Goal: Task Accomplishment & Management: Manage account settings

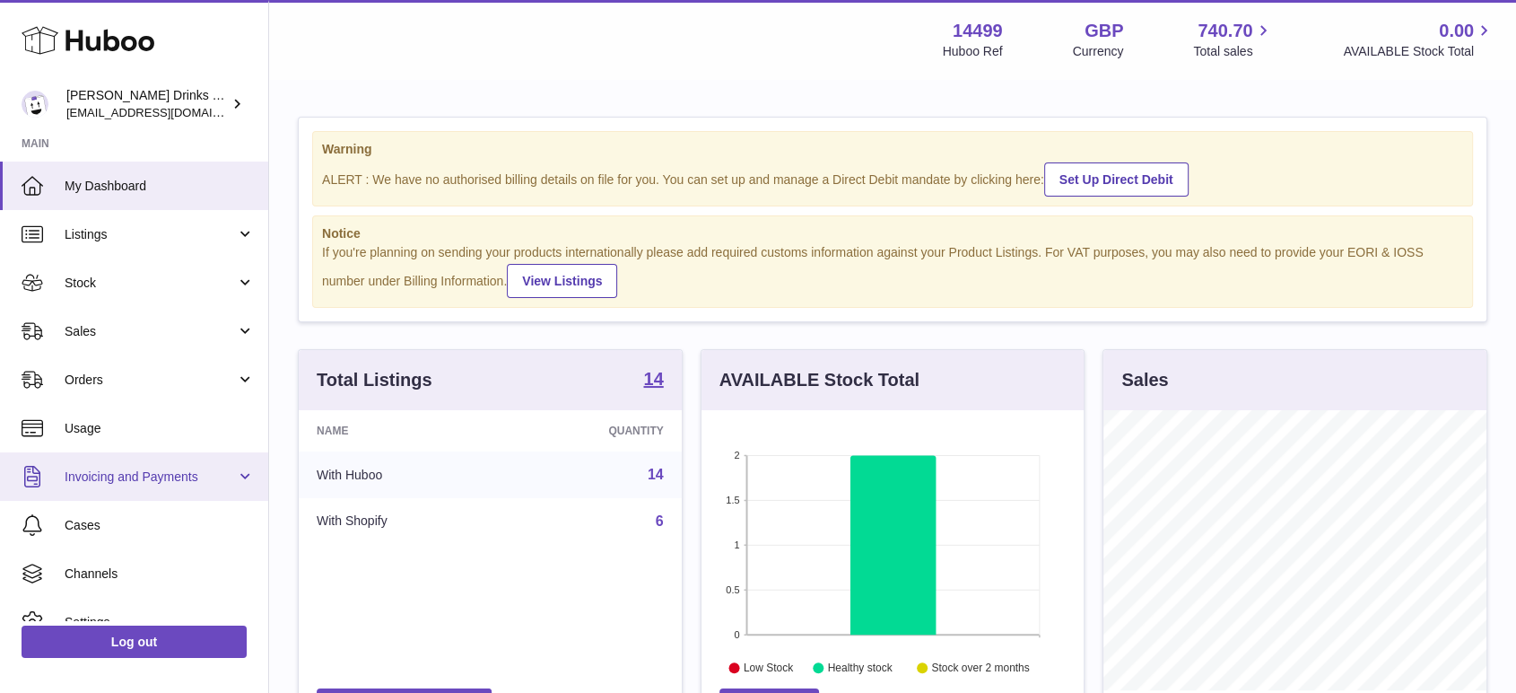
scroll to position [280, 382]
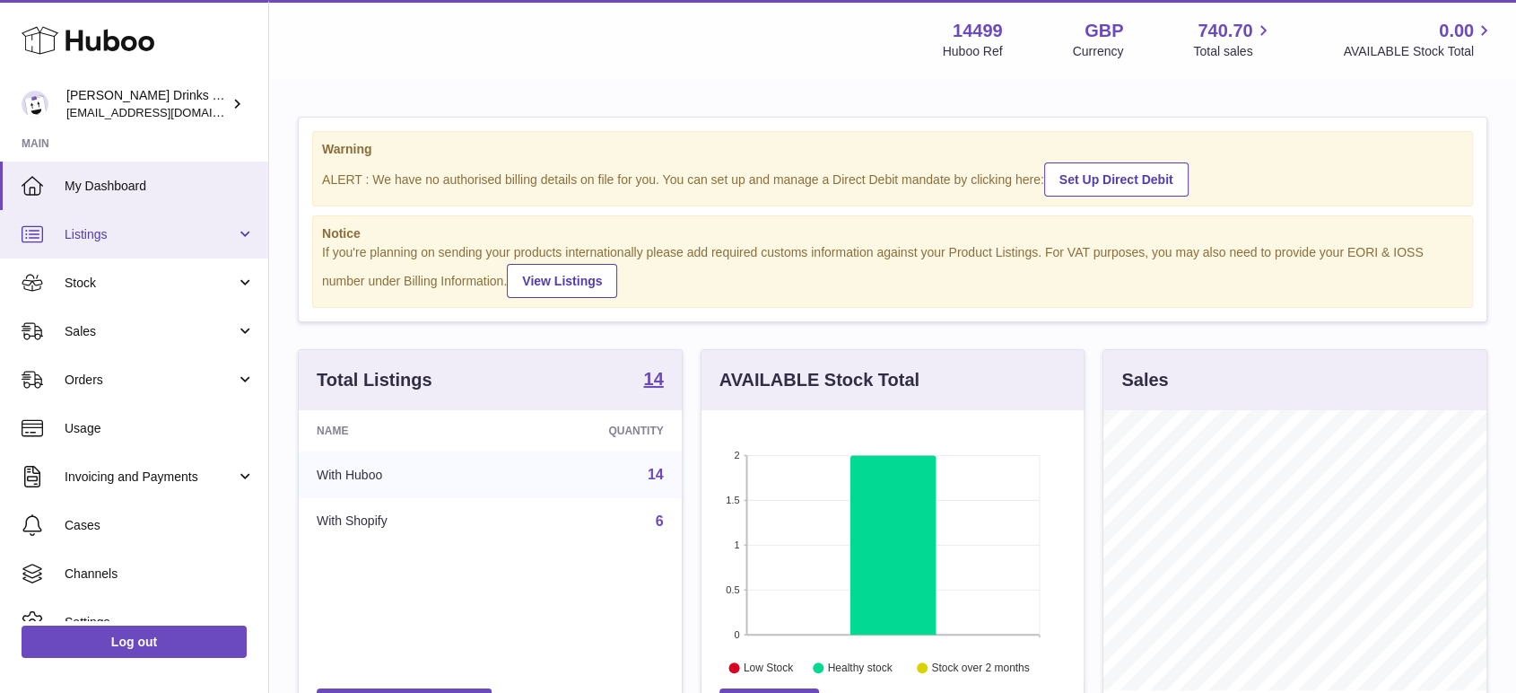
click at [128, 242] on span "Listings" at bounding box center [150, 234] width 171 height 17
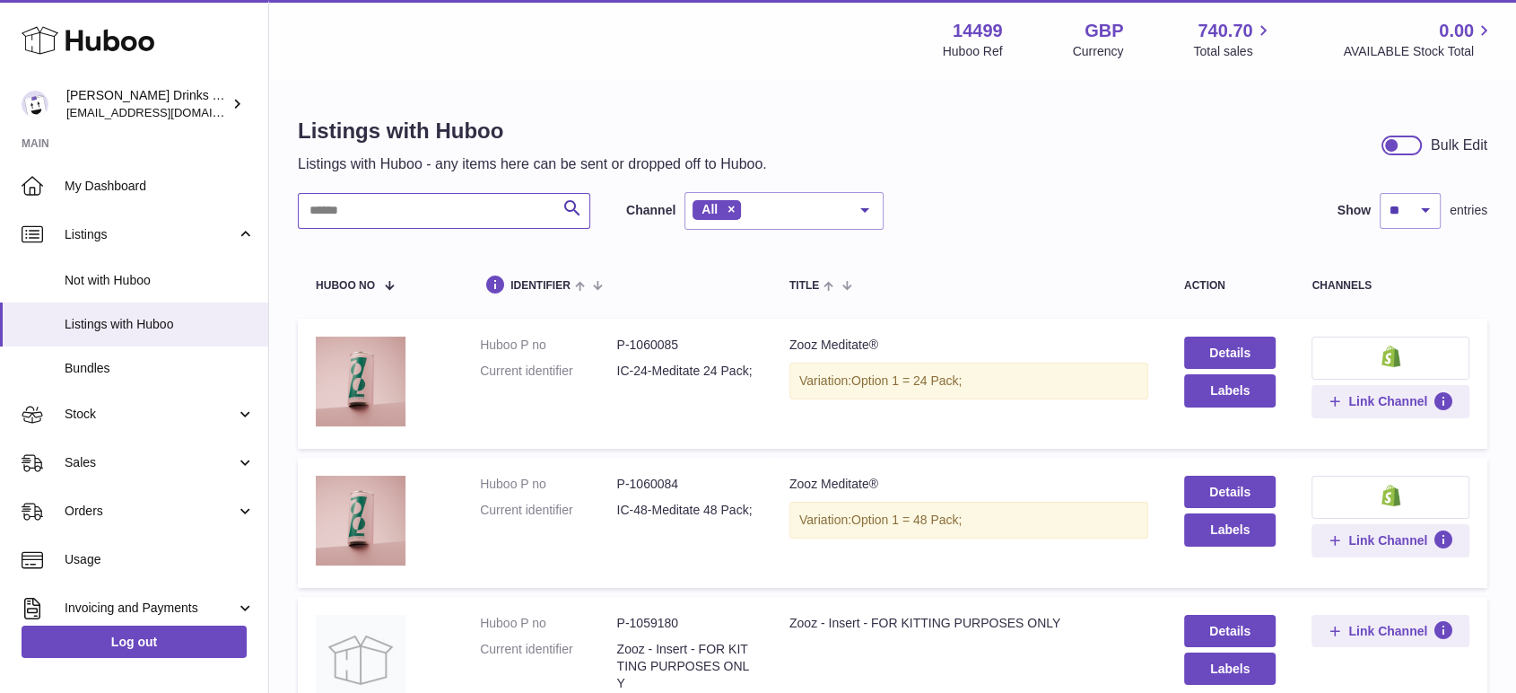
click at [438, 212] on input "text" at bounding box center [444, 211] width 293 height 36
paste input "*******"
type input "*******"
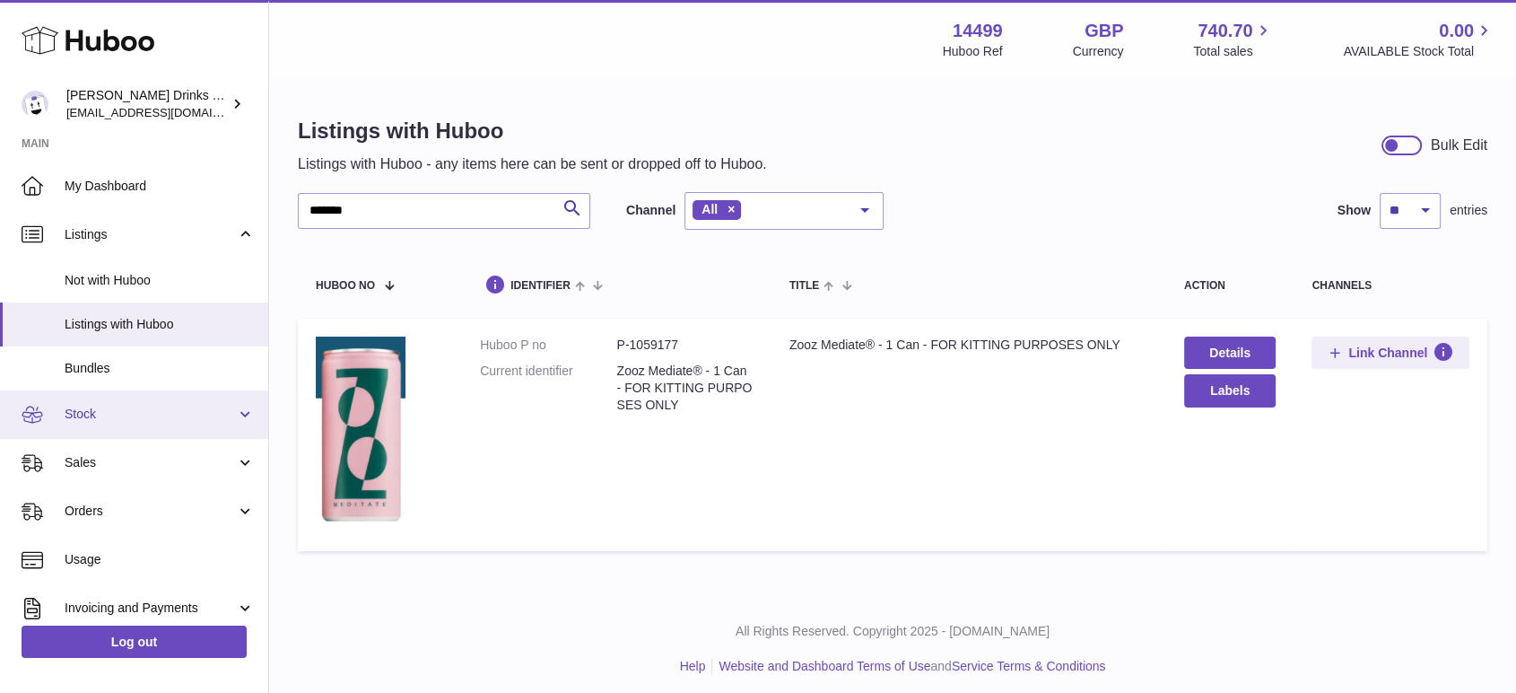
drag, startPoint x: 100, startPoint y: 411, endPoint x: 131, endPoint y: 421, distance: 32.1
click at [100, 411] on span "Stock" at bounding box center [150, 414] width 171 height 17
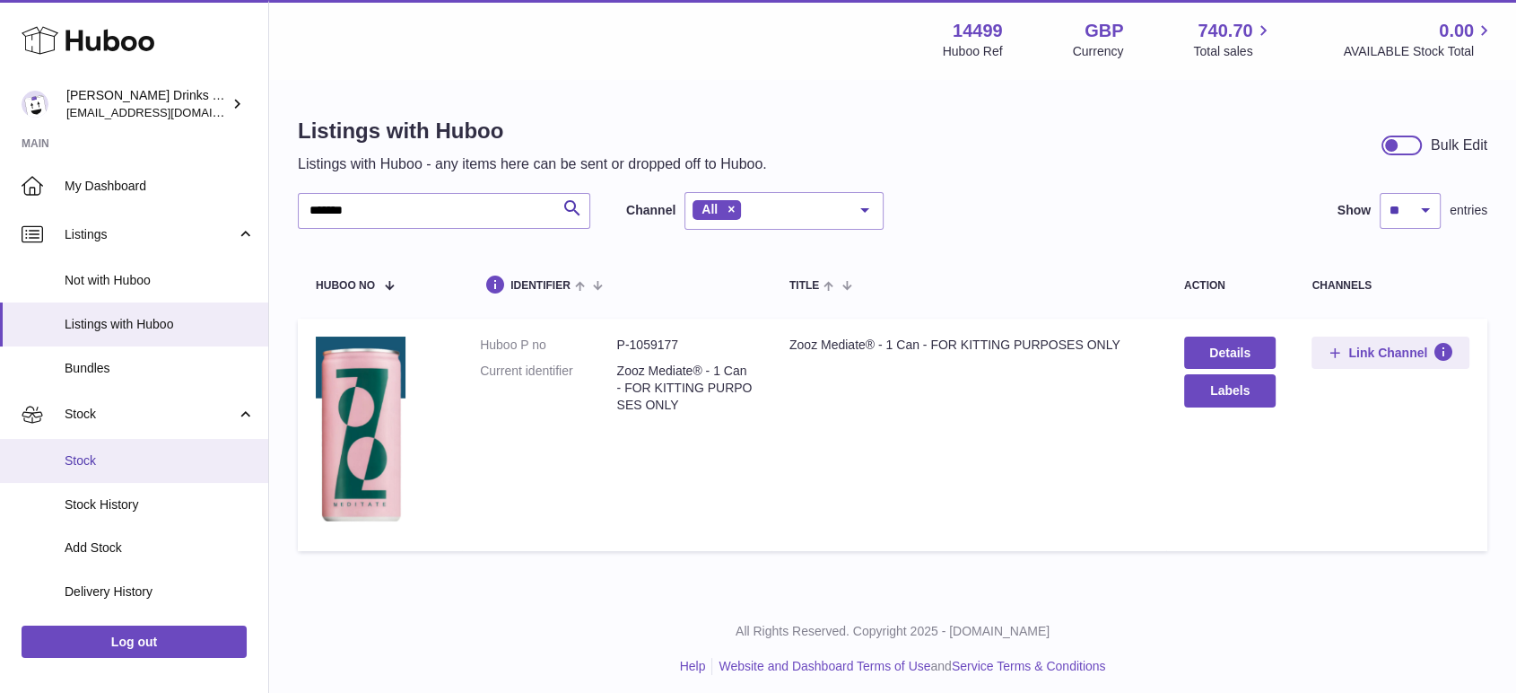
click at [110, 479] on link "Stock" at bounding box center [134, 461] width 268 height 44
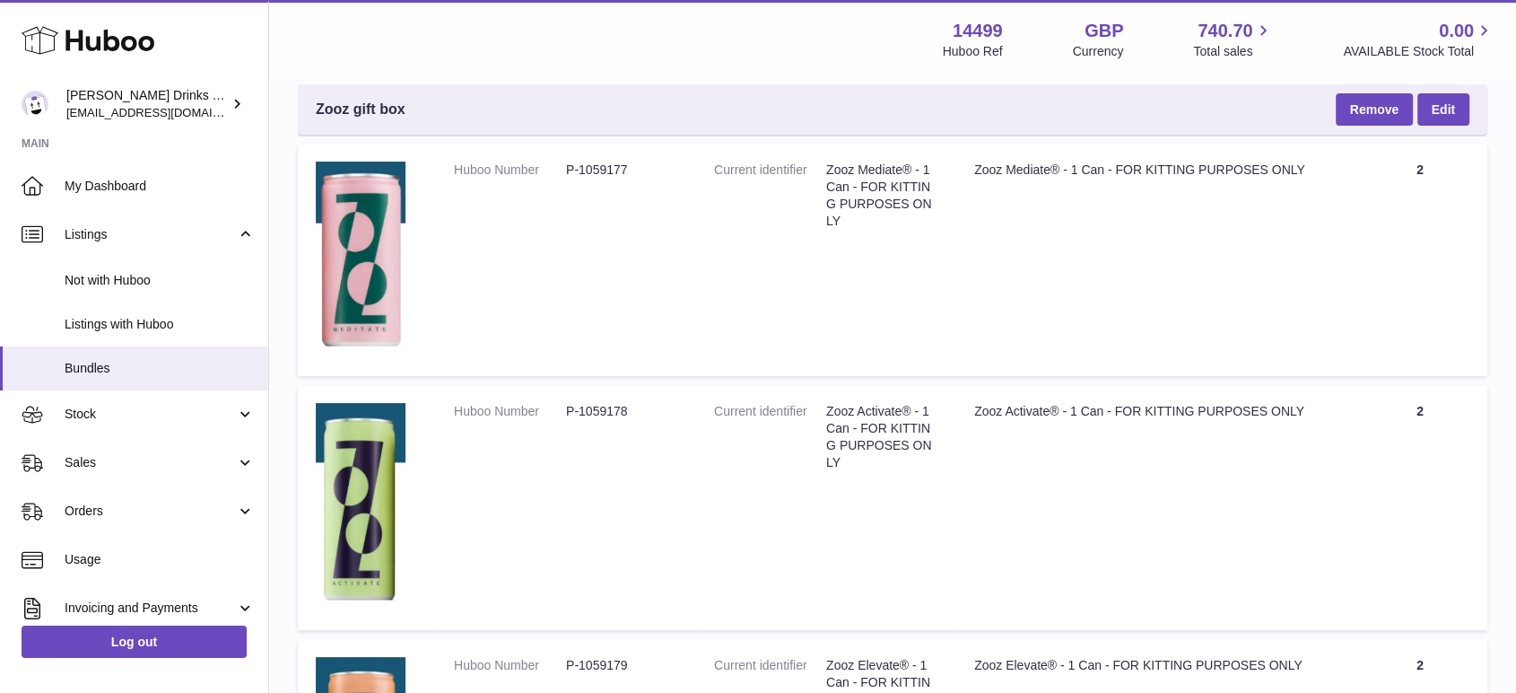
scroll to position [100, 0]
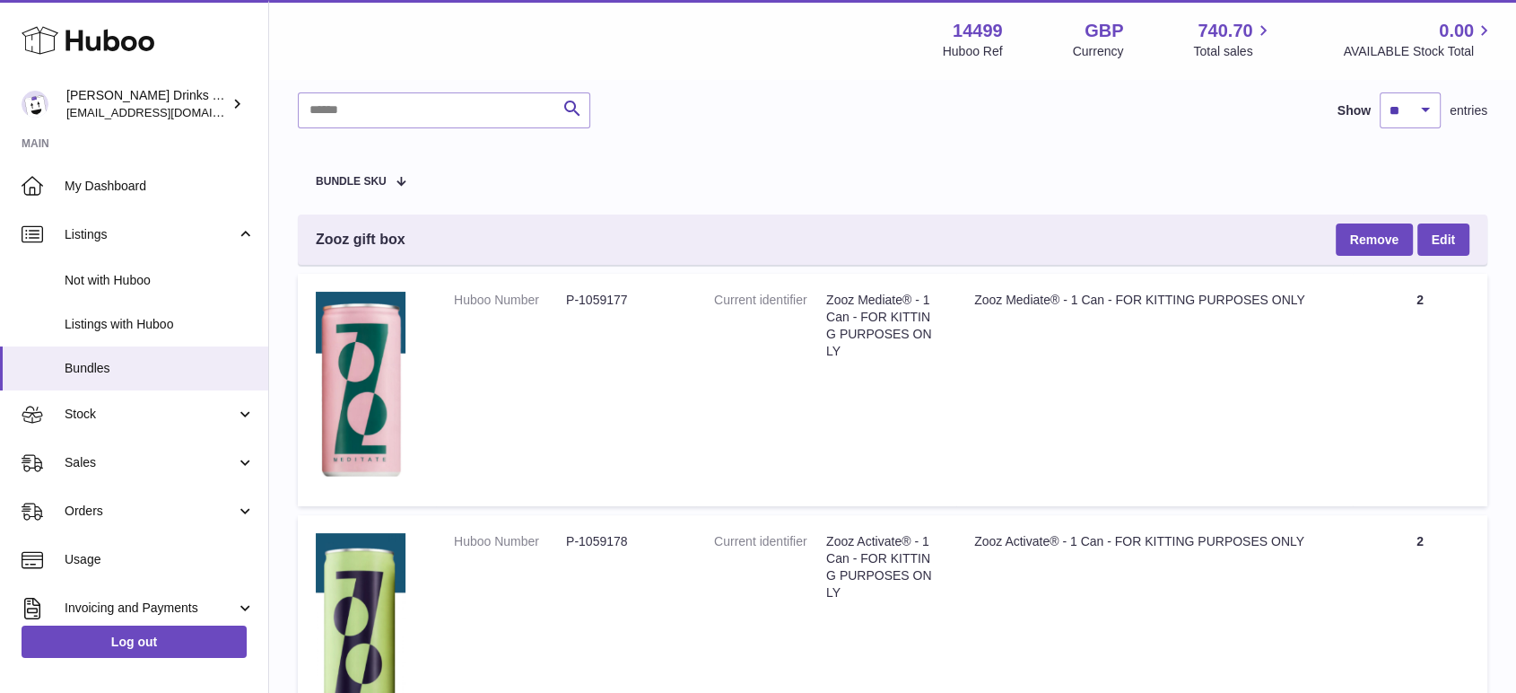
click at [598, 301] on dd "P-1059177" at bounding box center [622, 300] width 112 height 17
copy dd "1059177"
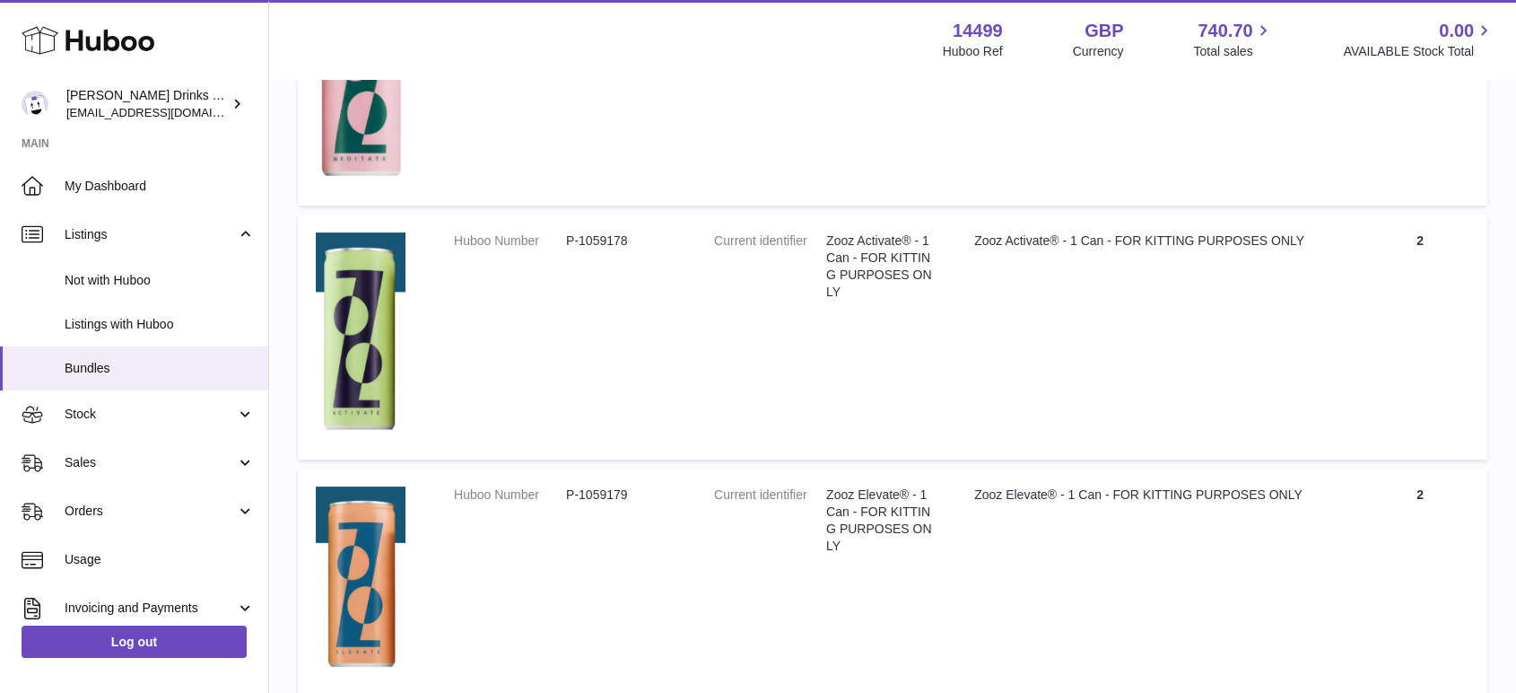
scroll to position [199, 0]
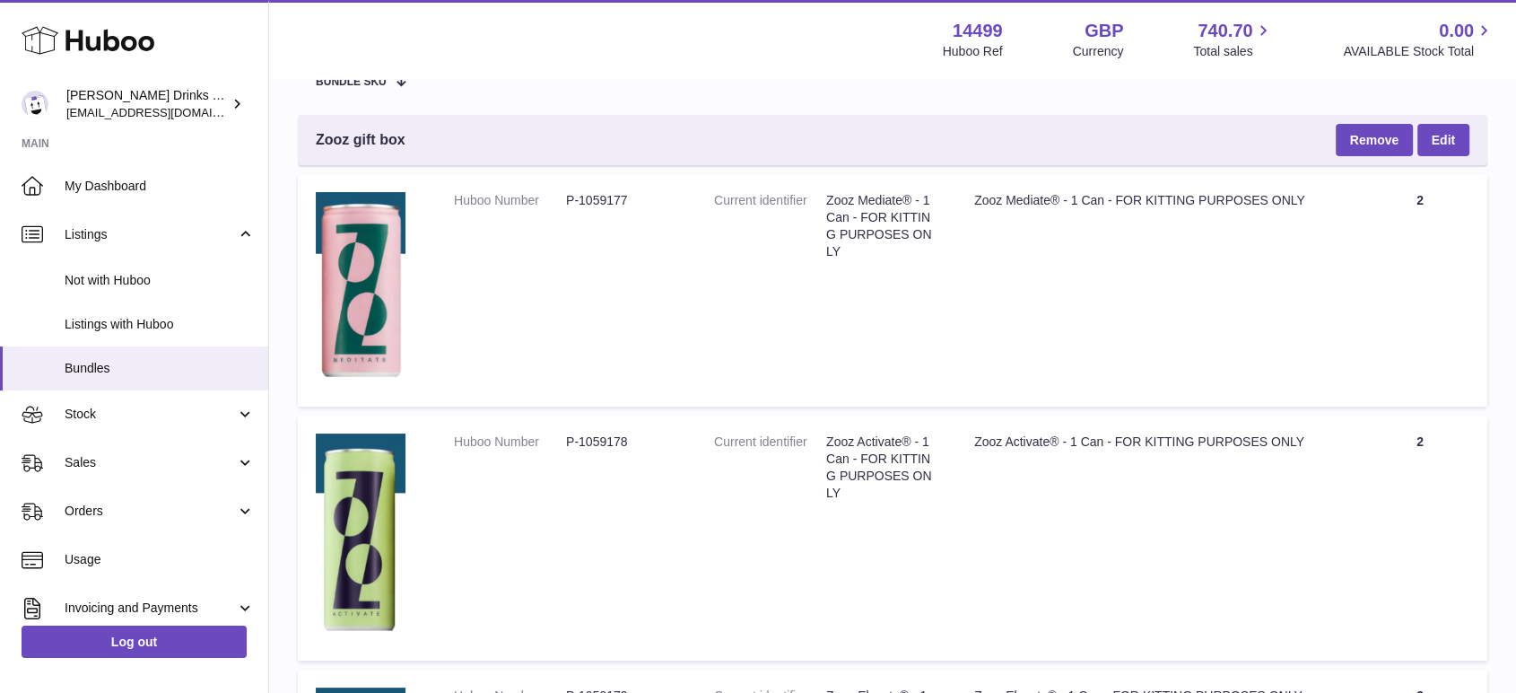
click at [609, 448] on dd "P-1059178" at bounding box center [622, 441] width 112 height 17
click at [609, 449] on dd "P-1059178" at bounding box center [622, 441] width 112 height 17
copy dd "1059178"
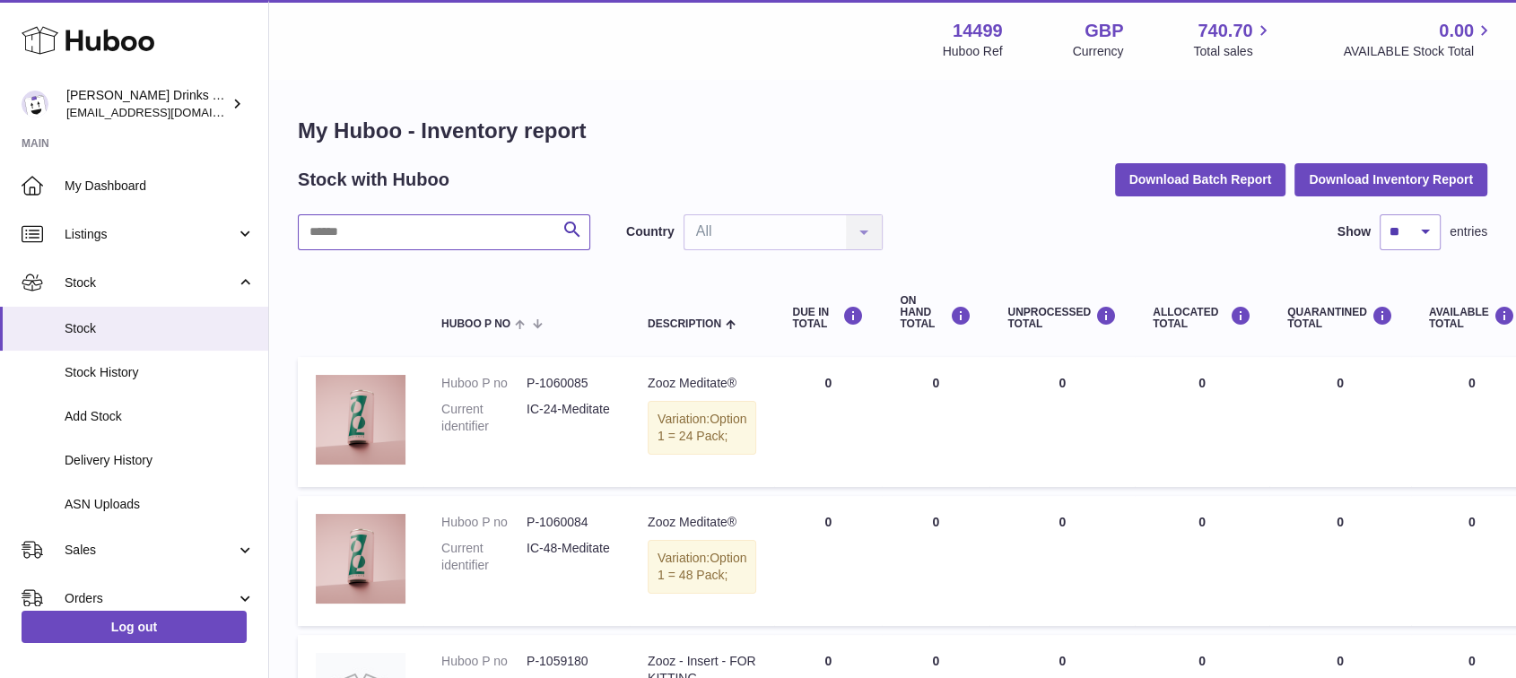
click at [417, 225] on input "text" at bounding box center [444, 232] width 293 height 36
paste input "*******"
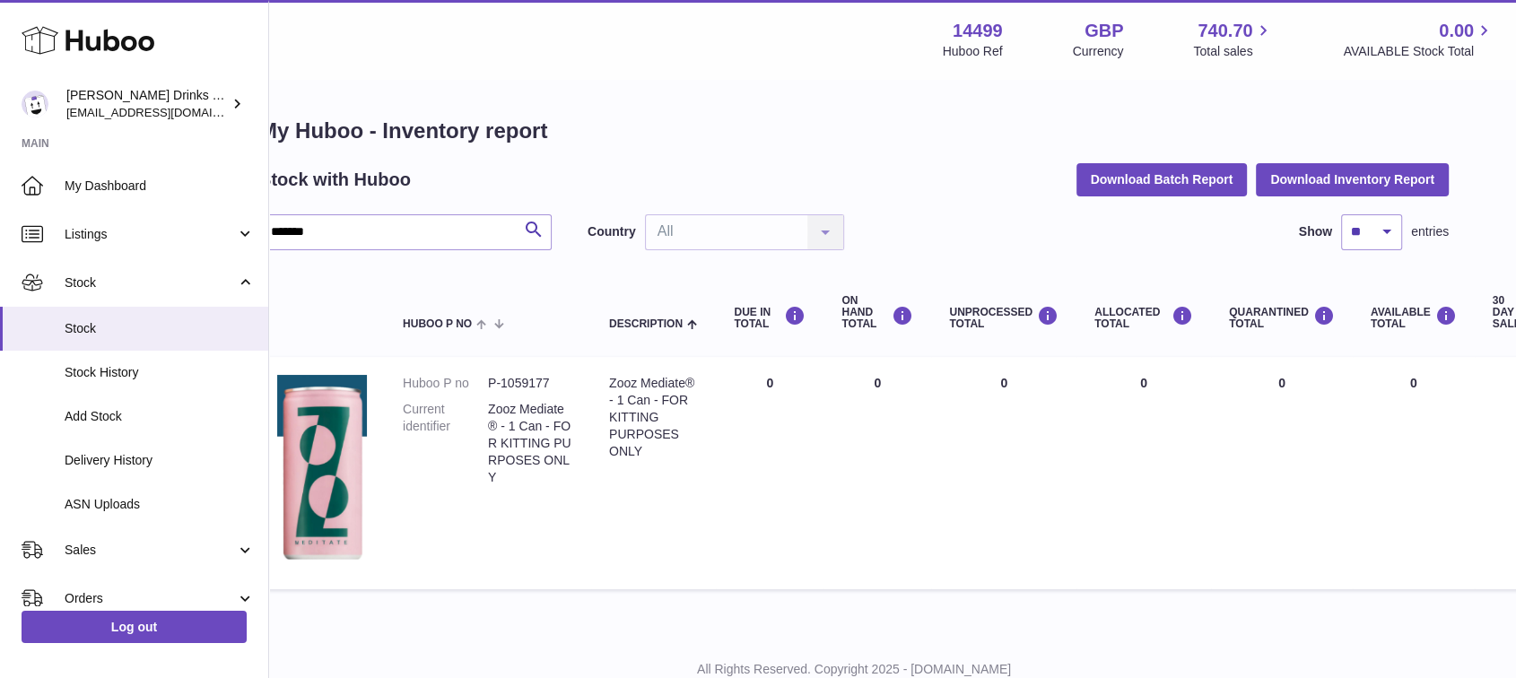
scroll to position [11, 417]
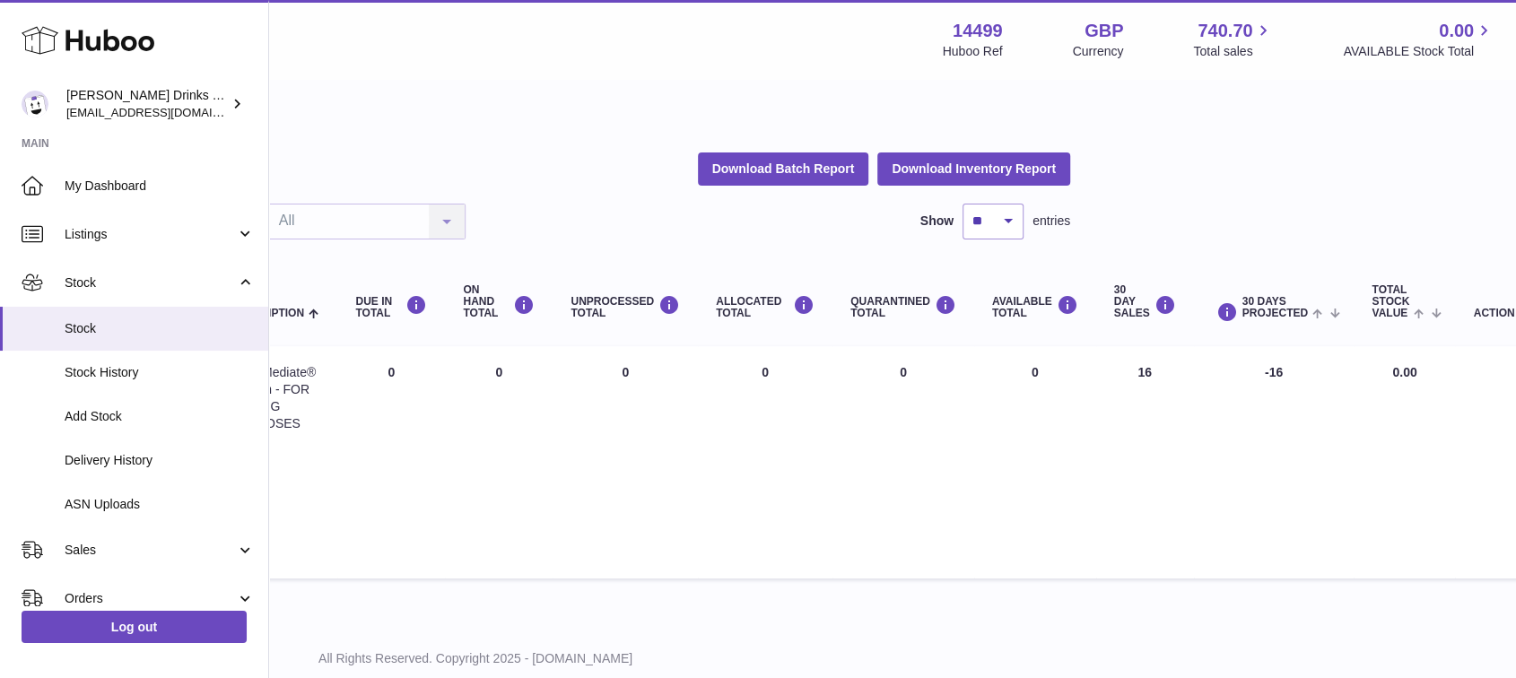
drag, startPoint x: 862, startPoint y: 420, endPoint x: 1630, endPoint y: 478, distance: 770.3
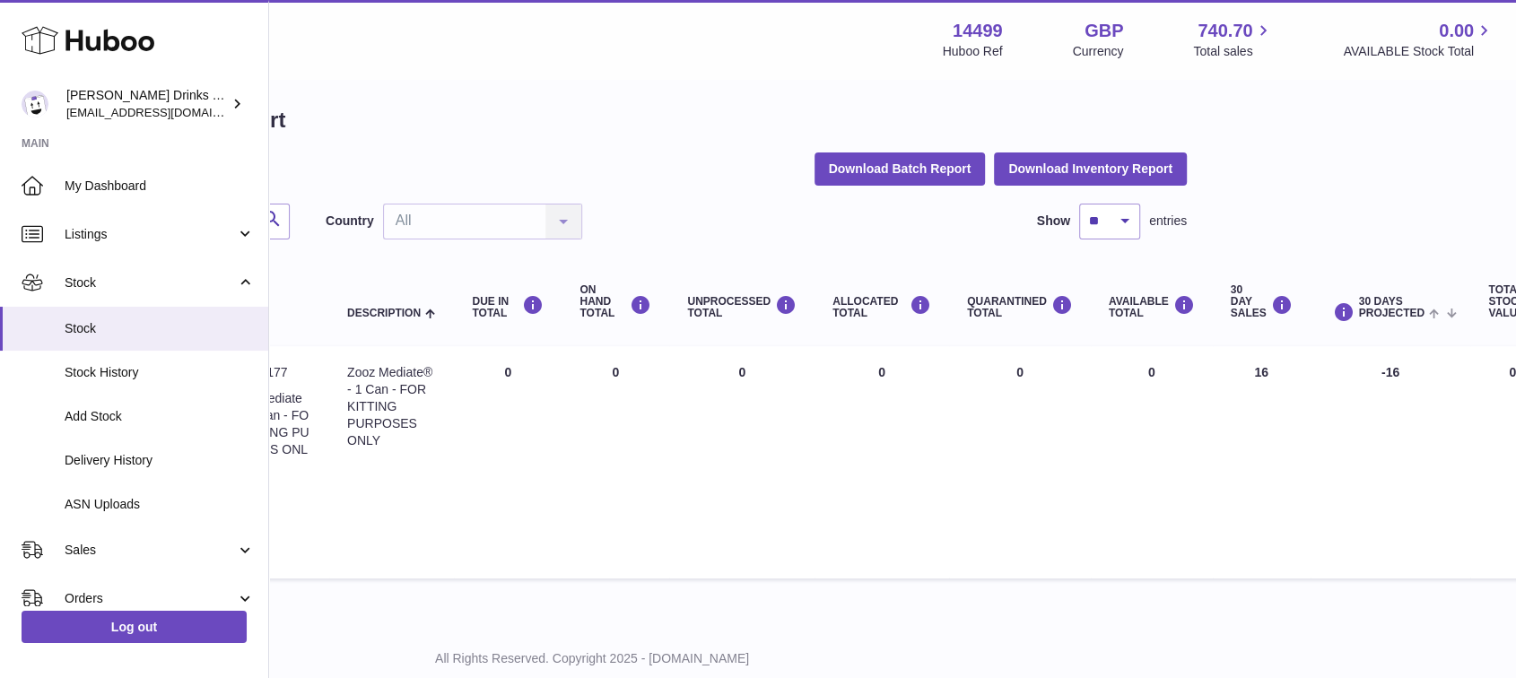
scroll to position [11, 125]
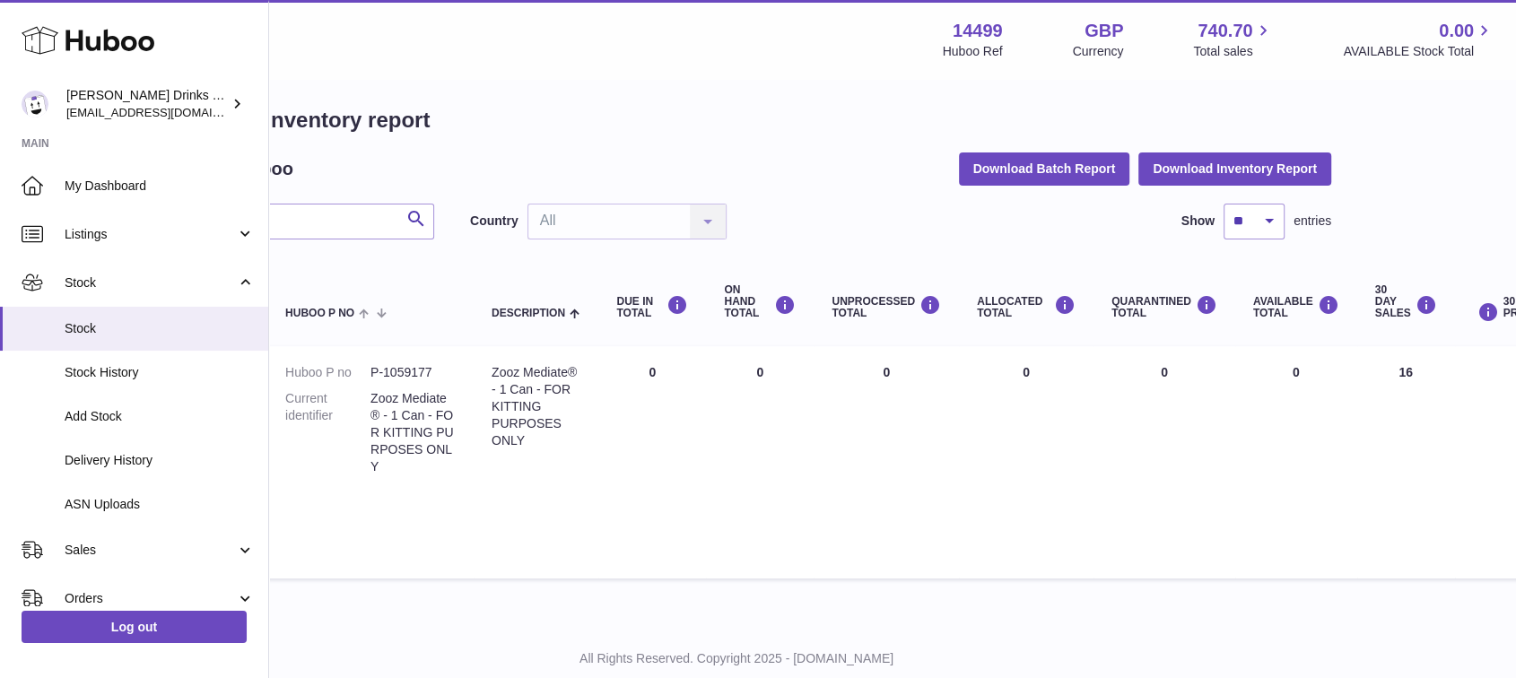
drag, startPoint x: 1055, startPoint y: 449, endPoint x: 1070, endPoint y: 464, distance: 21.6
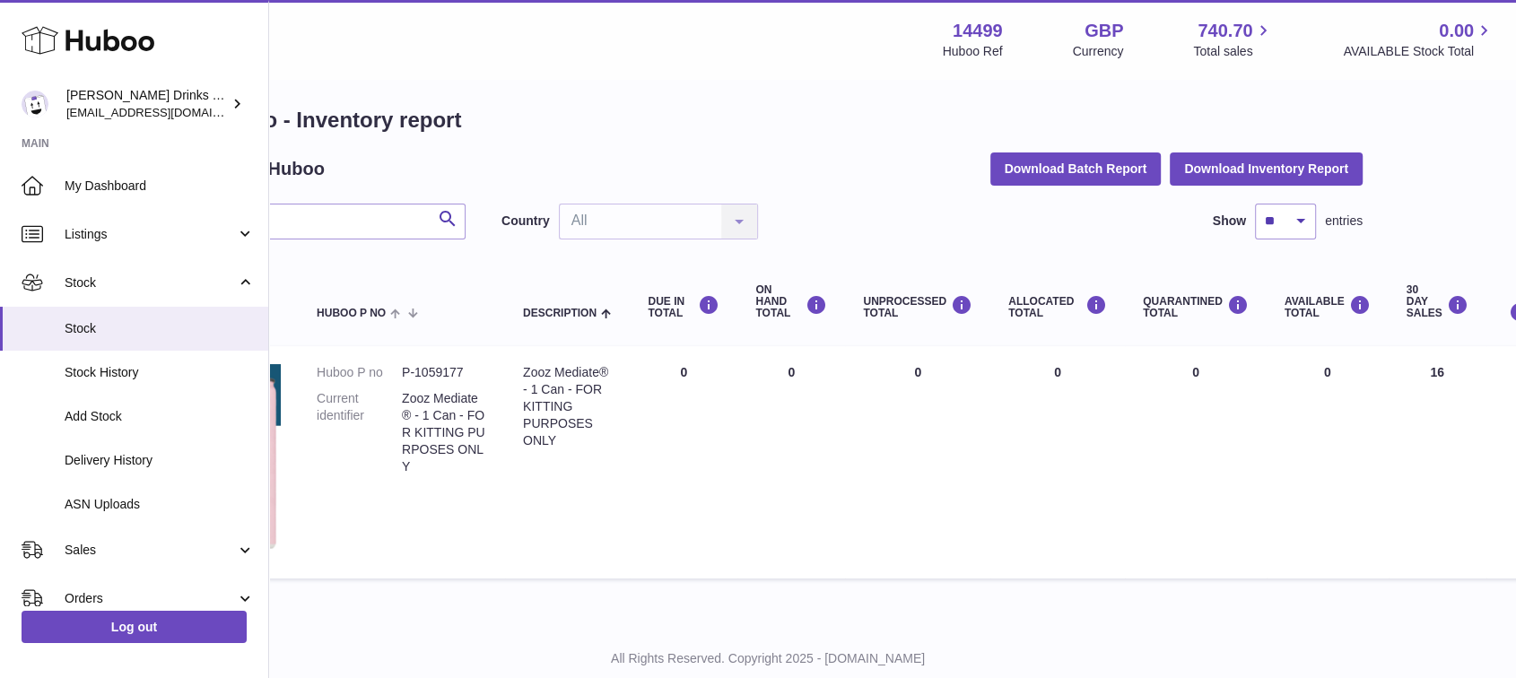
scroll to position [11, 0]
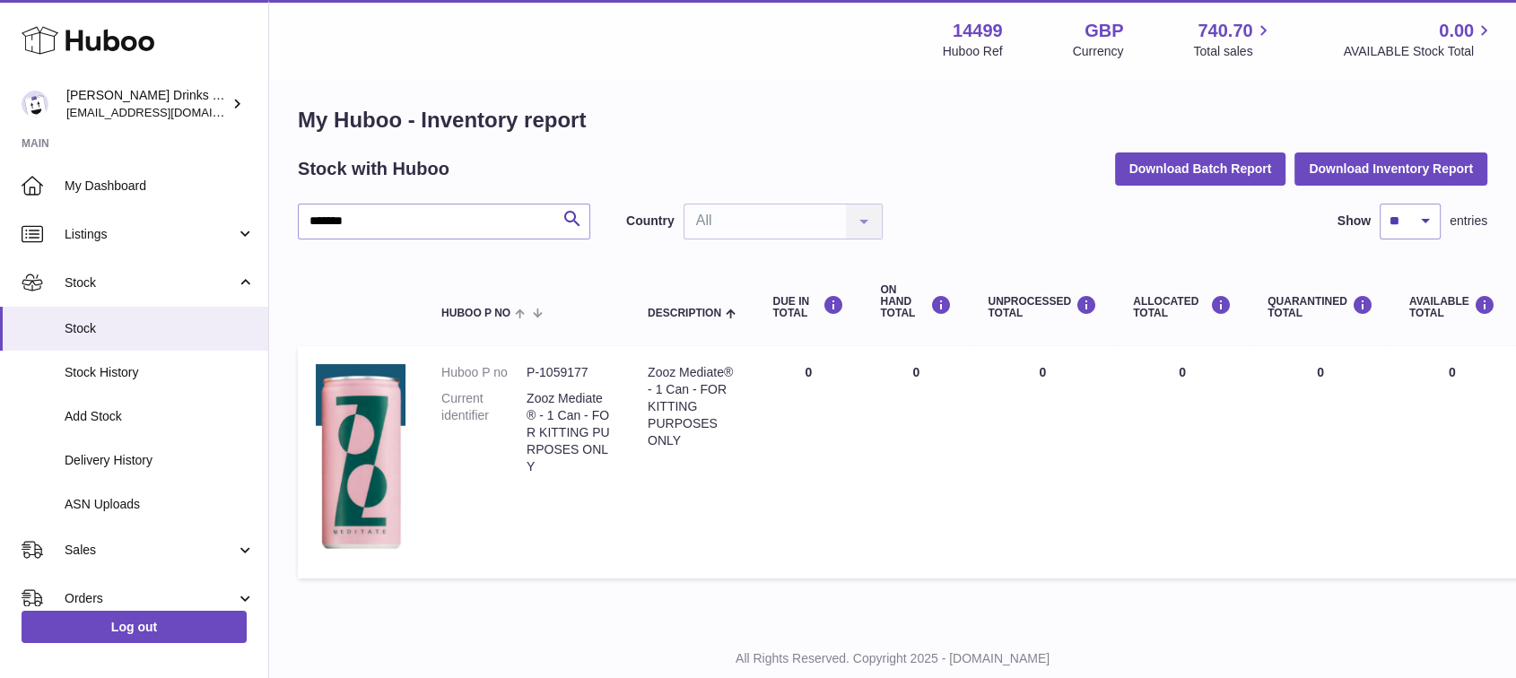
drag, startPoint x: 1119, startPoint y: 470, endPoint x: 607, endPoint y: 467, distance: 512.4
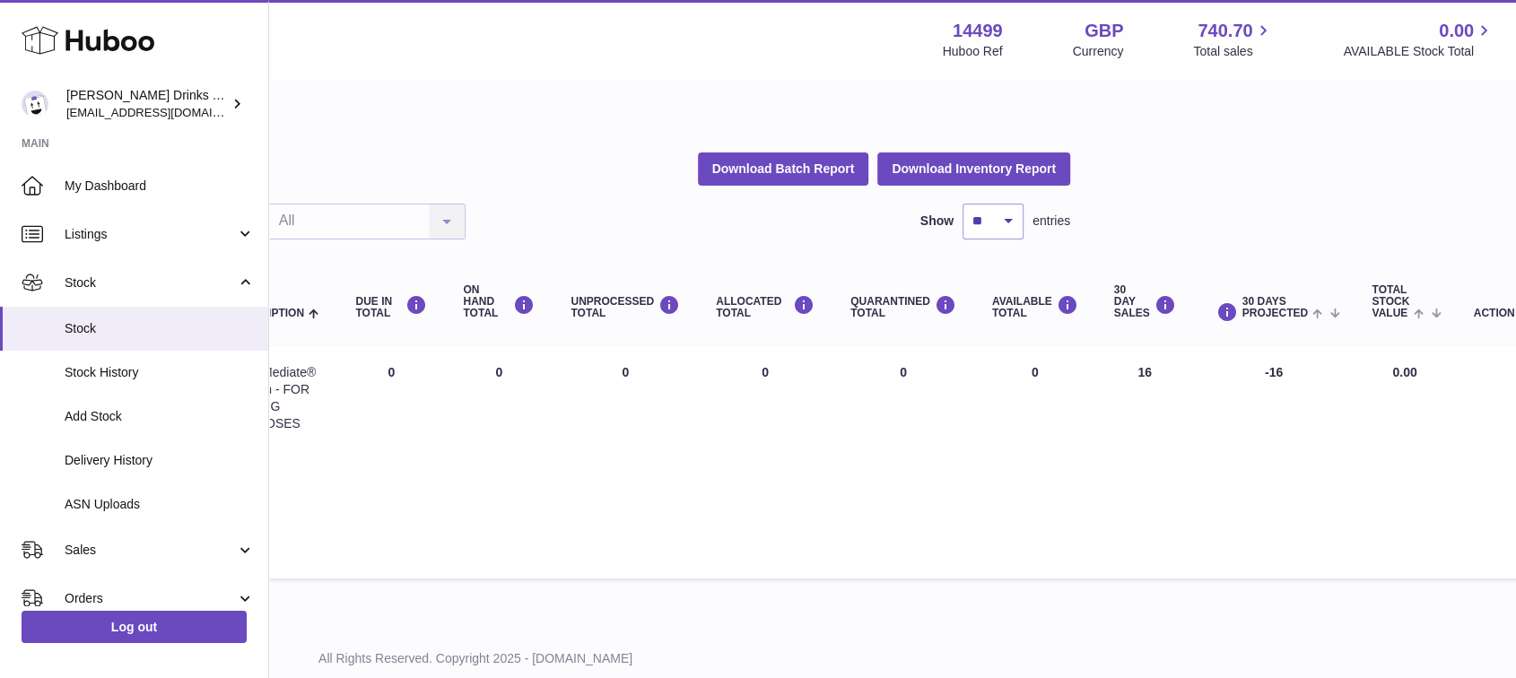
drag, startPoint x: 603, startPoint y: 450, endPoint x: 963, endPoint y: 453, distance: 359.8
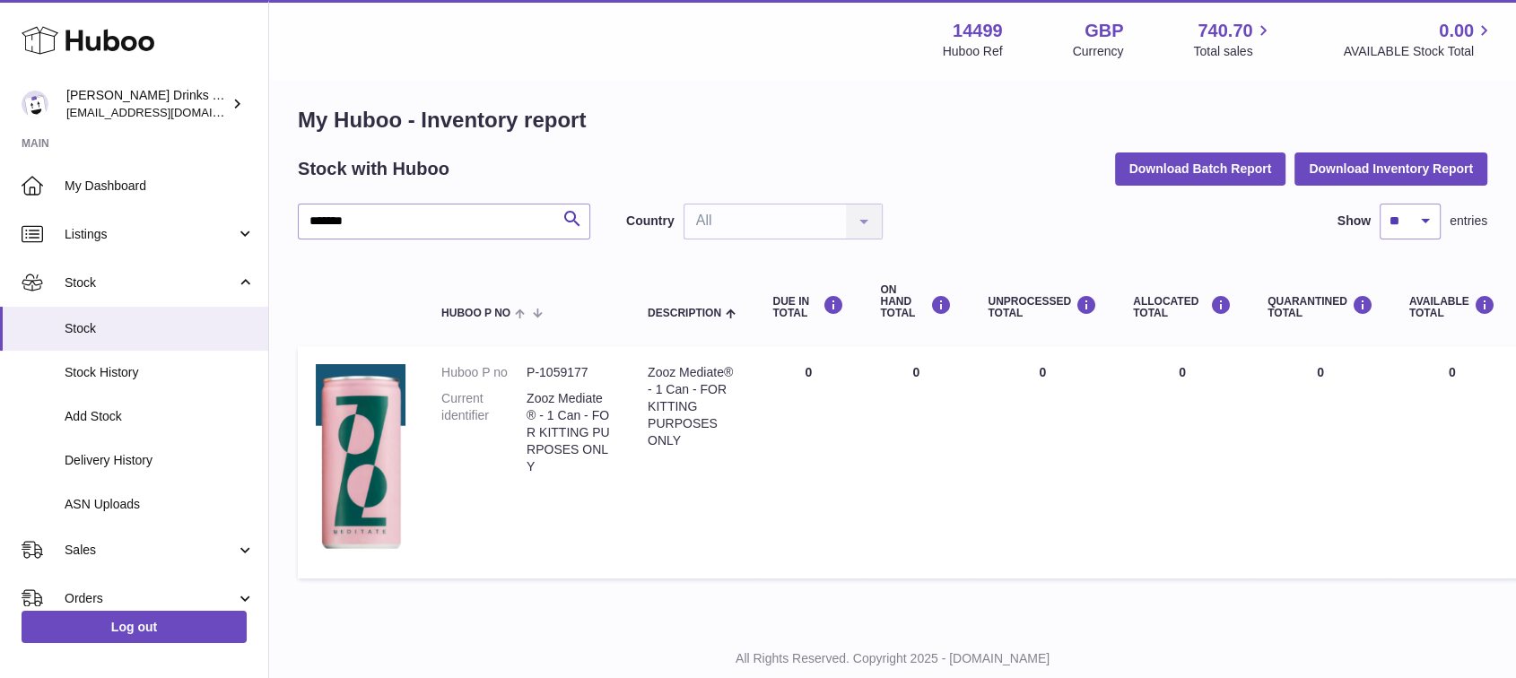
drag, startPoint x: 963, startPoint y: 453, endPoint x: 682, endPoint y: 453, distance: 280.9
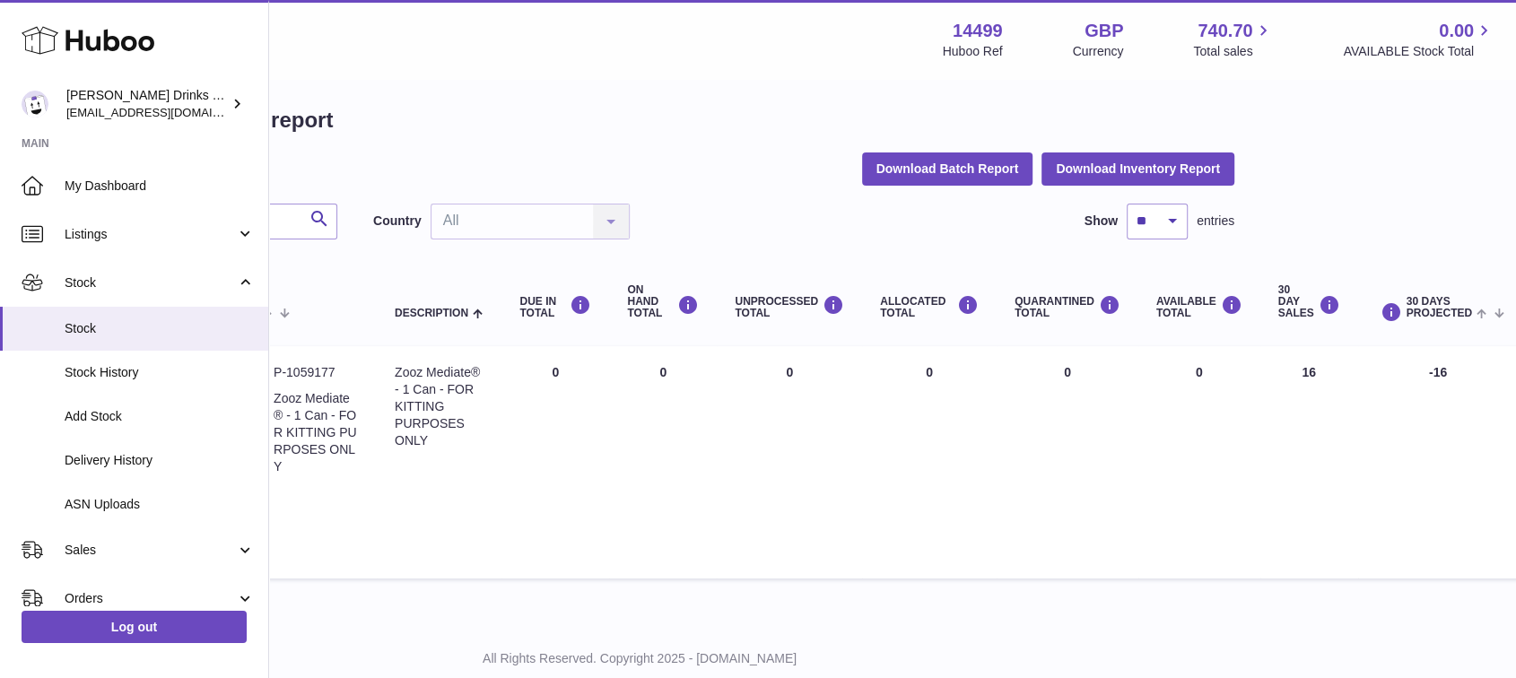
scroll to position [11, 417]
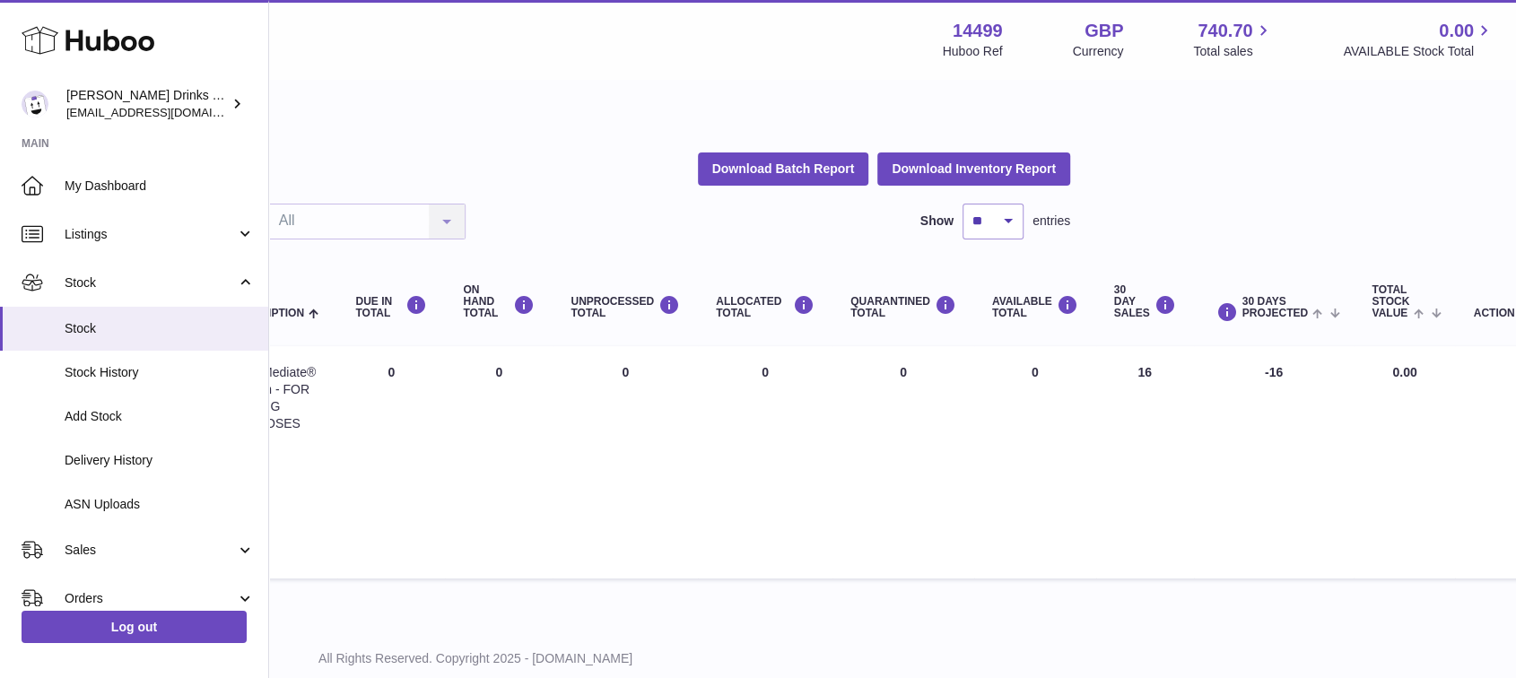
drag, startPoint x: 794, startPoint y: 453, endPoint x: 941, endPoint y: 453, distance: 147.2
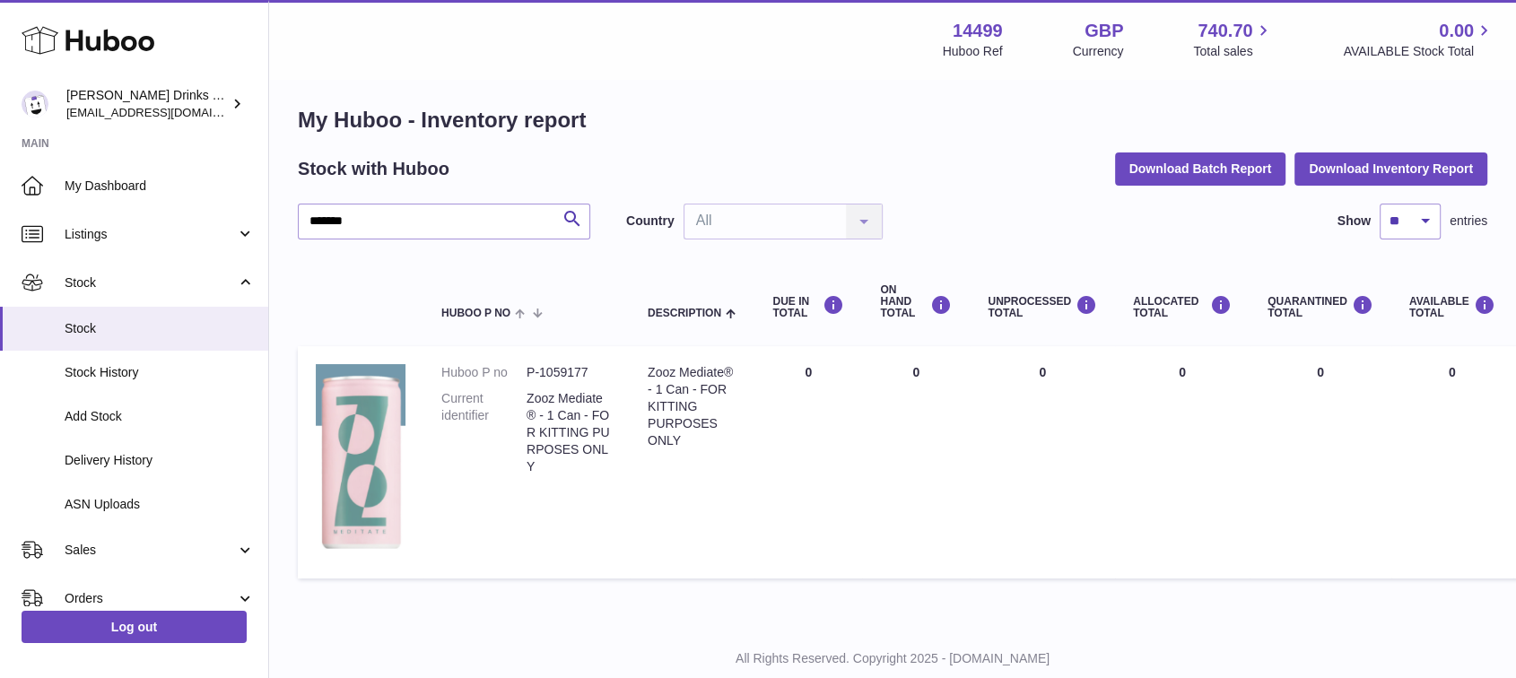
drag, startPoint x: 941, startPoint y: 453, endPoint x: 338, endPoint y: 453, distance: 603.0
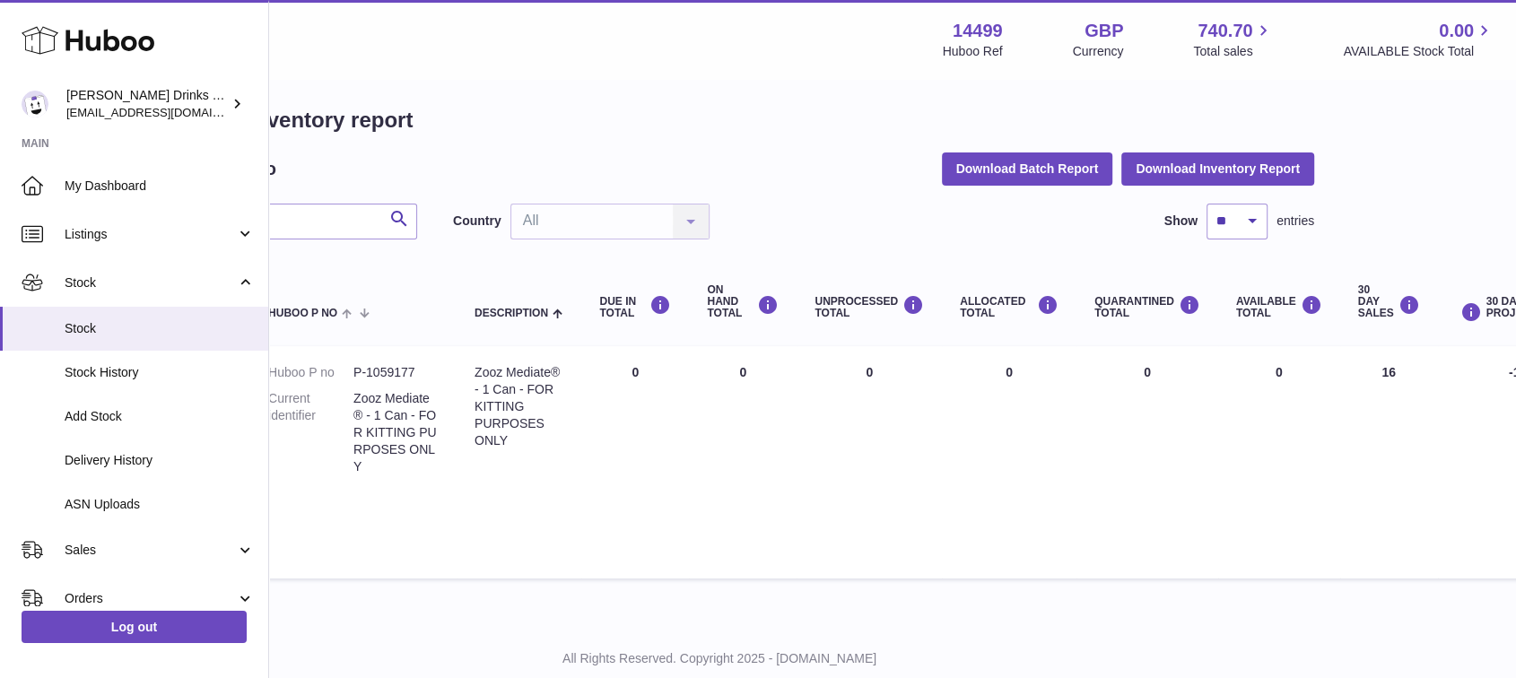
scroll to position [11, 417]
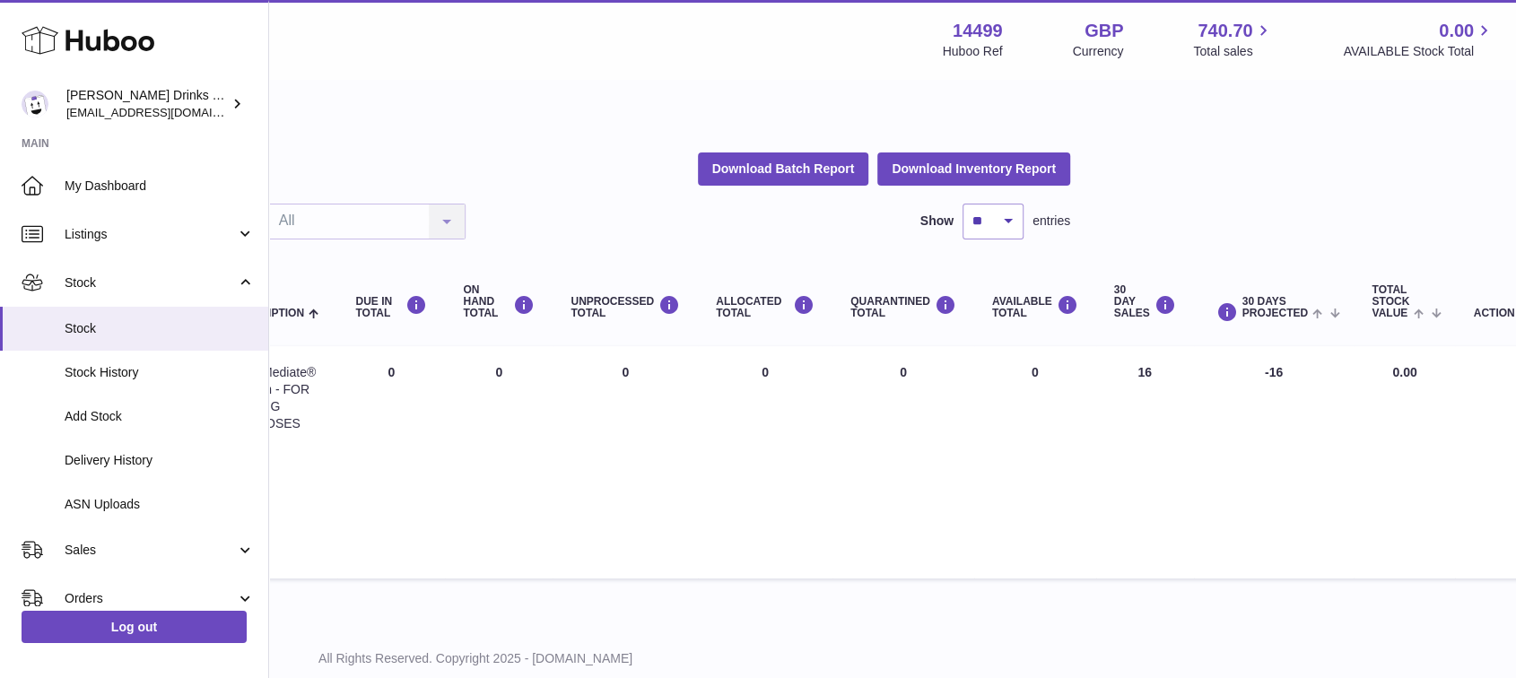
drag, startPoint x: 884, startPoint y: 413, endPoint x: 1084, endPoint y: 413, distance: 200.1
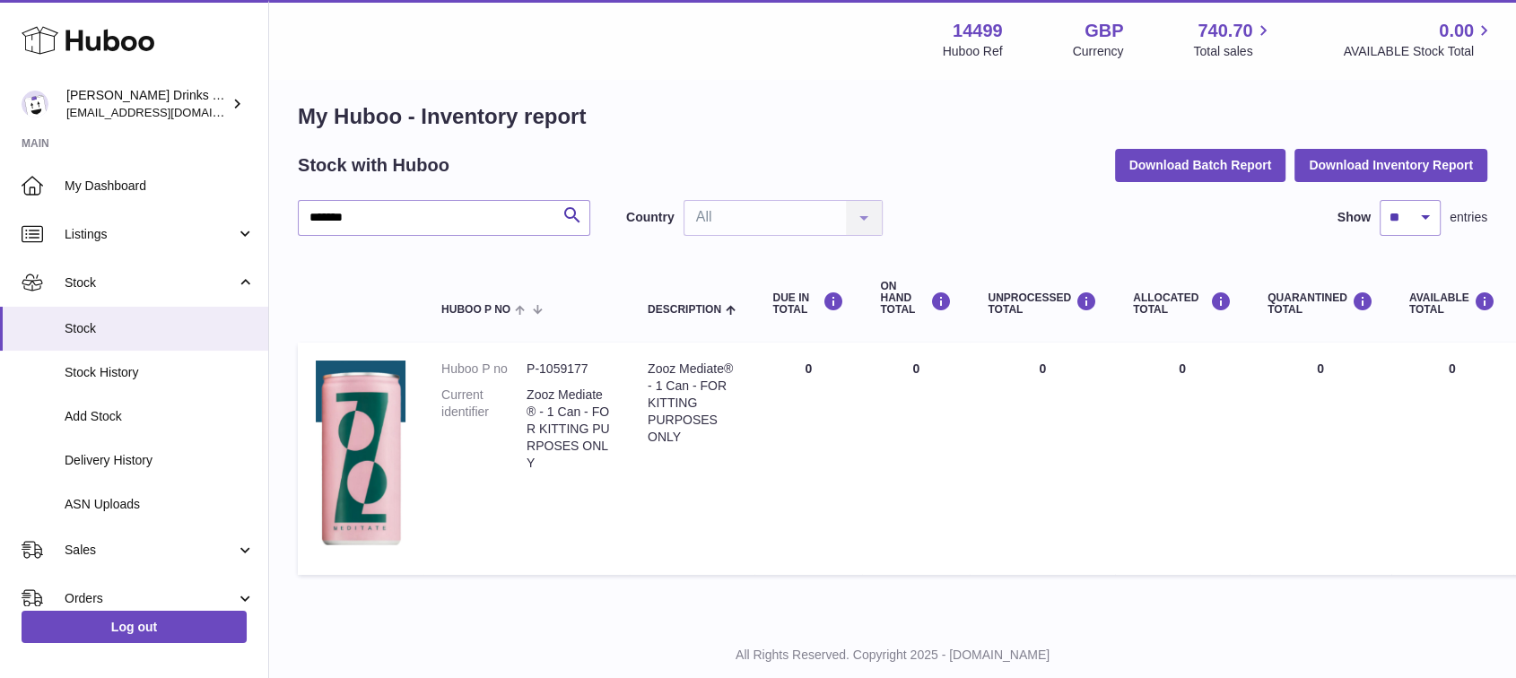
scroll to position [19, 0]
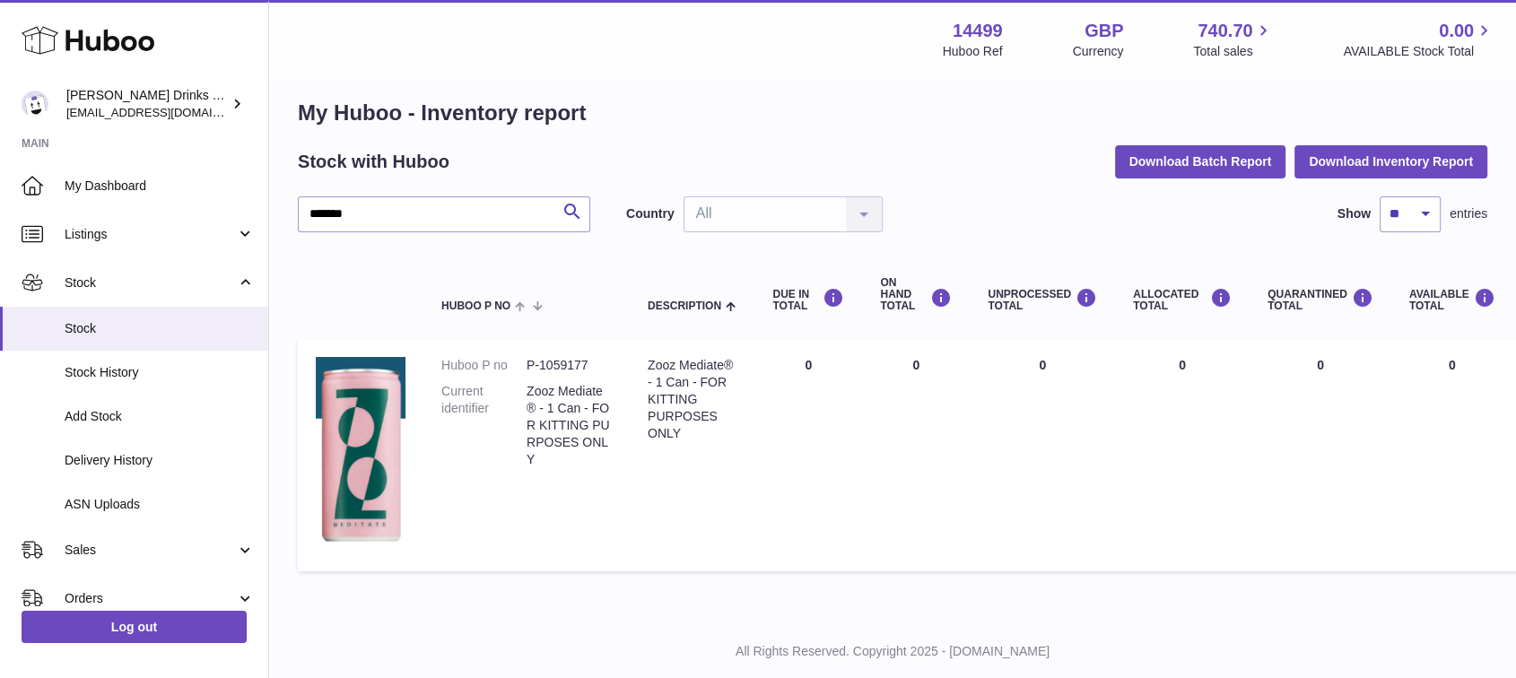
drag, startPoint x: 992, startPoint y: 426, endPoint x: 699, endPoint y: 453, distance: 294.6
drag, startPoint x: 400, startPoint y: 221, endPoint x: 0, endPoint y: 216, distance: 400.2
click at [0, 229] on div "Huboo Soos Drinks LTD (t/a Zooz) internalAdmin-14499@internal.huboo.com Main My…" at bounding box center [758, 351] width 1516 height 740
paste input "text"
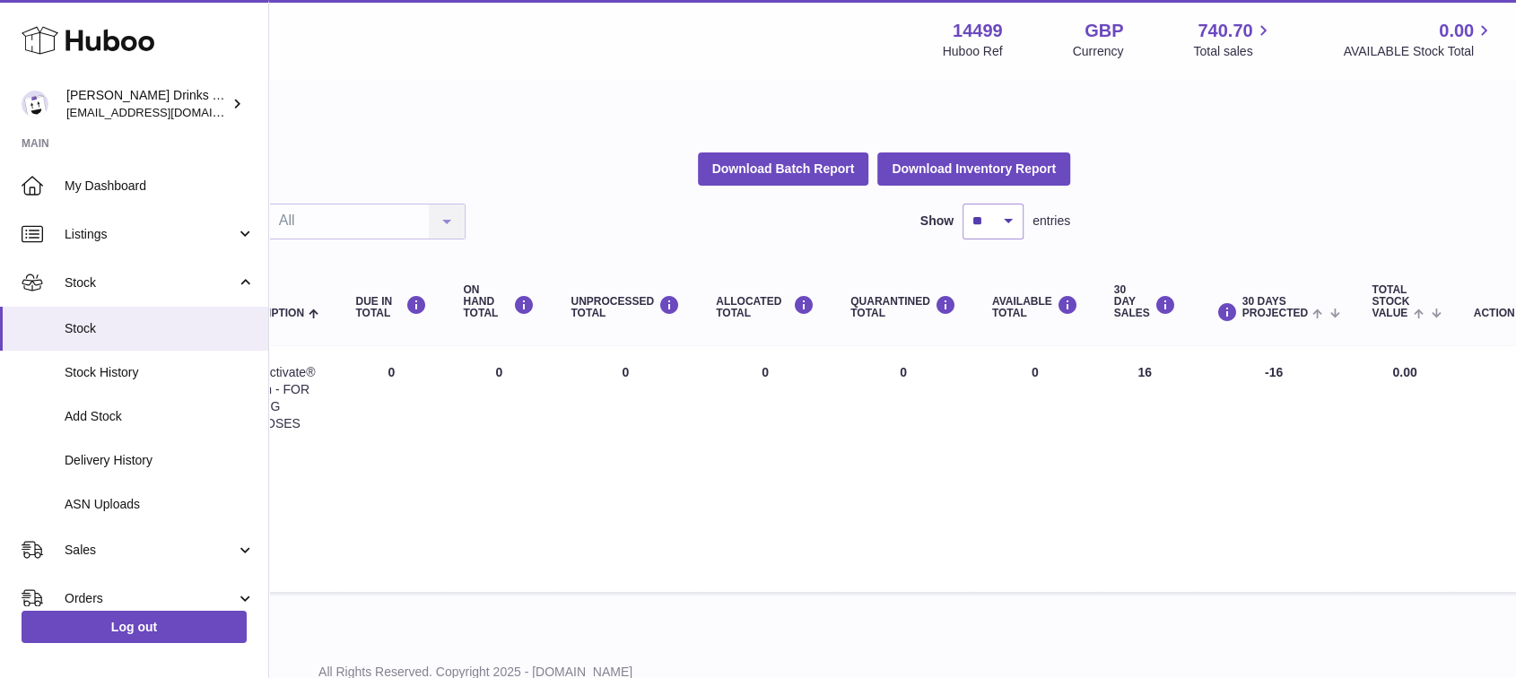
scroll to position [0, 417]
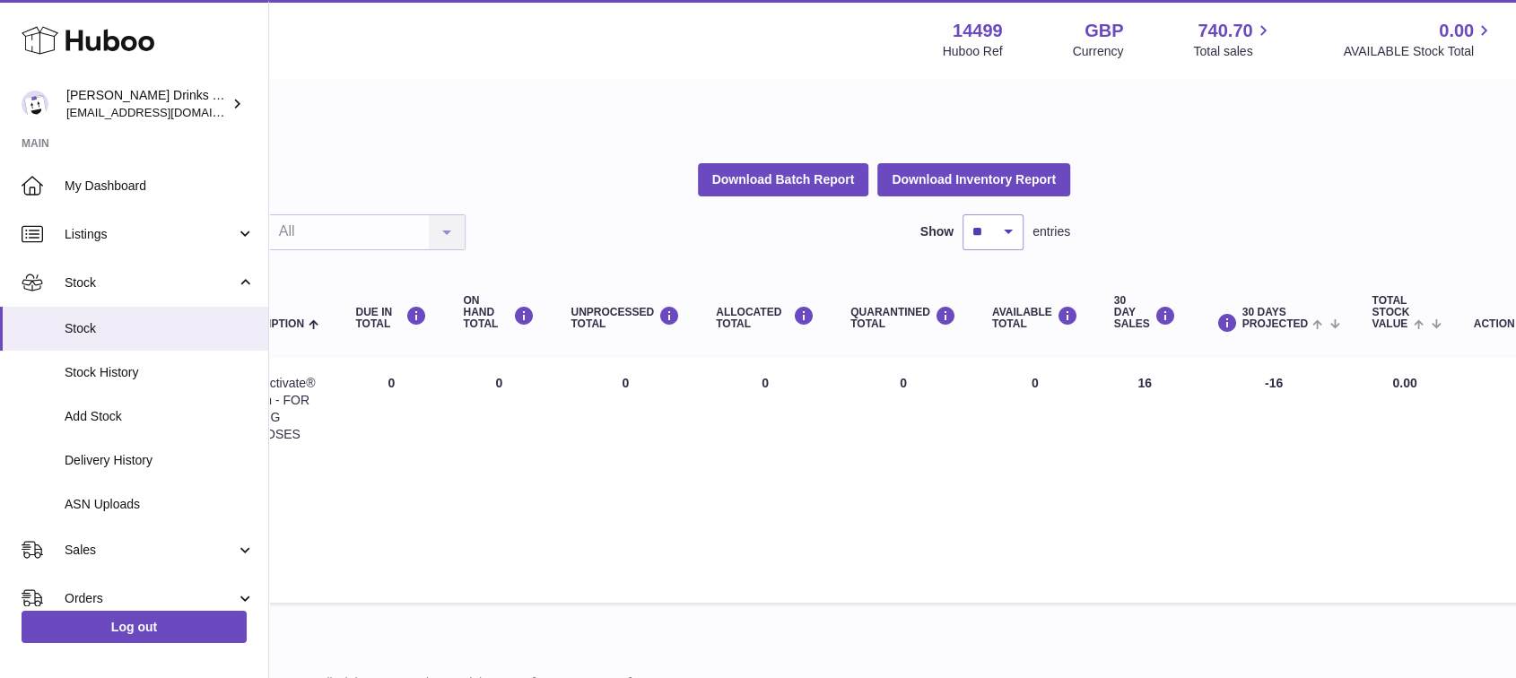
drag, startPoint x: 955, startPoint y: 358, endPoint x: 1891, endPoint y: 340, distance: 936.9
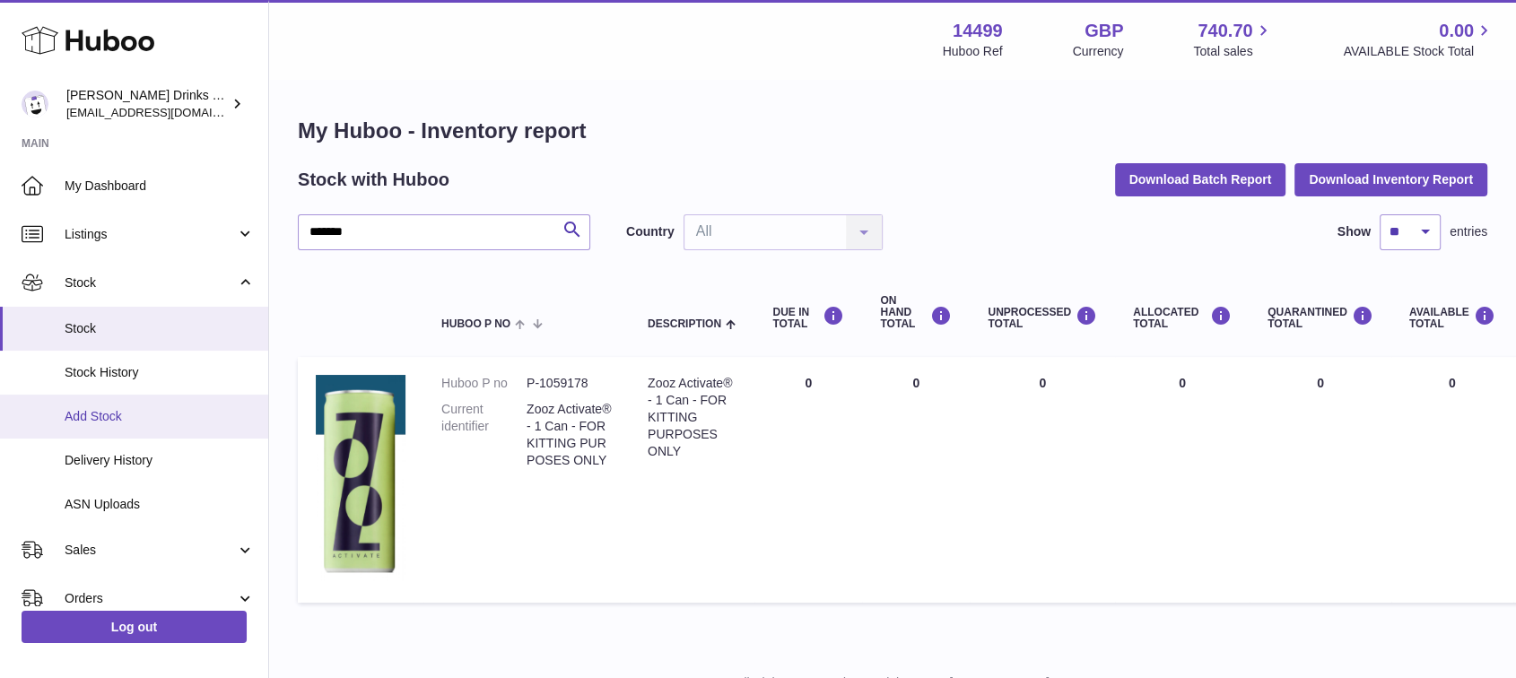
drag, startPoint x: 214, startPoint y: 412, endPoint x: 12, endPoint y: 407, distance: 201.9
click at [648, 370] on td "Description Zooz Activate® - 1 Can - FOR KITTING PURPOSES ONLY" at bounding box center [692, 479] width 125 height 245
copy div "Zooz"
drag, startPoint x: 373, startPoint y: 229, endPoint x: 0, endPoint y: 133, distance: 385.4
click at [0, 179] on div "Huboo Soos Drinks LTD (t/a Zooz) internalAdmin-14499@internal.huboo.com Main My…" at bounding box center [758, 376] width 1516 height 753
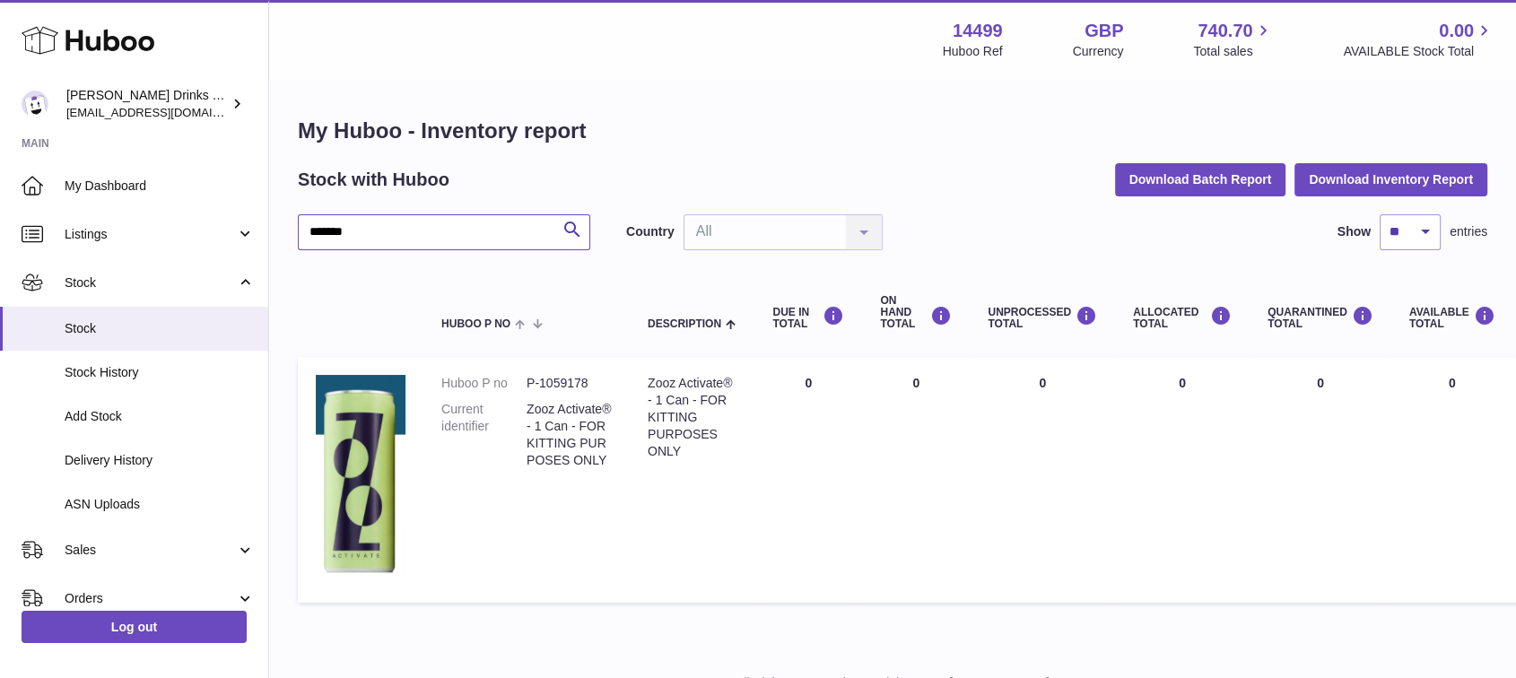
paste input "text"
type input "****"
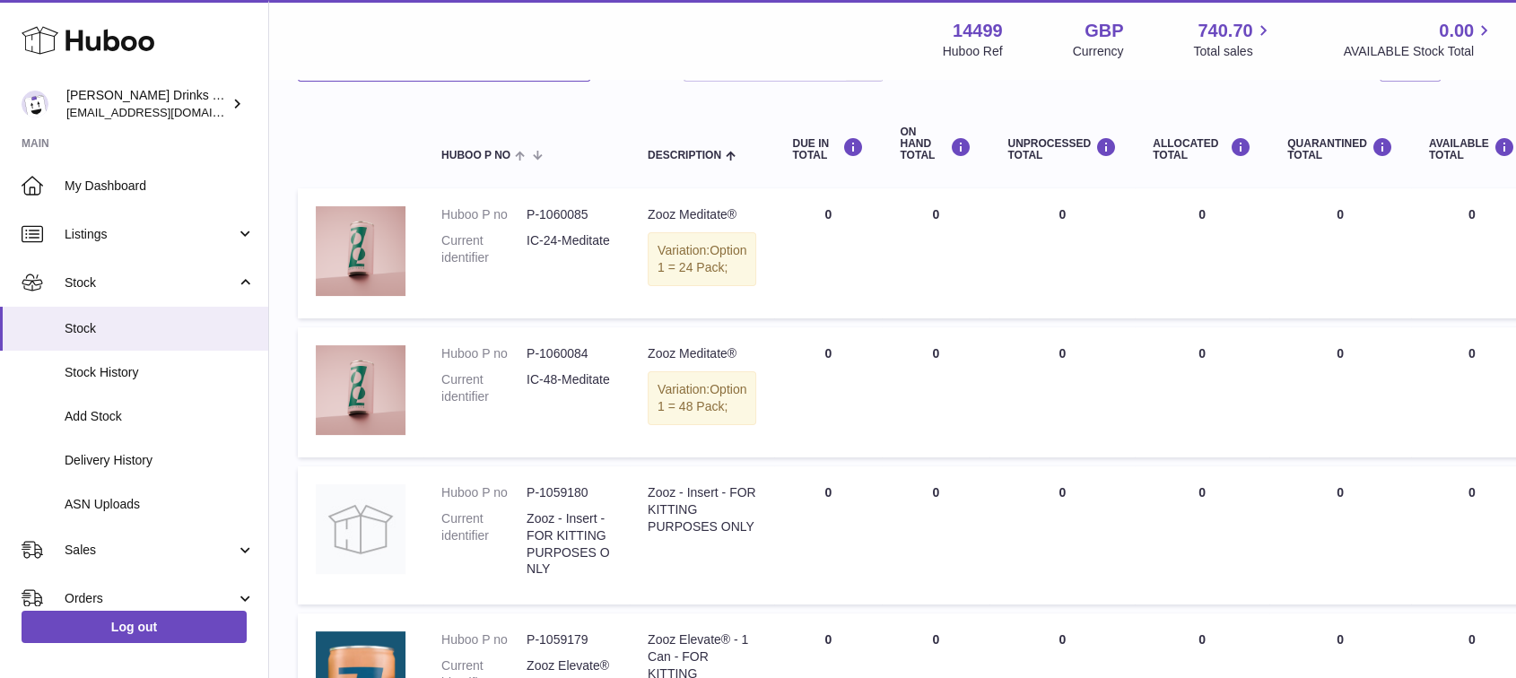
scroll to position [199, 0]
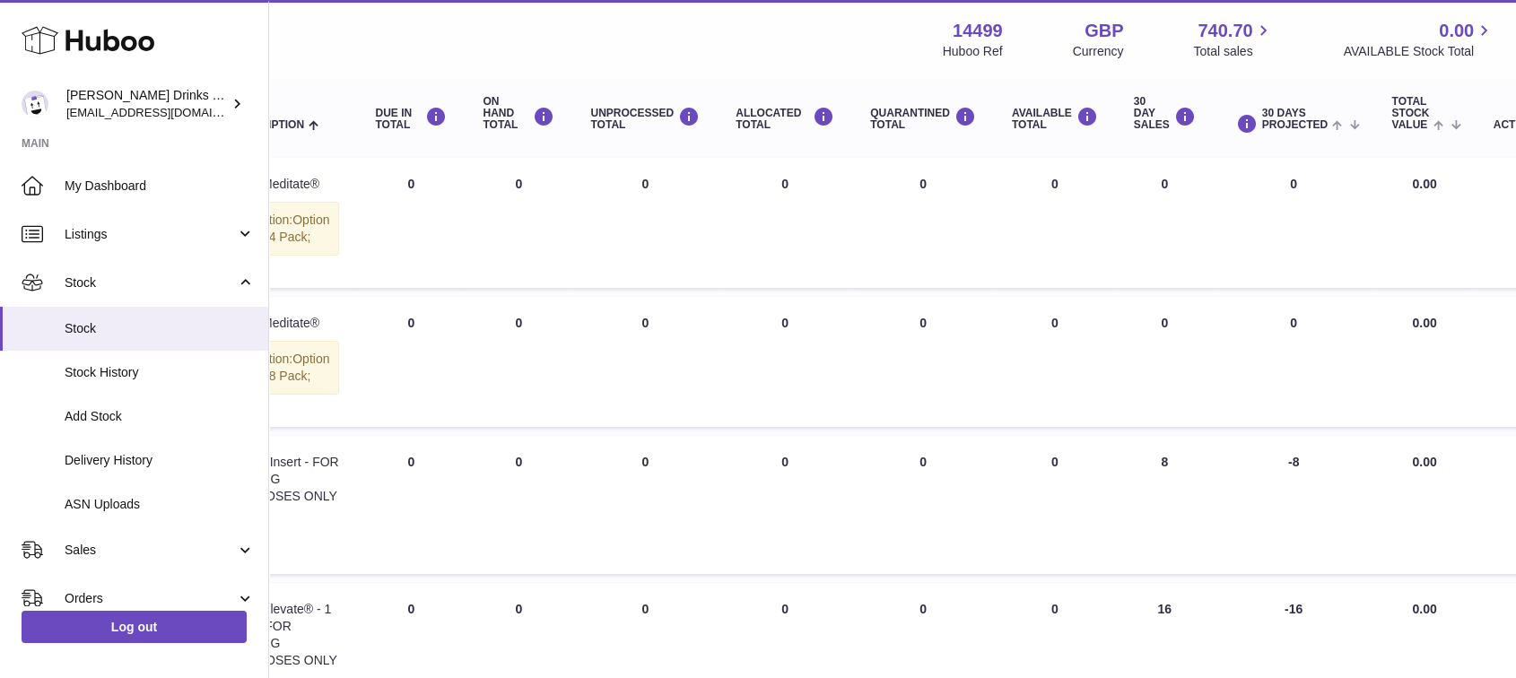
drag, startPoint x: 696, startPoint y: 323, endPoint x: 1036, endPoint y: 323, distance: 340.1
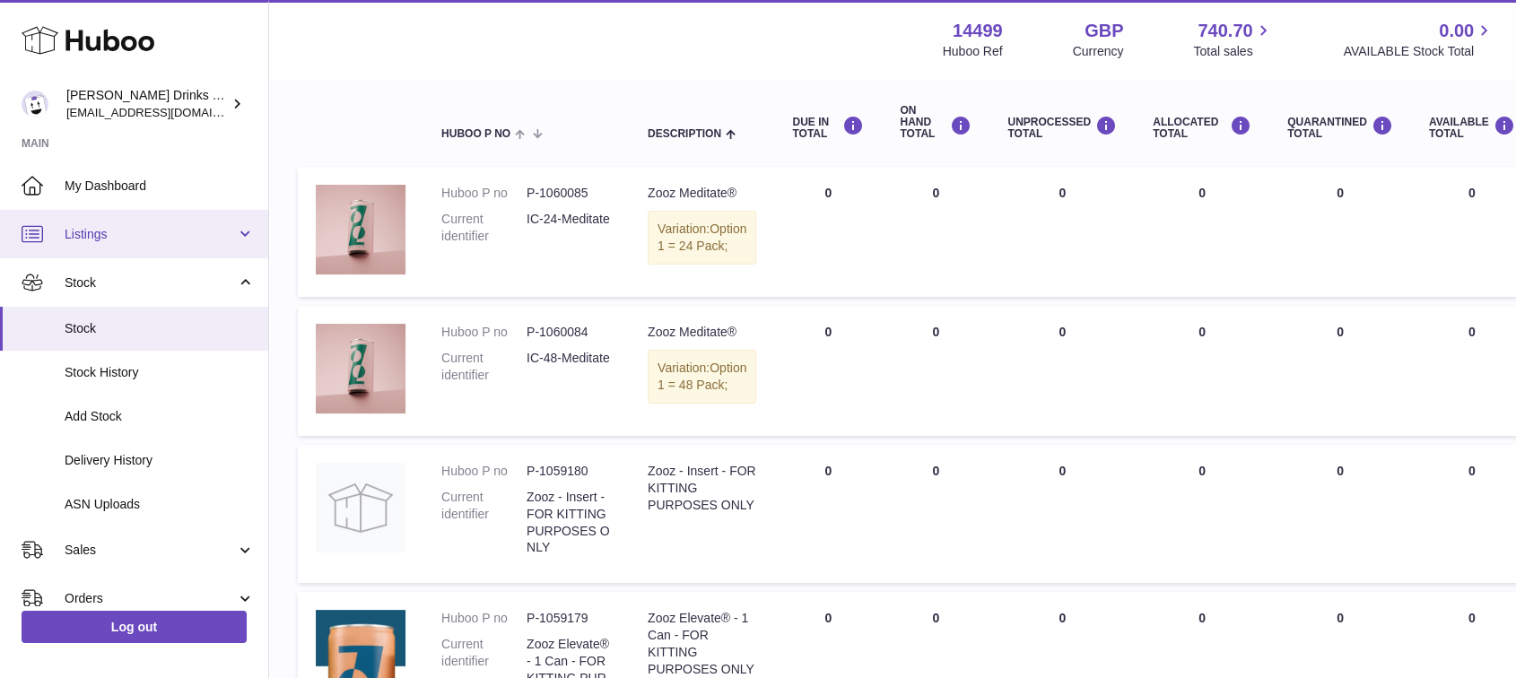
drag, startPoint x: 536, startPoint y: 266, endPoint x: 76, endPoint y: 251, distance: 459.7
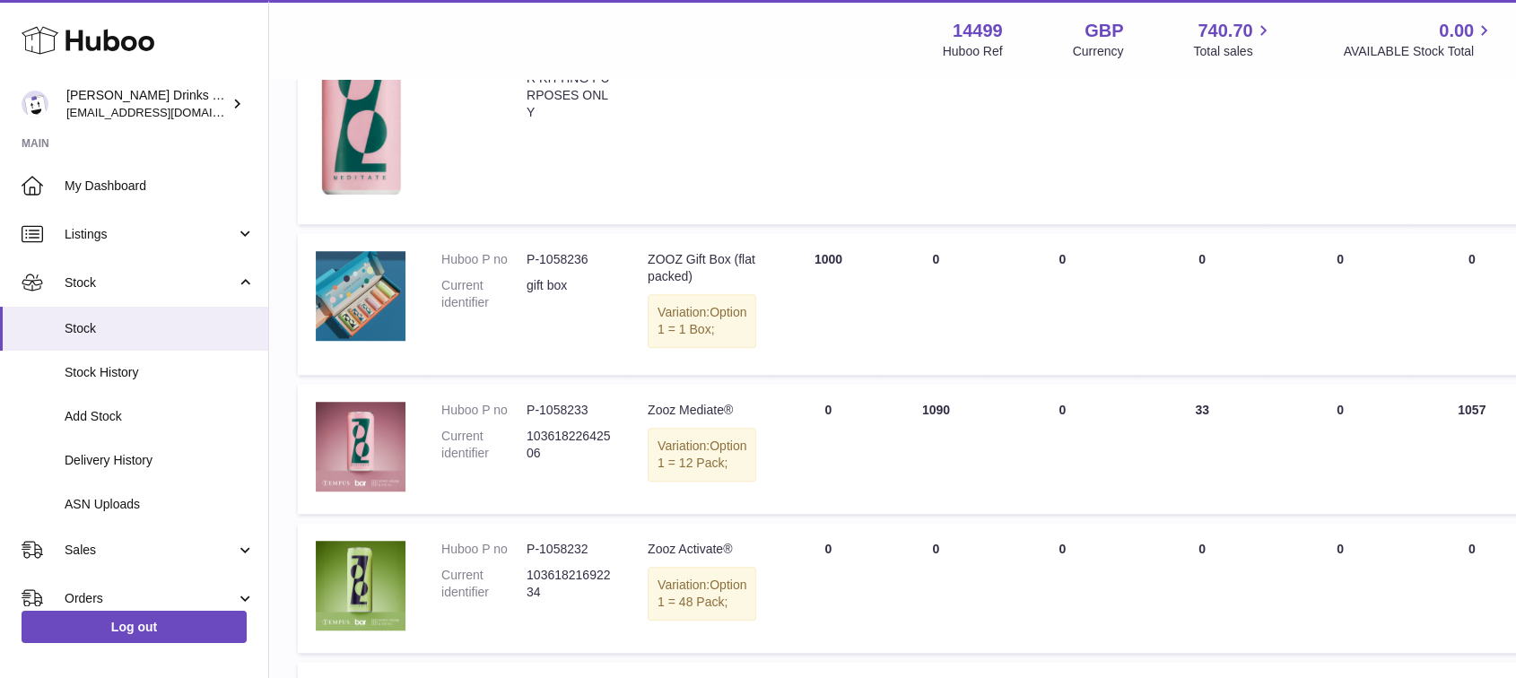
scroll to position [1580, 0]
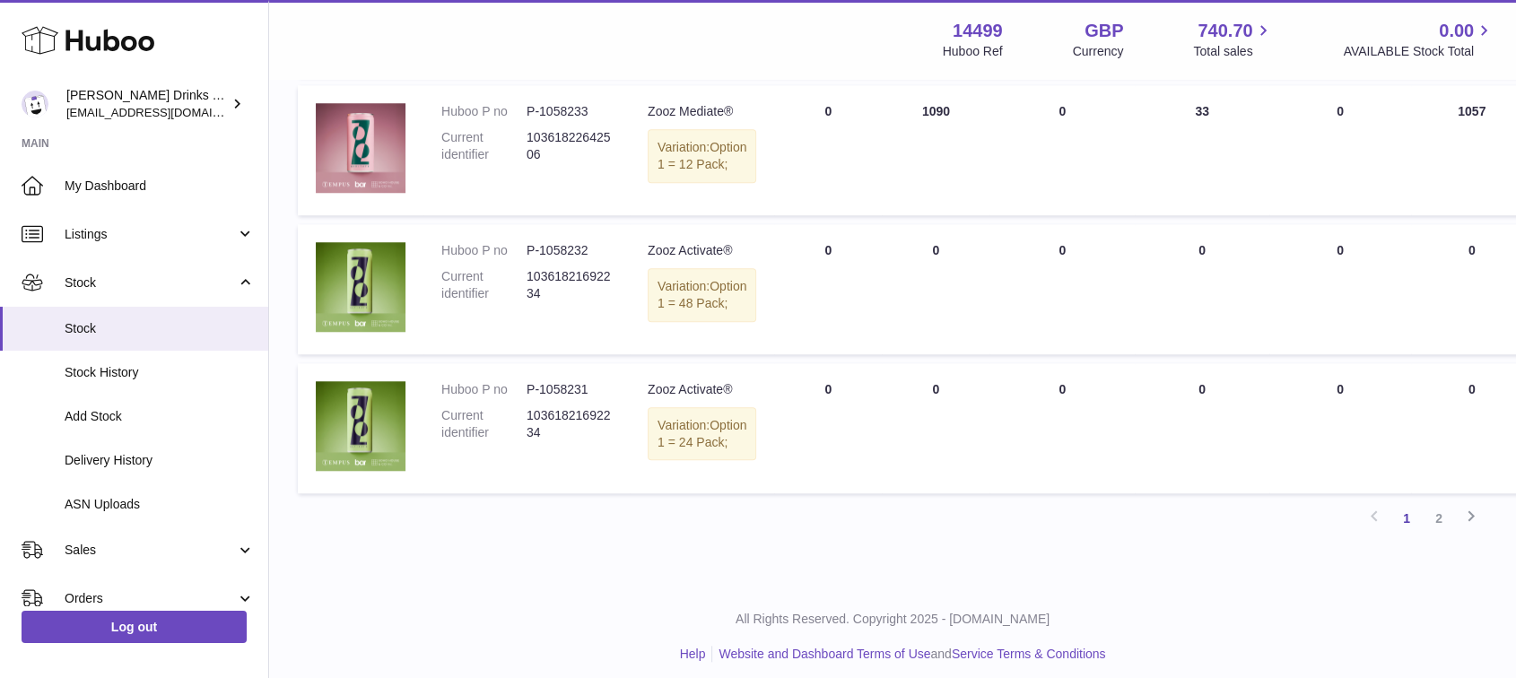
drag, startPoint x: 660, startPoint y: 251, endPoint x: 790, endPoint y: 271, distance: 131.6
click at [660, 171] on span "Option 1 = 12 Pack;" at bounding box center [702, 155] width 89 height 31
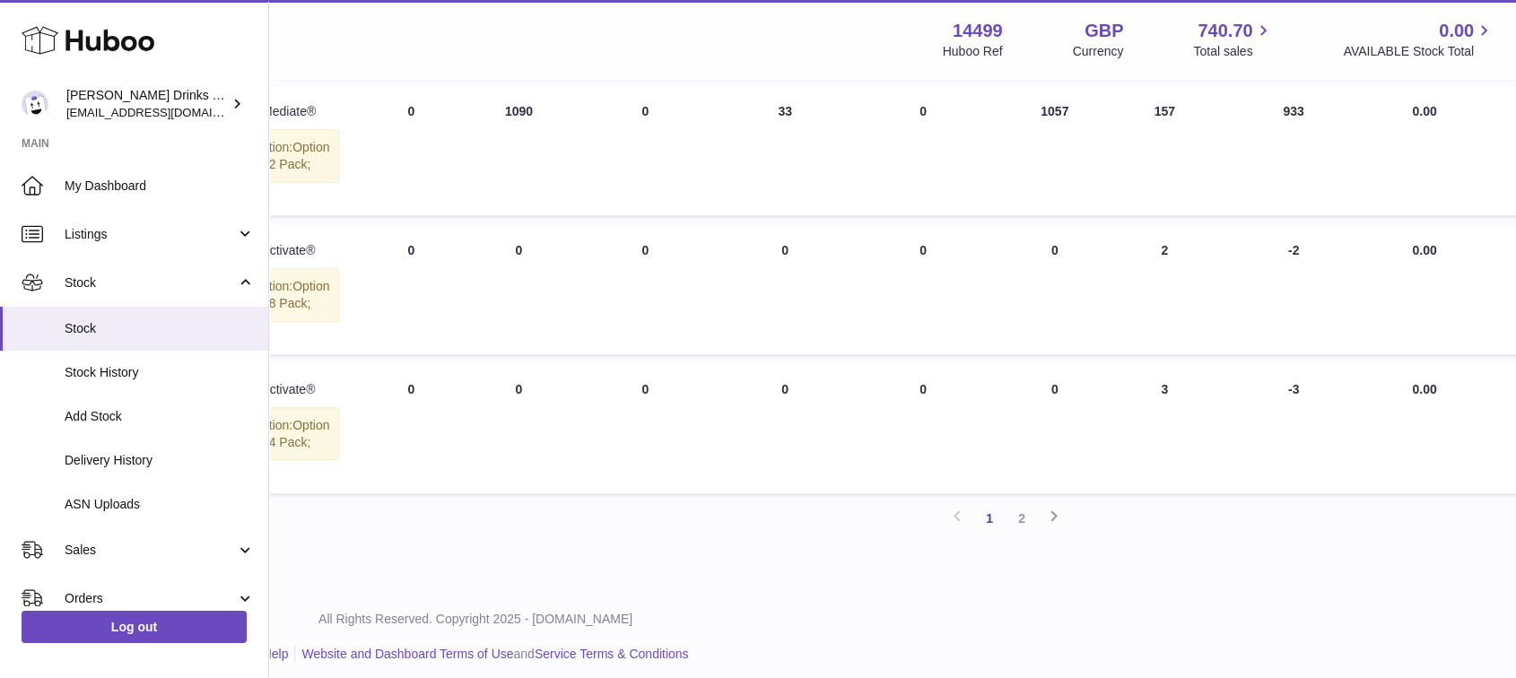
drag, startPoint x: 857, startPoint y: 284, endPoint x: 984, endPoint y: 289, distance: 127.5
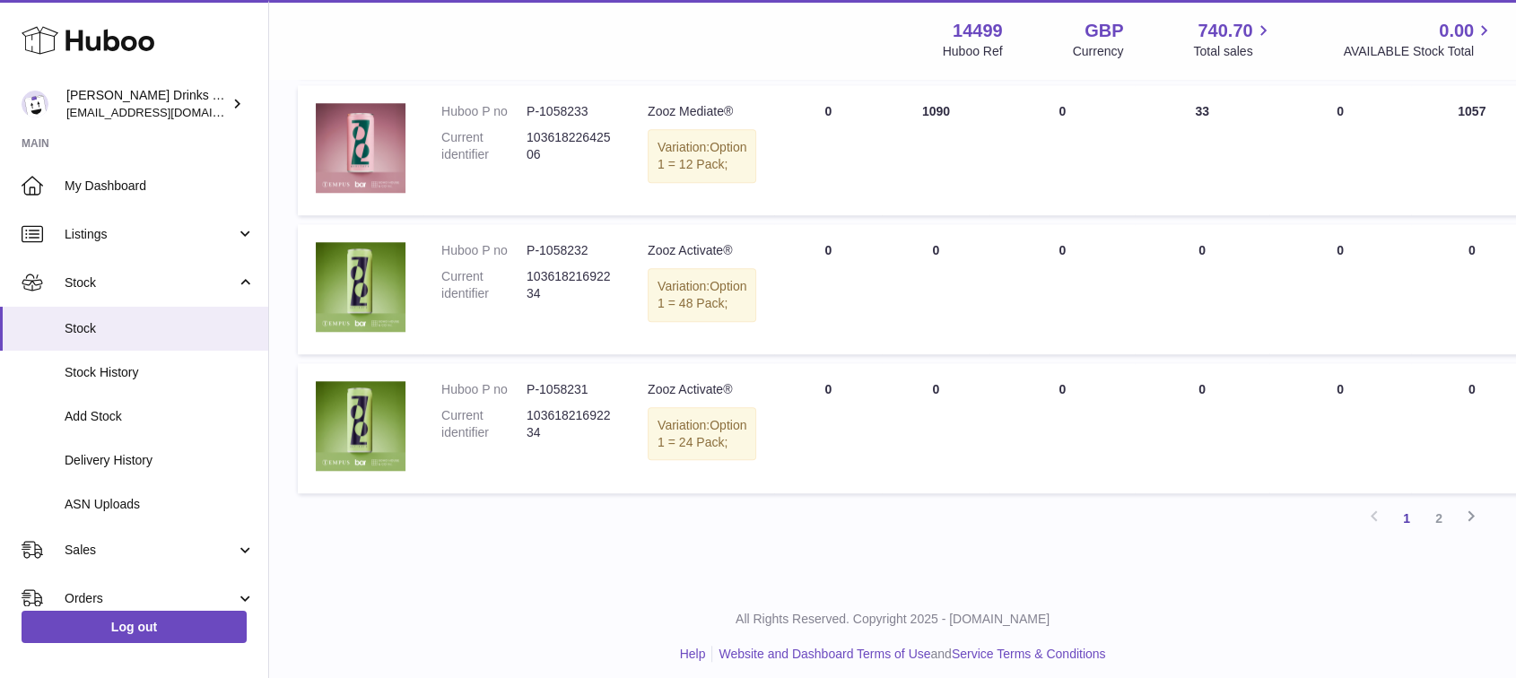
drag, startPoint x: 1185, startPoint y: 311, endPoint x: 725, endPoint y: 293, distance: 460.7
click at [882, 216] on td "ON HAND Total 1090" at bounding box center [936, 151] width 108 height 130
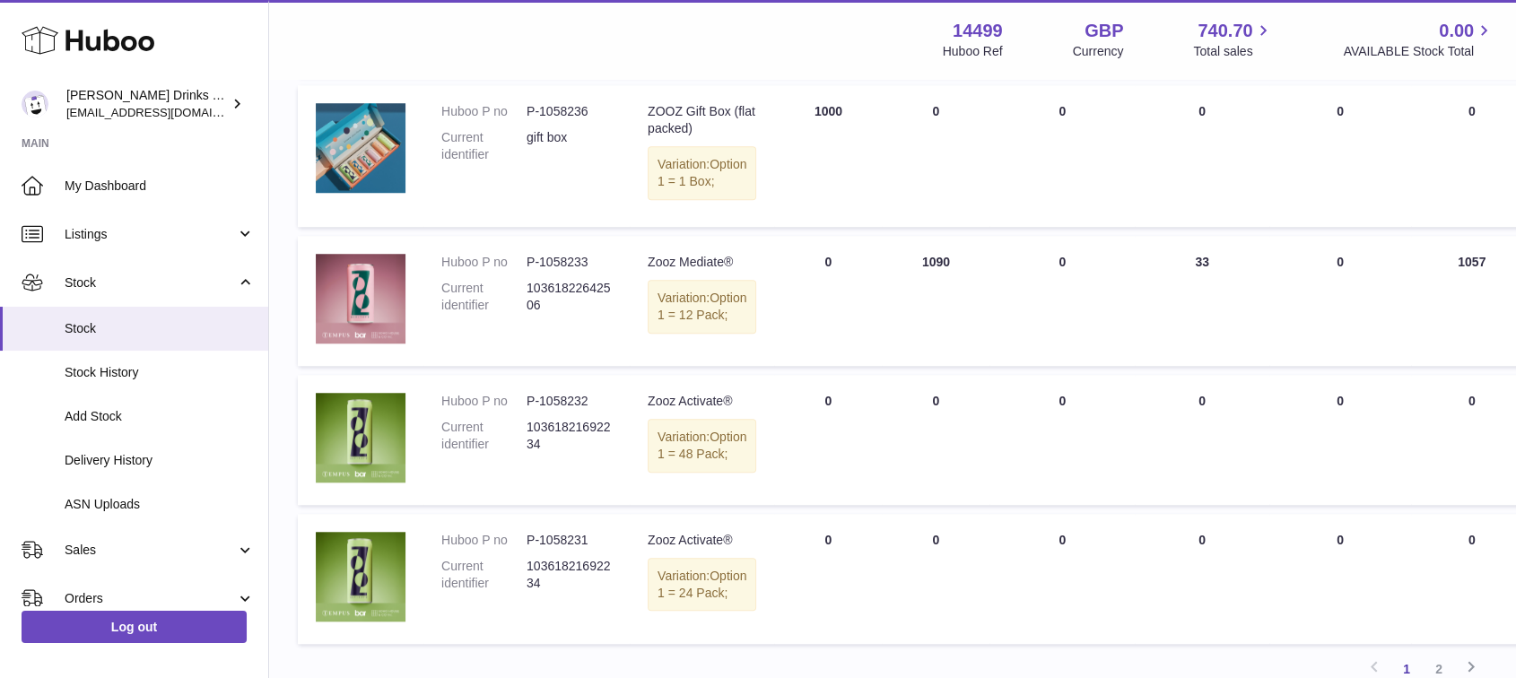
scroll to position [1546, 0]
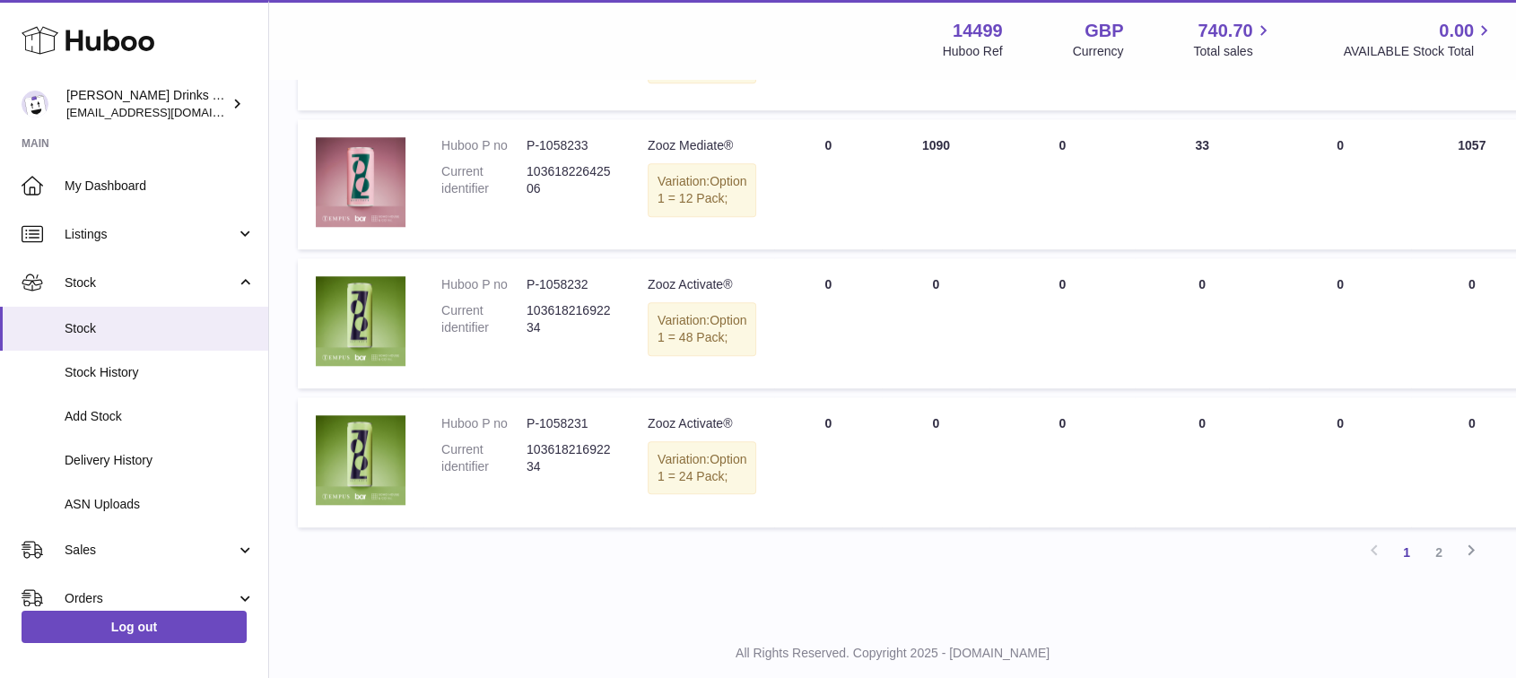
click at [925, 231] on td "ON HAND Total 1090" at bounding box center [936, 184] width 108 height 130
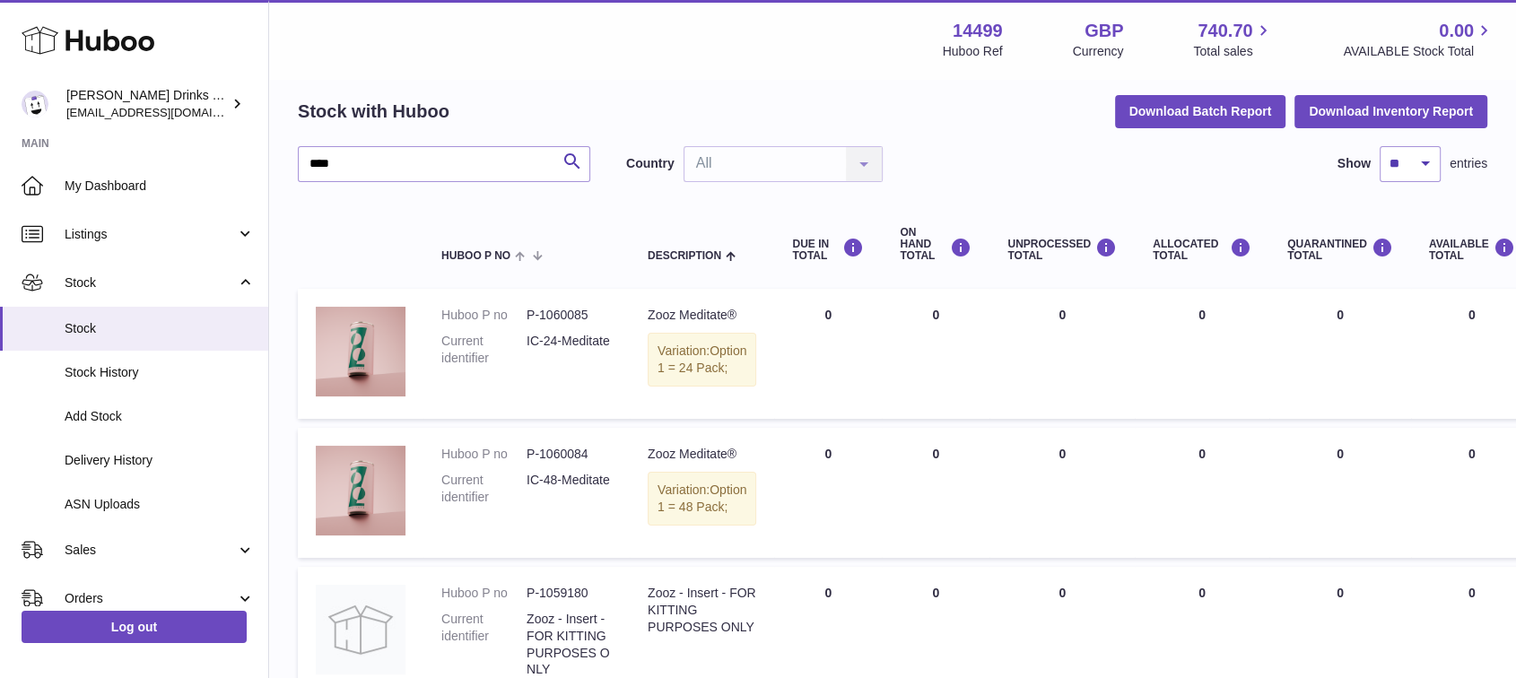
scroll to position [0, 0]
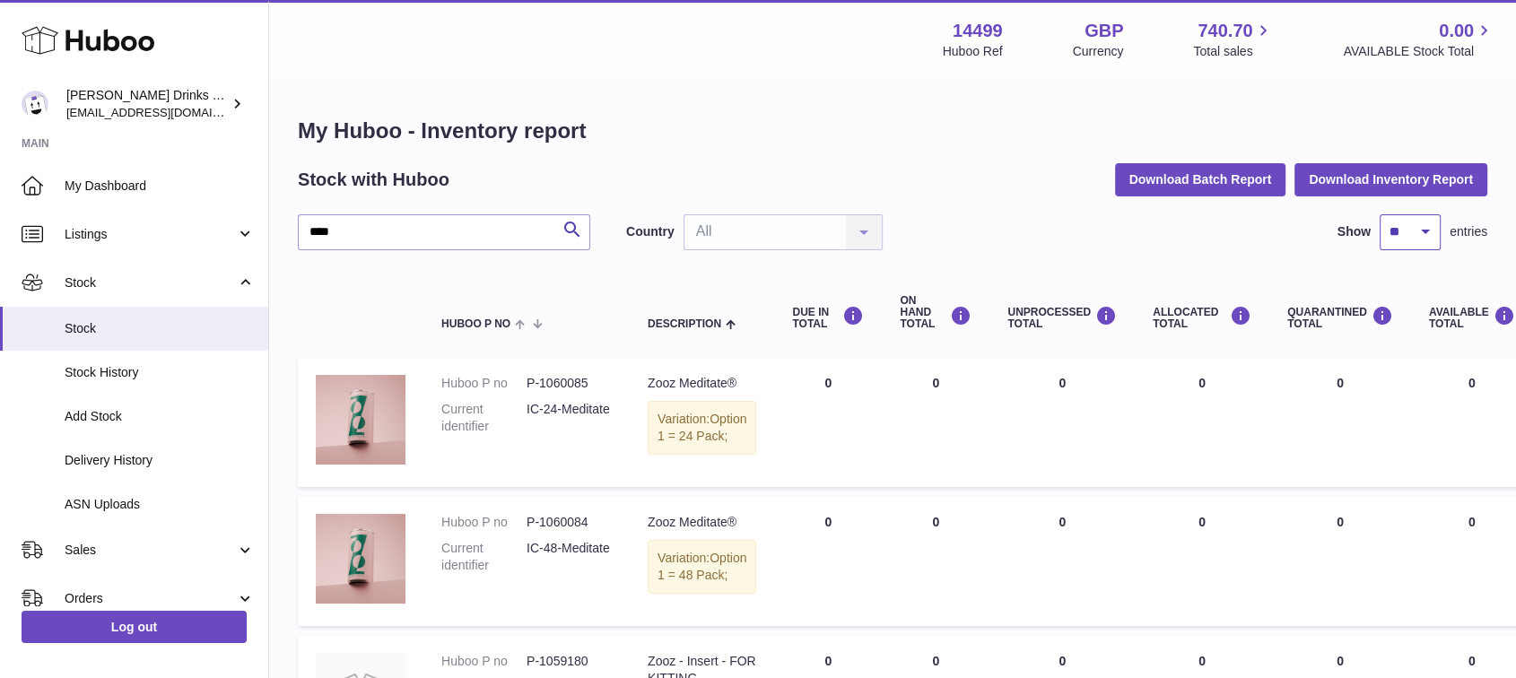
click at [1414, 236] on select "** ** ** ***" at bounding box center [1410, 232] width 61 height 36
select select "***"
click at [1380, 214] on select "** ** ** ***" at bounding box center [1410, 232] width 61 height 36
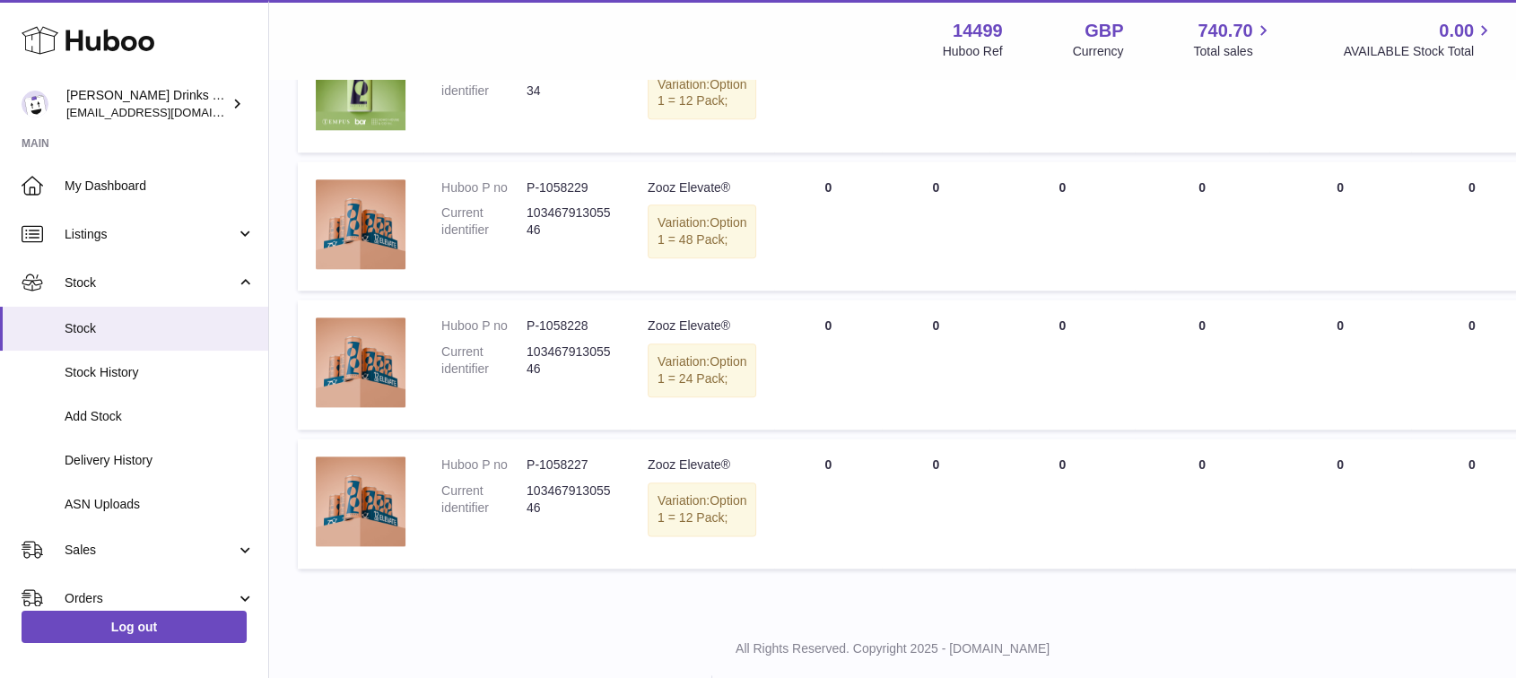
scroll to position [1917, 0]
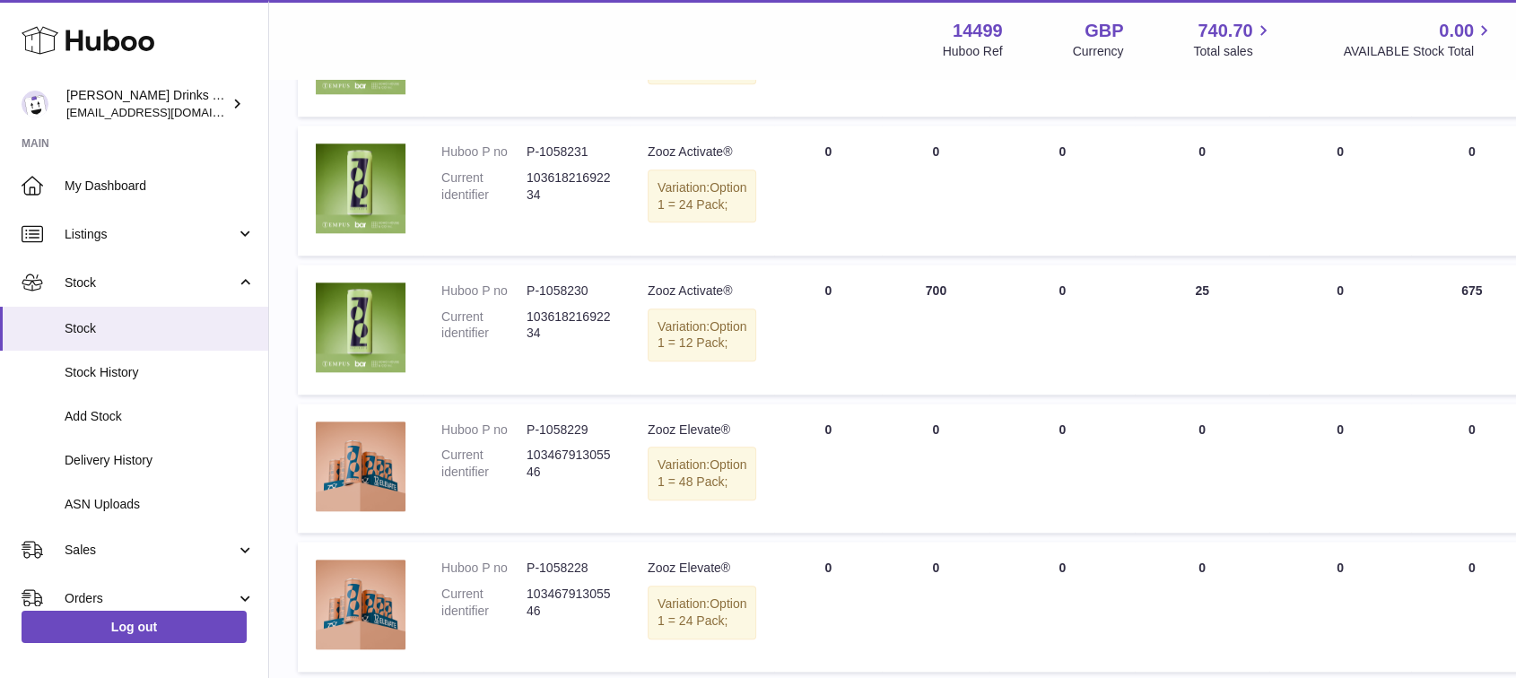
click at [883, 395] on td "ON HAND Total 700" at bounding box center [936, 330] width 108 height 130
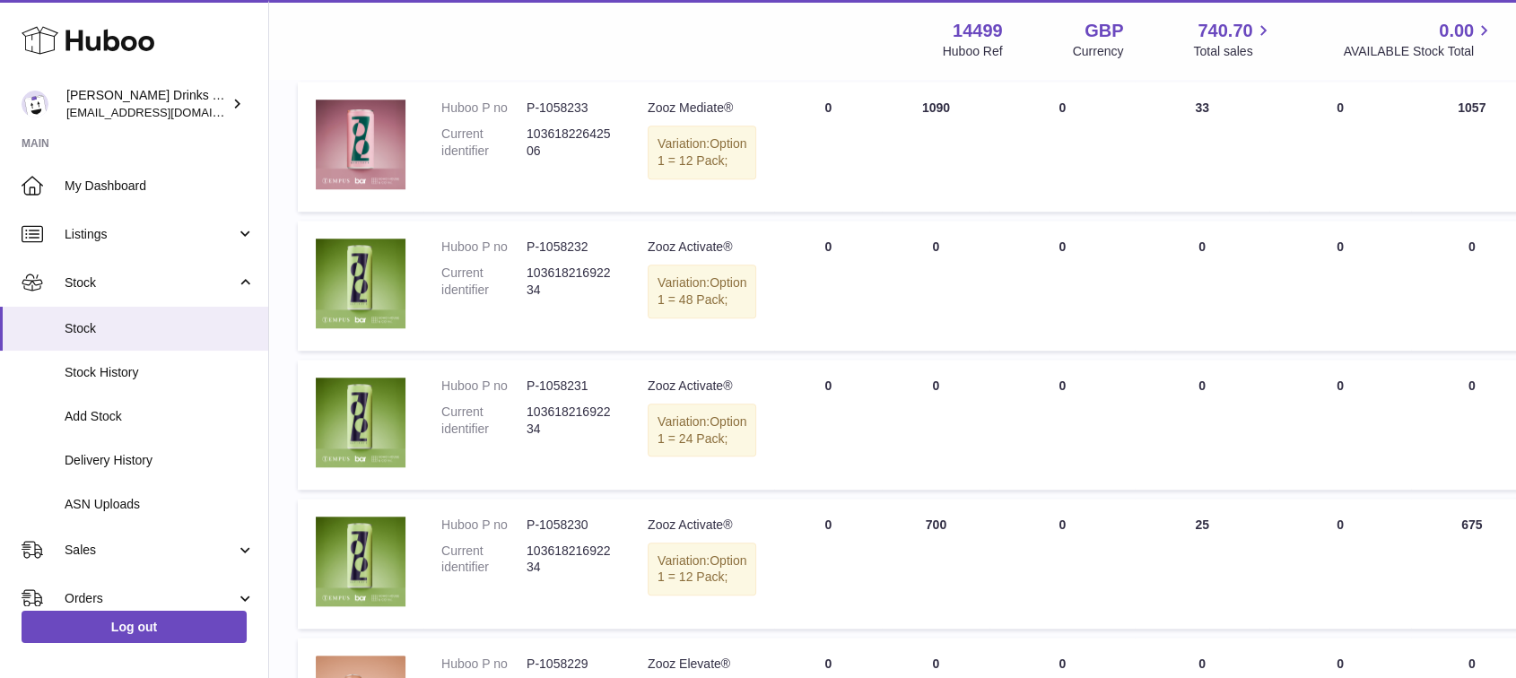
scroll to position [1718, 0]
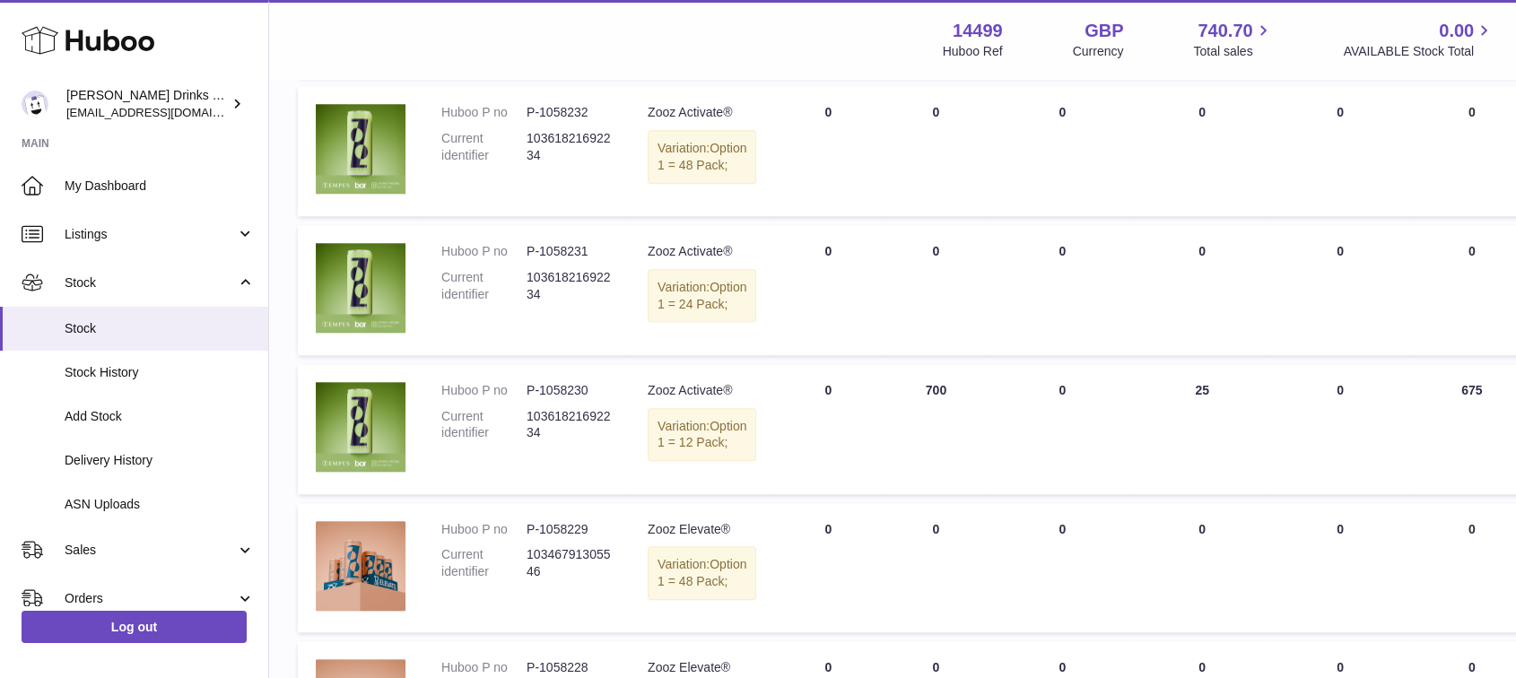
click at [926, 494] on td "ON HAND Total 700" at bounding box center [936, 429] width 108 height 130
click at [917, 494] on td "ON HAND Total 700" at bounding box center [936, 429] width 108 height 130
click at [889, 355] on td "ON HAND Total 0" at bounding box center [936, 290] width 108 height 130
click at [895, 355] on td "ON HAND Total 0" at bounding box center [936, 290] width 108 height 130
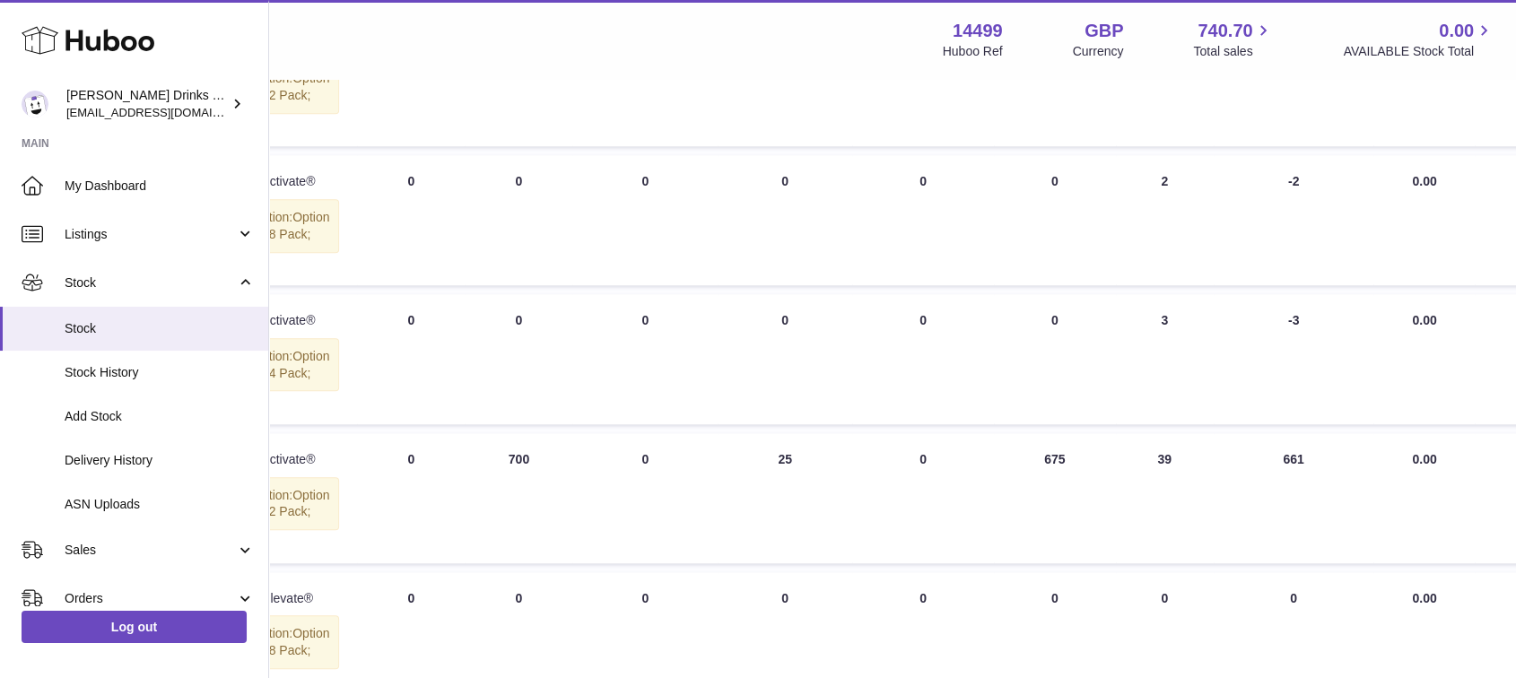
drag, startPoint x: 871, startPoint y: 403, endPoint x: 1332, endPoint y: 472, distance: 466.4
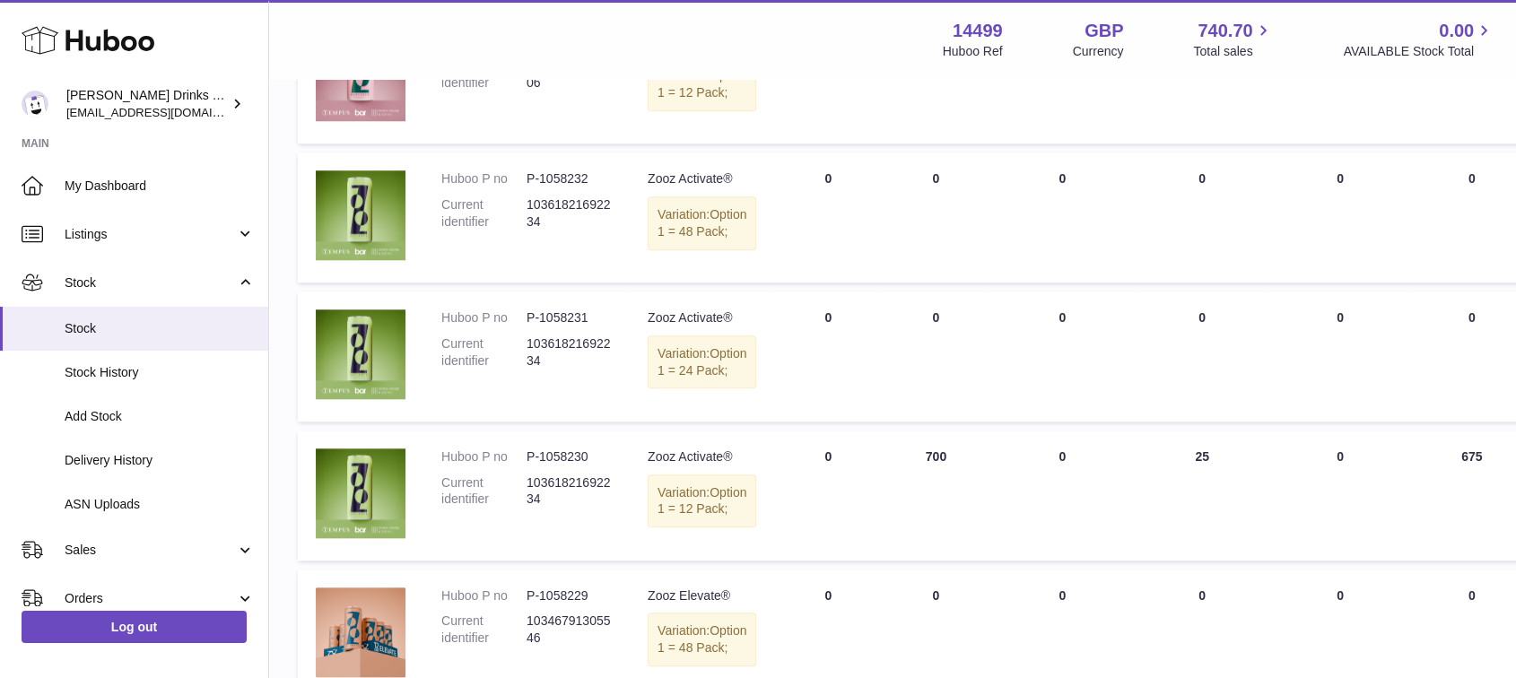
drag, startPoint x: 1339, startPoint y: 466, endPoint x: 903, endPoint y: 462, distance: 436.1
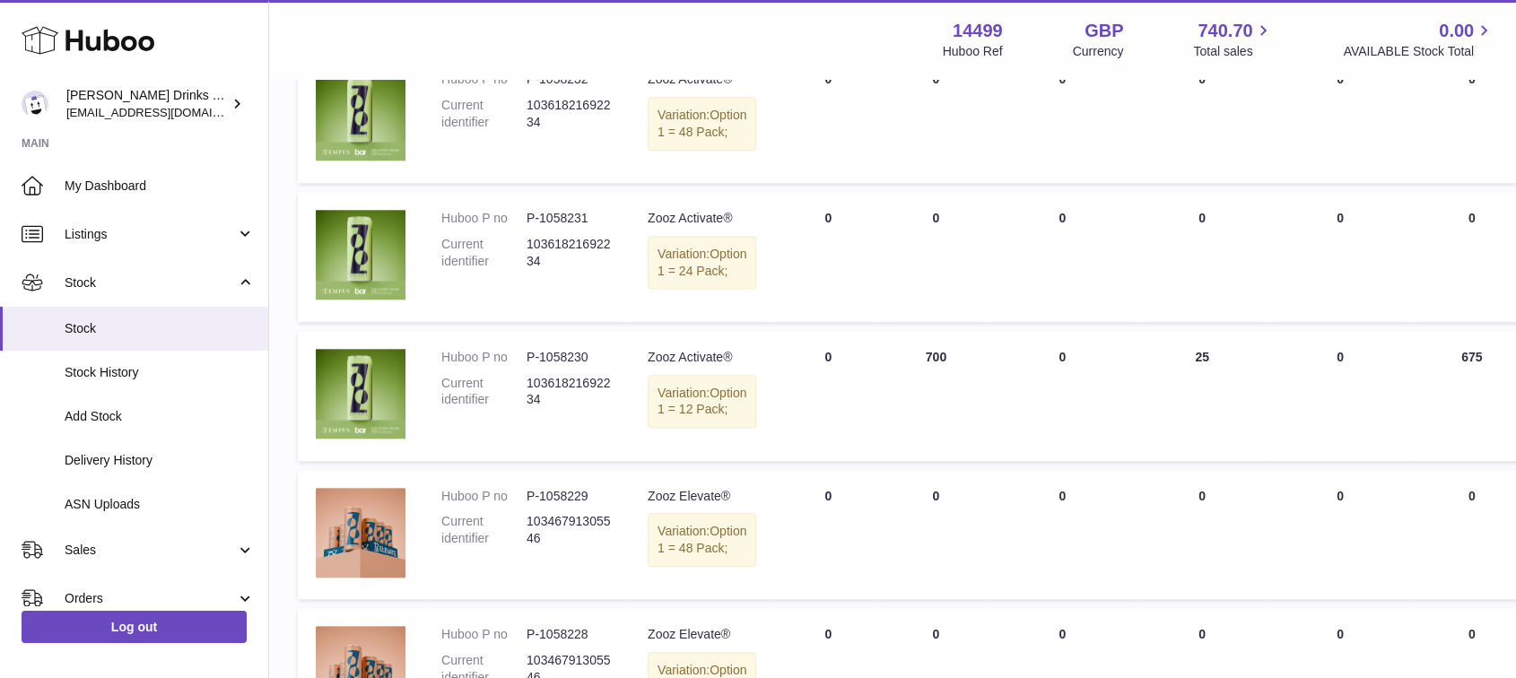
scroll to position [1718, 0]
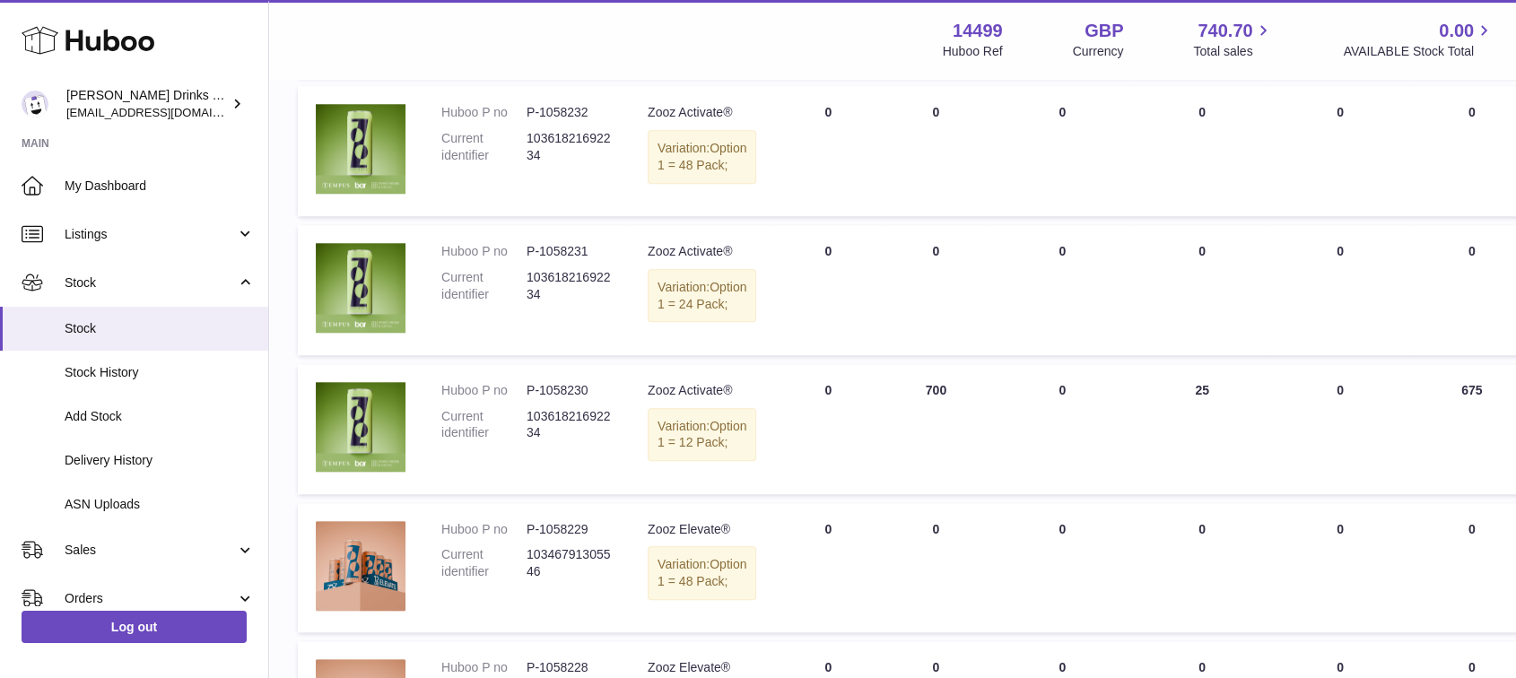
drag, startPoint x: 417, startPoint y: 544, endPoint x: 723, endPoint y: 535, distance: 306.1
drag, startPoint x: 723, startPoint y: 535, endPoint x: 556, endPoint y: 265, distance: 317.5
click at [552, 164] on dd "10361821692234" at bounding box center [569, 147] width 85 height 34
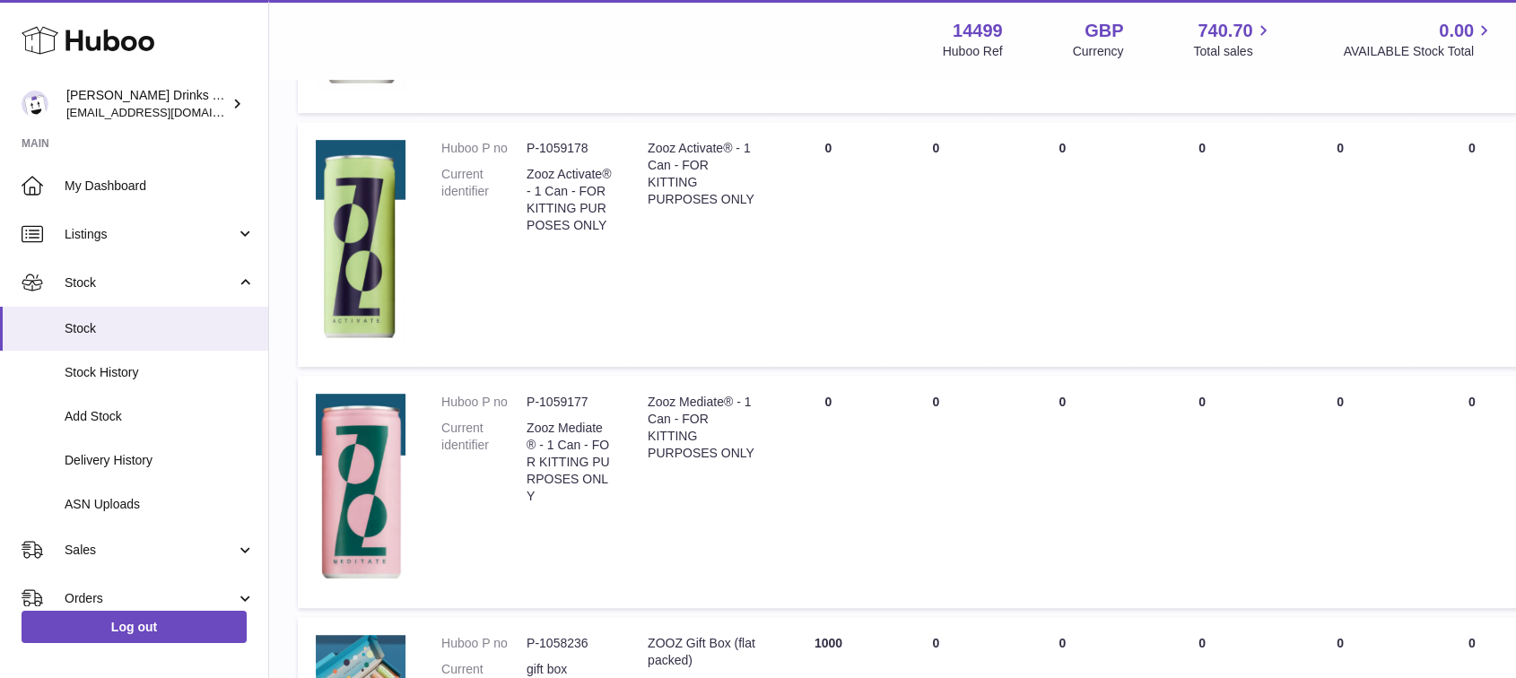
scroll to position [997, 0]
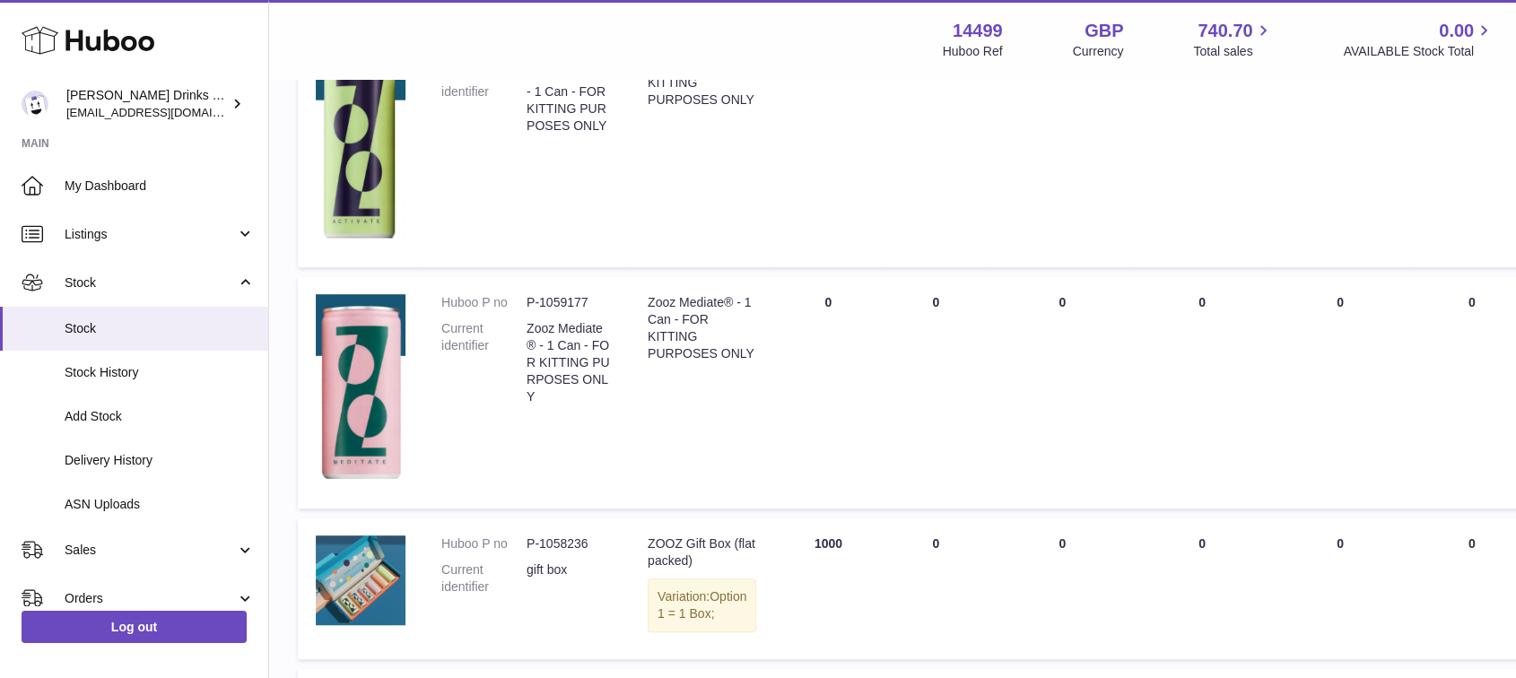
drag, startPoint x: 807, startPoint y: 372, endPoint x: 667, endPoint y: 359, distance: 140.6
click at [667, 359] on tr "Huboo P no P-1059177 Current identifier Zooz Mediate® - 1 Can - FOR KITTING PUR…" at bounding box center [1134, 392] width 1672 height 232
click at [694, 363] on div "Zooz Mediate® - 1 Can - FOR KITTING PURPOSES ONLY" at bounding box center [702, 328] width 109 height 68
click at [695, 363] on div "Zooz Mediate® - 1 Can - FOR KITTING PURPOSES ONLY" at bounding box center [702, 328] width 109 height 68
click at [711, 363] on div "Zooz Mediate® - 1 Can - FOR KITTING PURPOSES ONLY" at bounding box center [702, 328] width 109 height 68
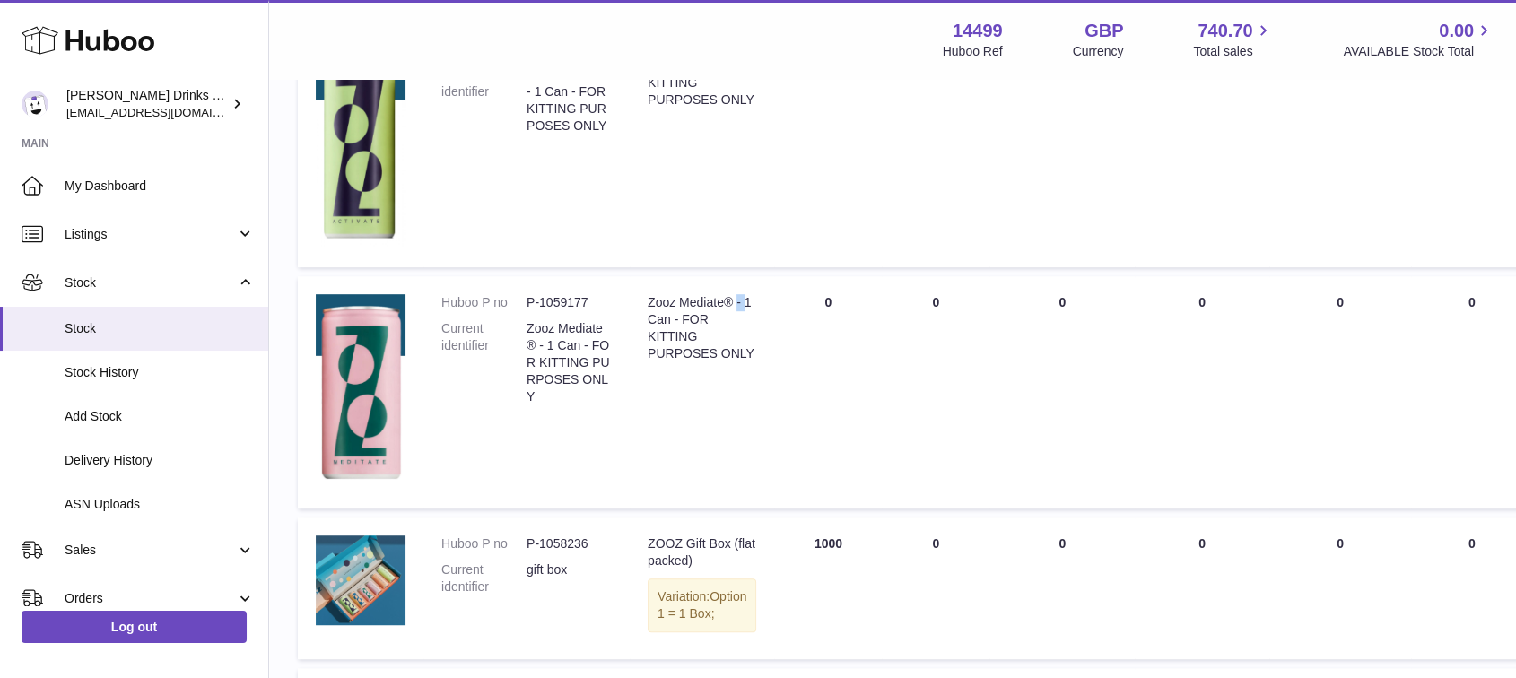
click at [711, 363] on div "Zooz Mediate® - 1 Can - FOR KITTING PURPOSES ONLY" at bounding box center [702, 328] width 109 height 68
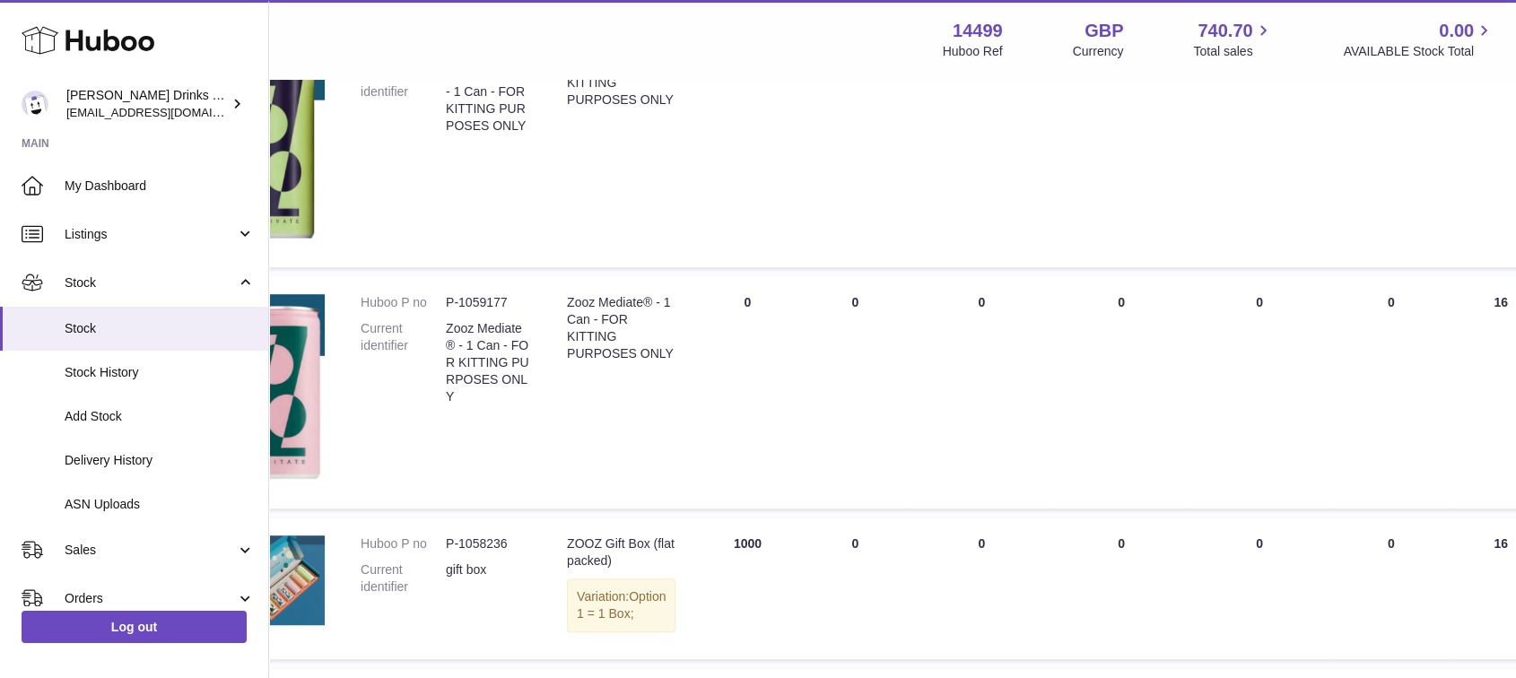
scroll to position [997, 417]
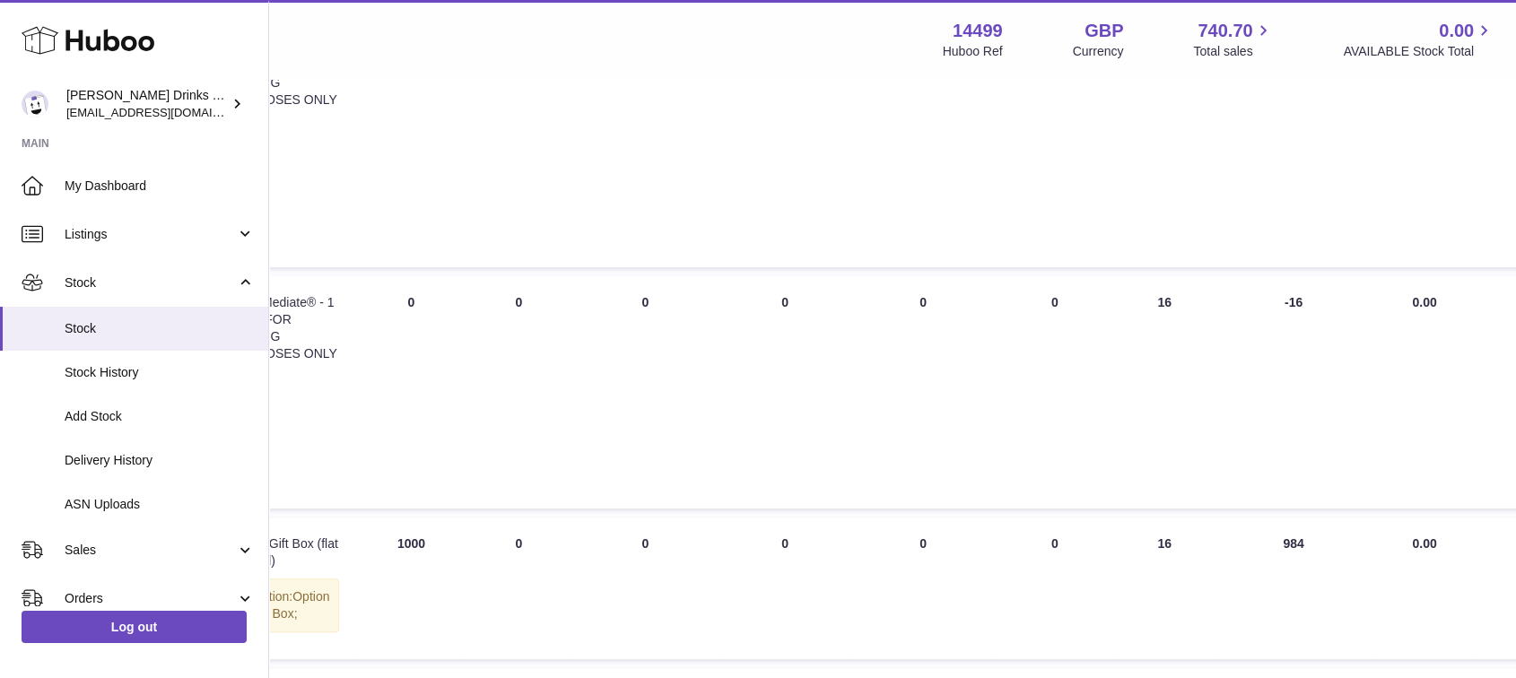
drag, startPoint x: 1026, startPoint y: 431, endPoint x: 1502, endPoint y: 431, distance: 475.6
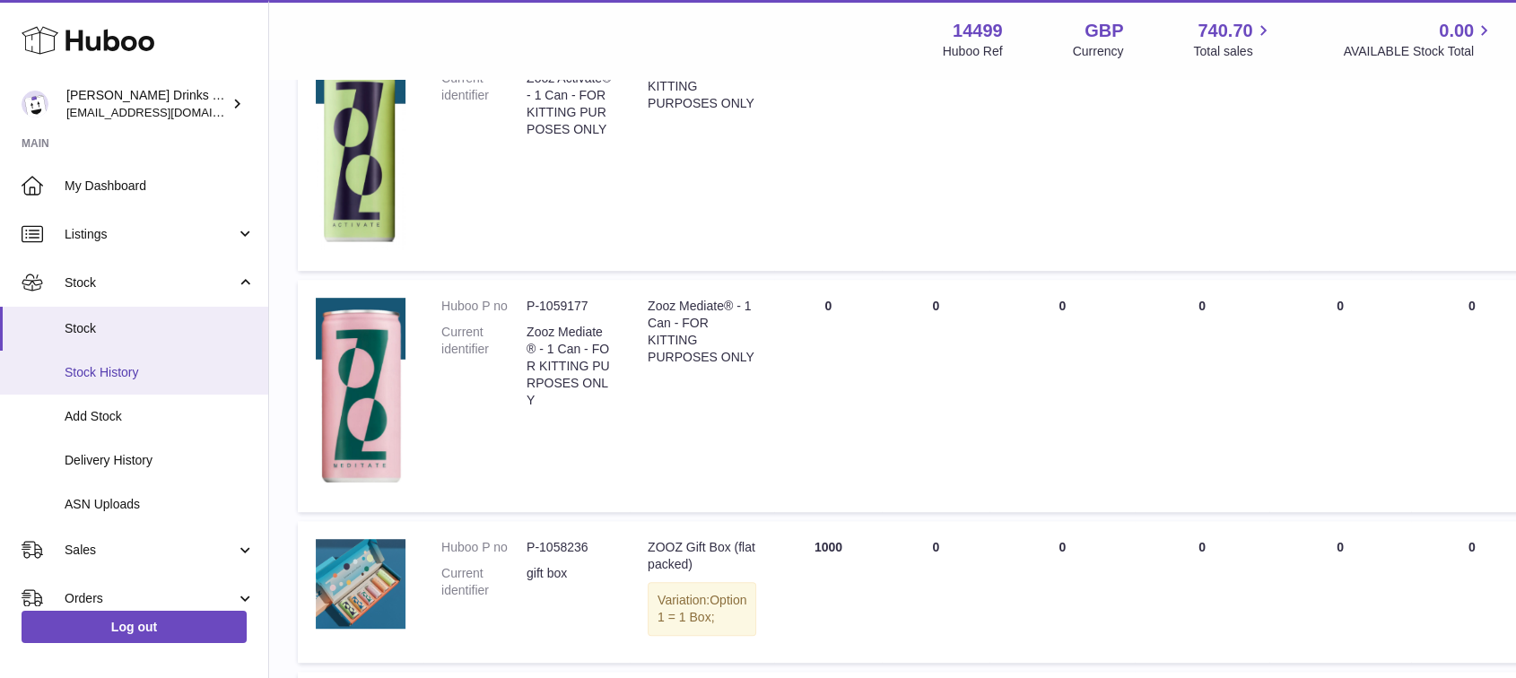
drag, startPoint x: 1131, startPoint y: 424, endPoint x: 62, endPoint y: 354, distance: 1071.0
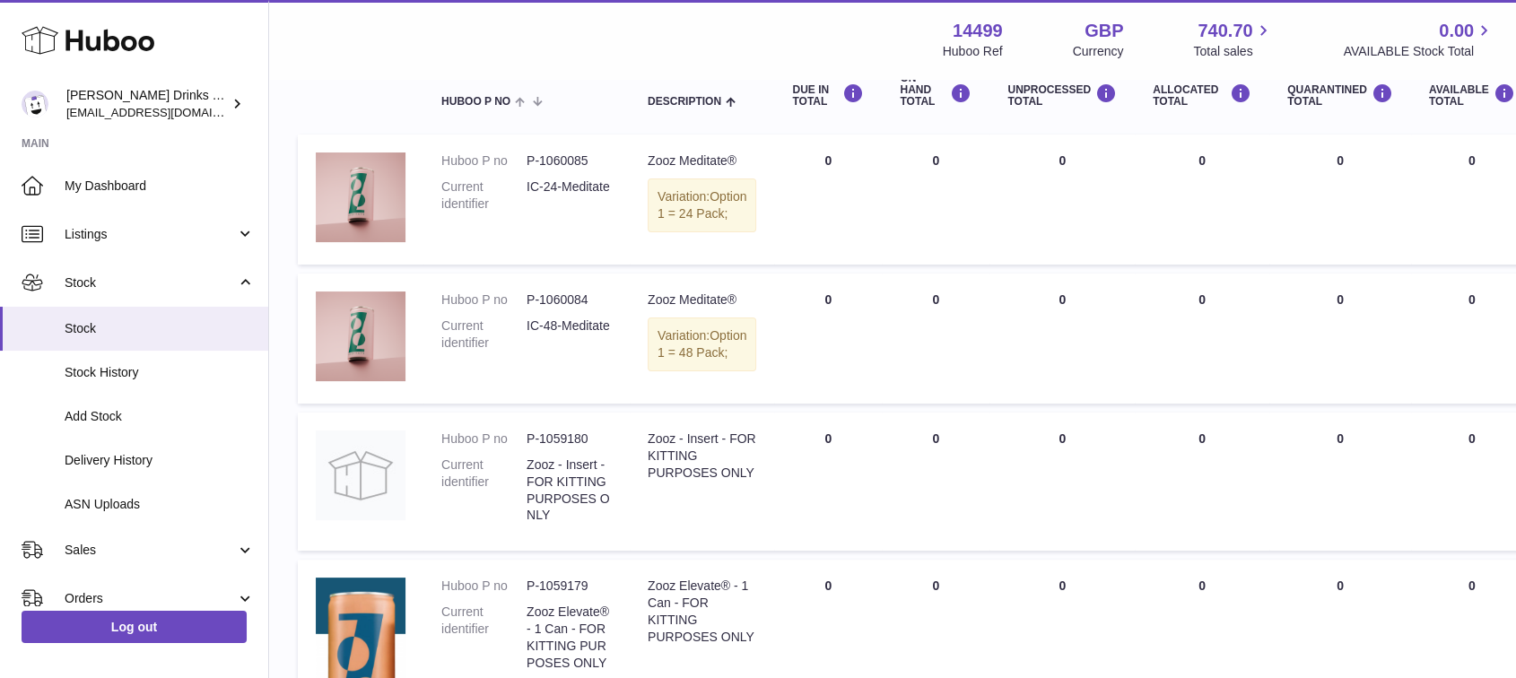
scroll to position [498, 0]
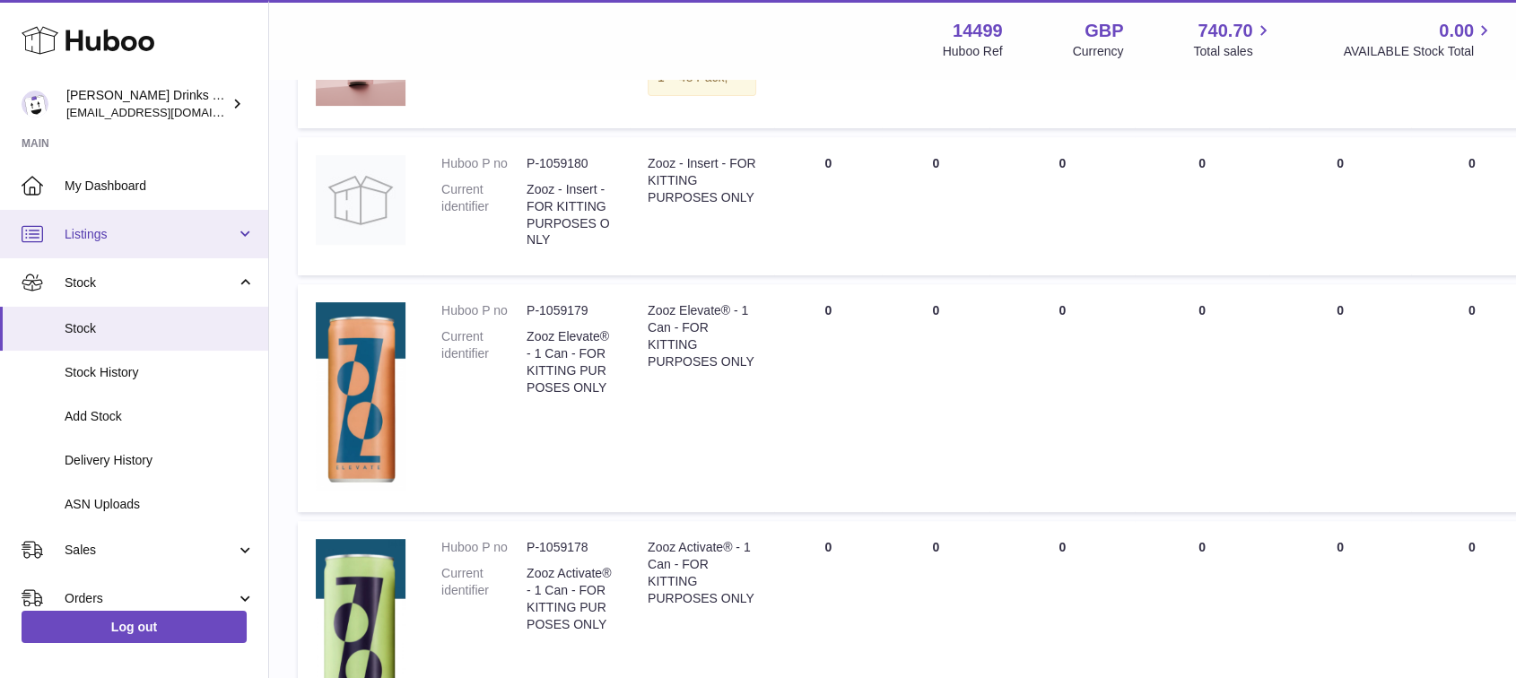
click at [81, 235] on span "Listings" at bounding box center [150, 234] width 171 height 17
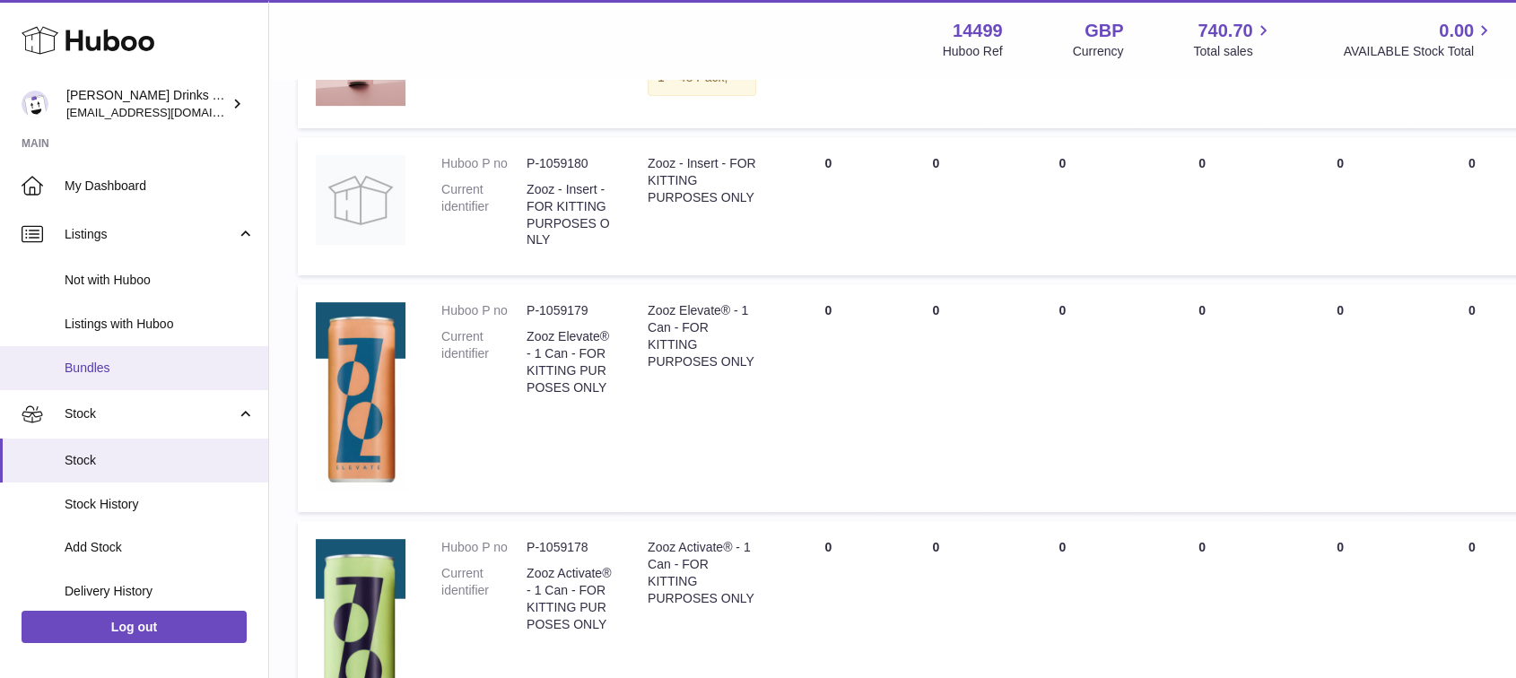
click at [103, 365] on span "Bundles" at bounding box center [160, 368] width 190 height 17
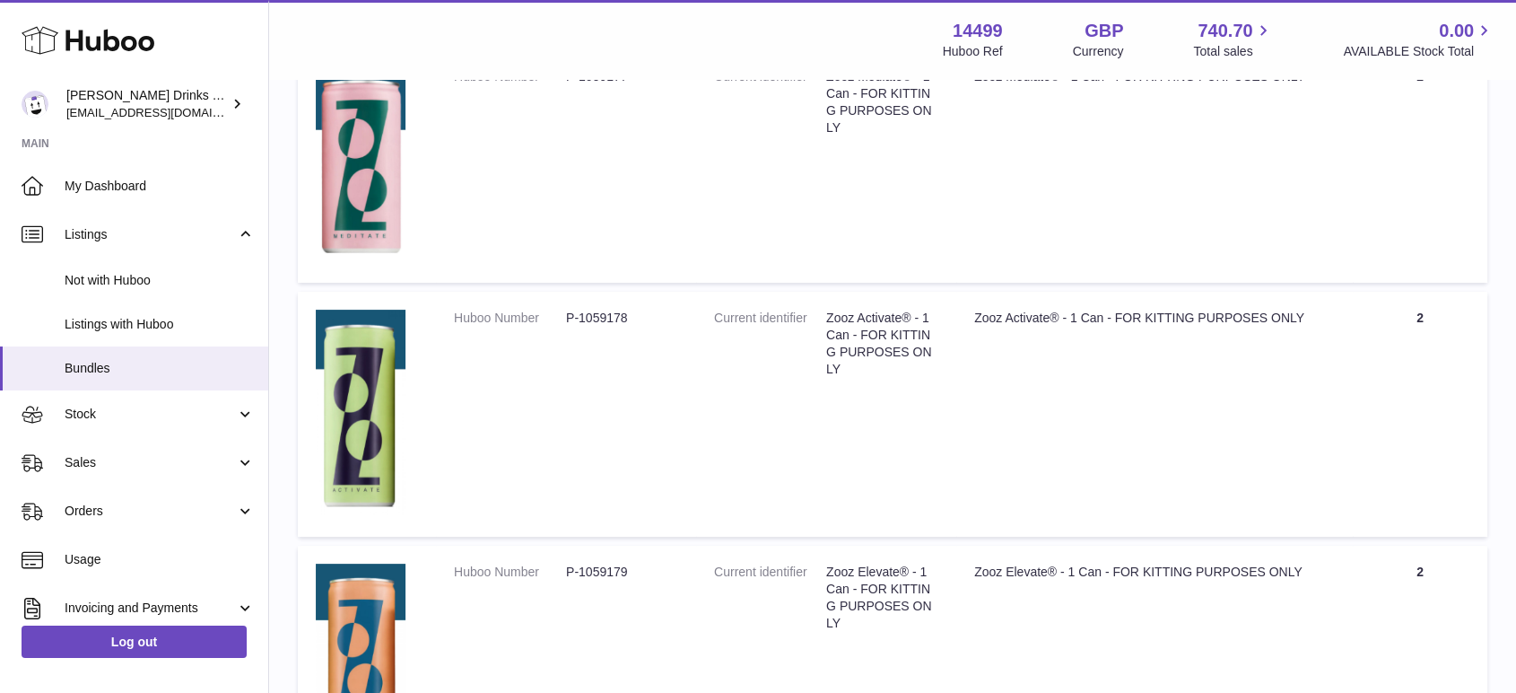
scroll to position [498, 0]
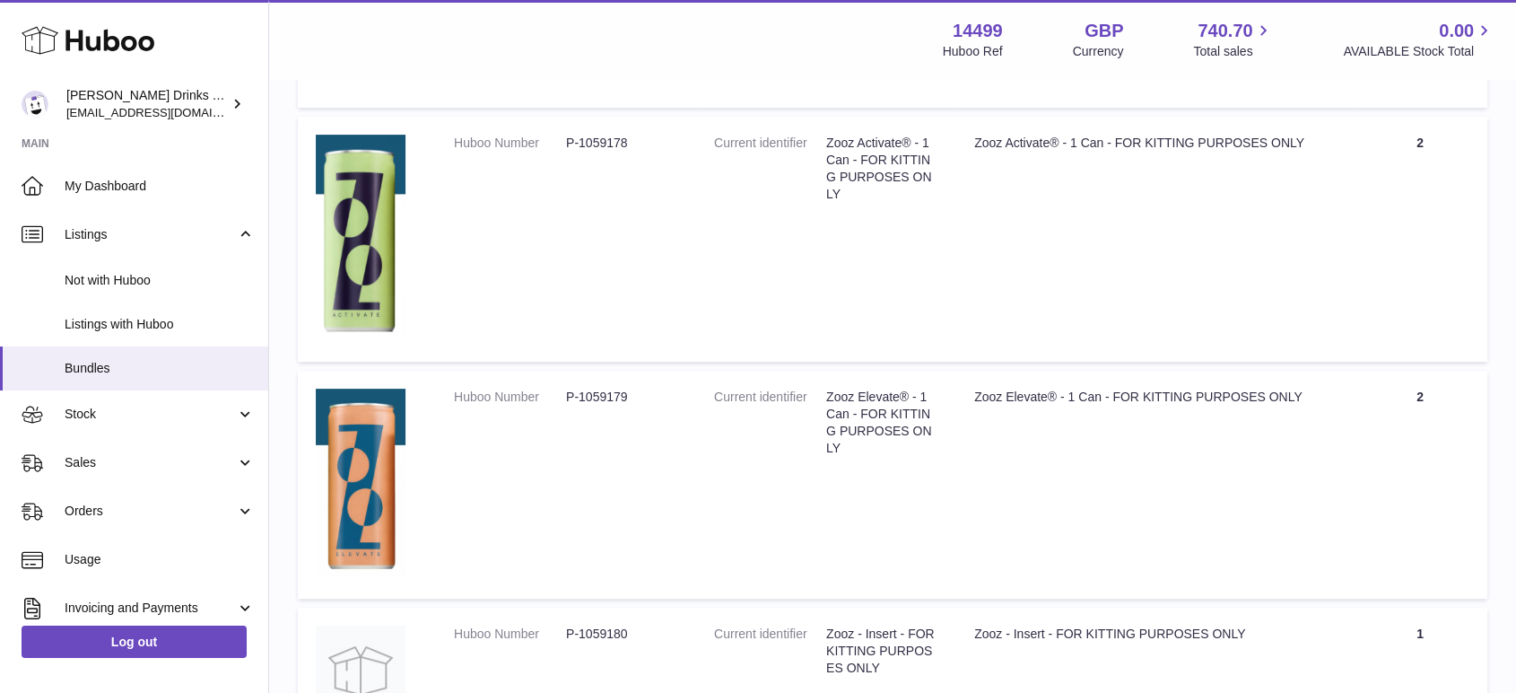
drag, startPoint x: 126, startPoint y: 472, endPoint x: 199, endPoint y: 497, distance: 77.7
click at [125, 473] on link "Sales" at bounding box center [134, 463] width 268 height 48
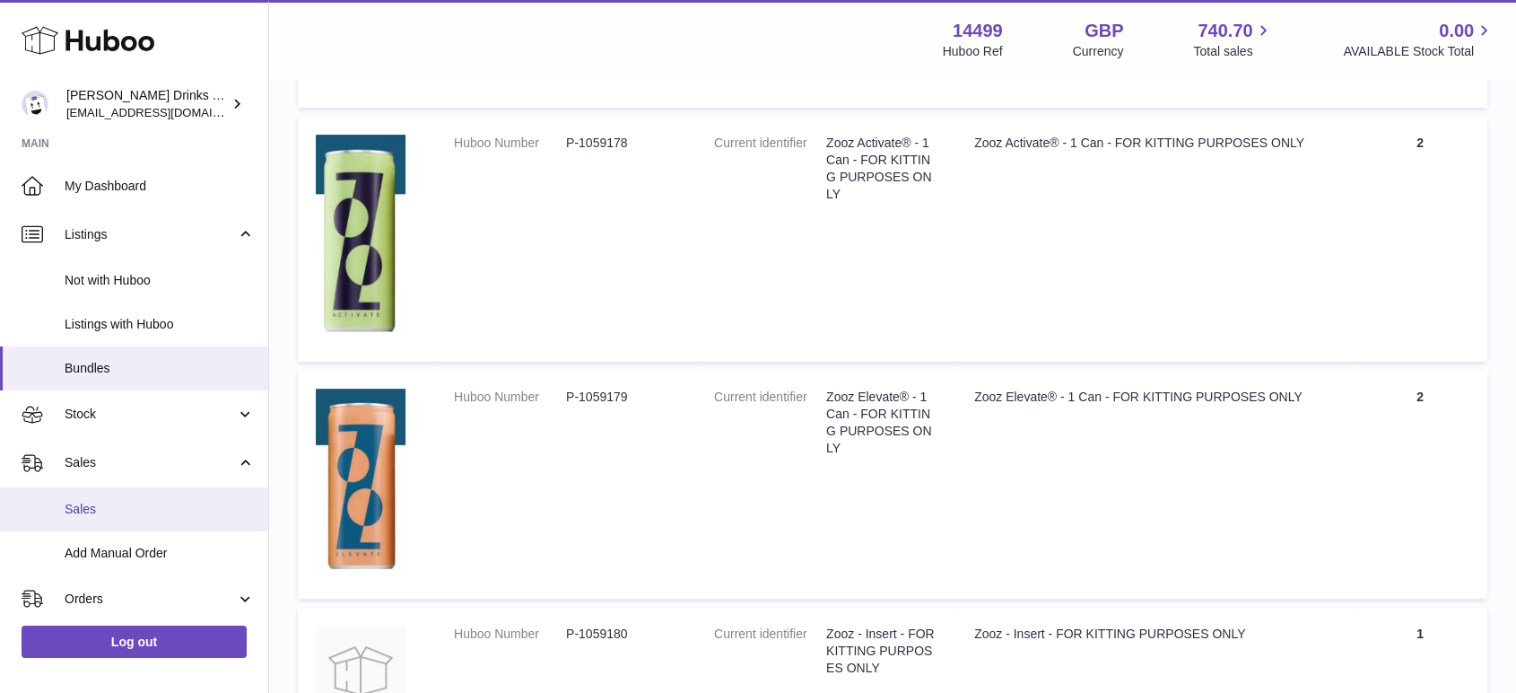
click at [140, 511] on span "Sales" at bounding box center [160, 509] width 190 height 17
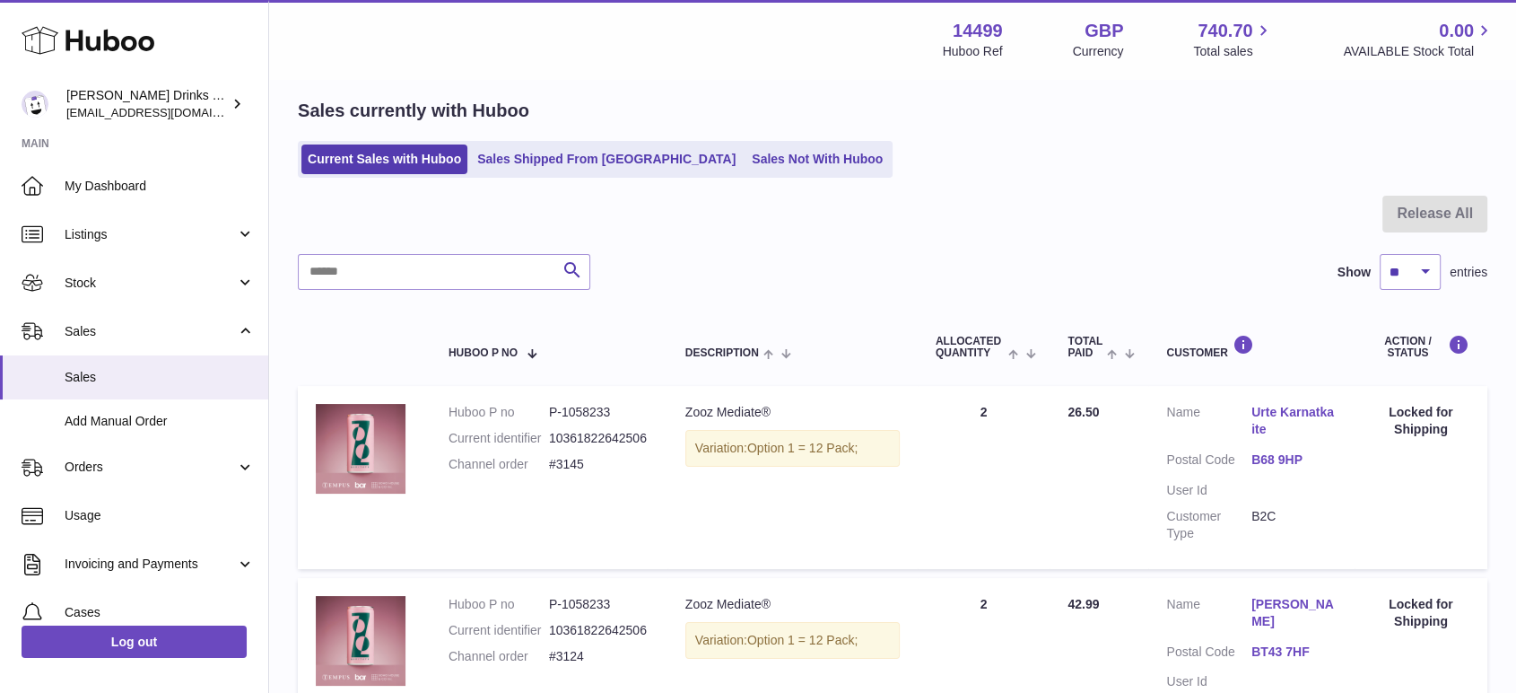
scroll to position [100, 0]
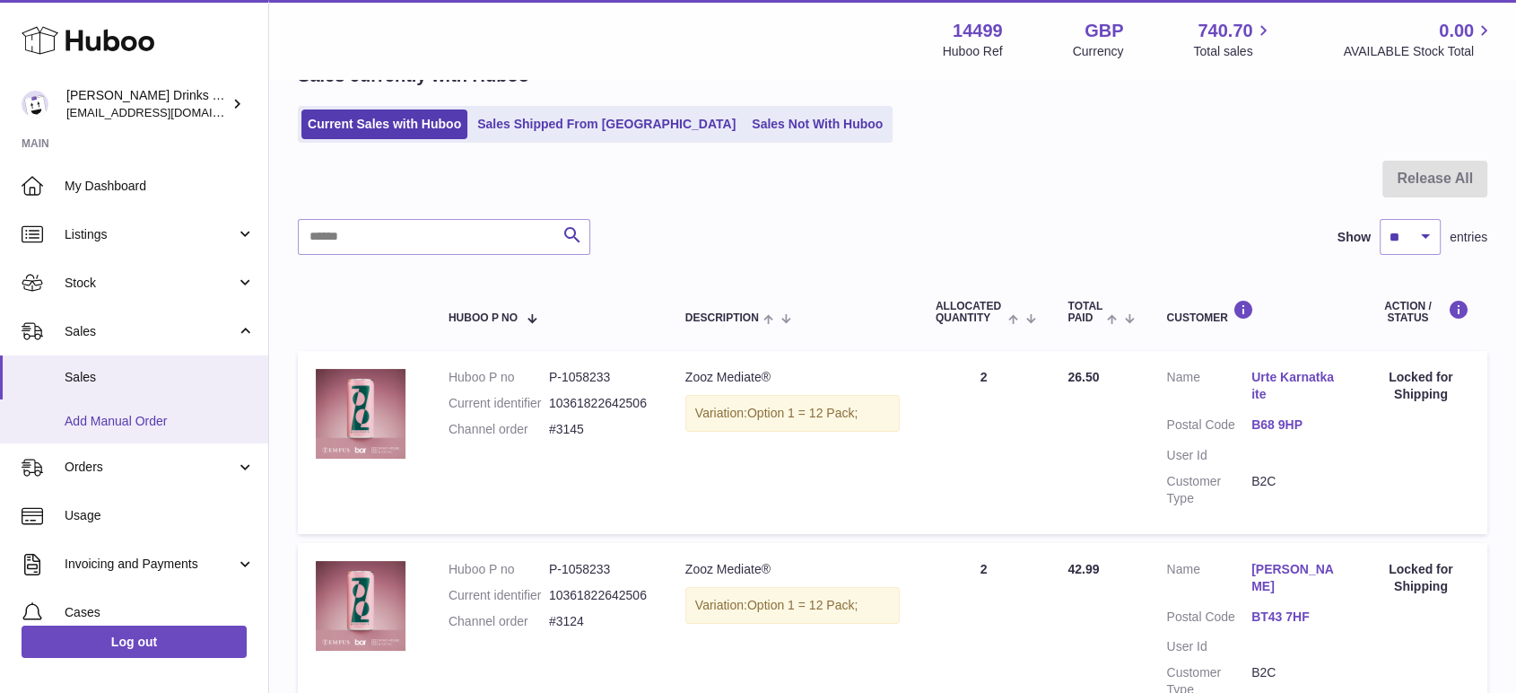
click at [93, 421] on span "Add Manual Order" at bounding box center [160, 421] width 190 height 17
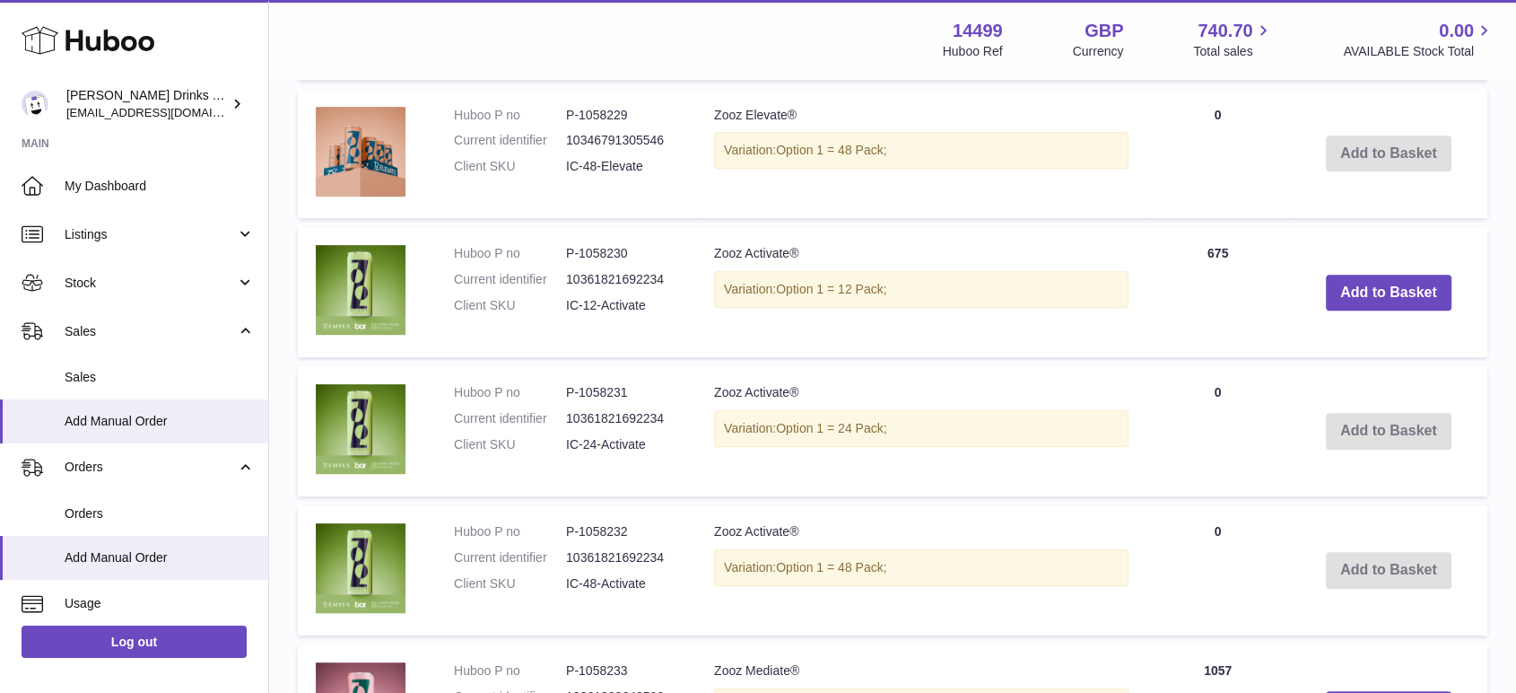
scroll to position [797, 0]
click at [1364, 289] on button "Add to Basket" at bounding box center [1389, 292] width 126 height 37
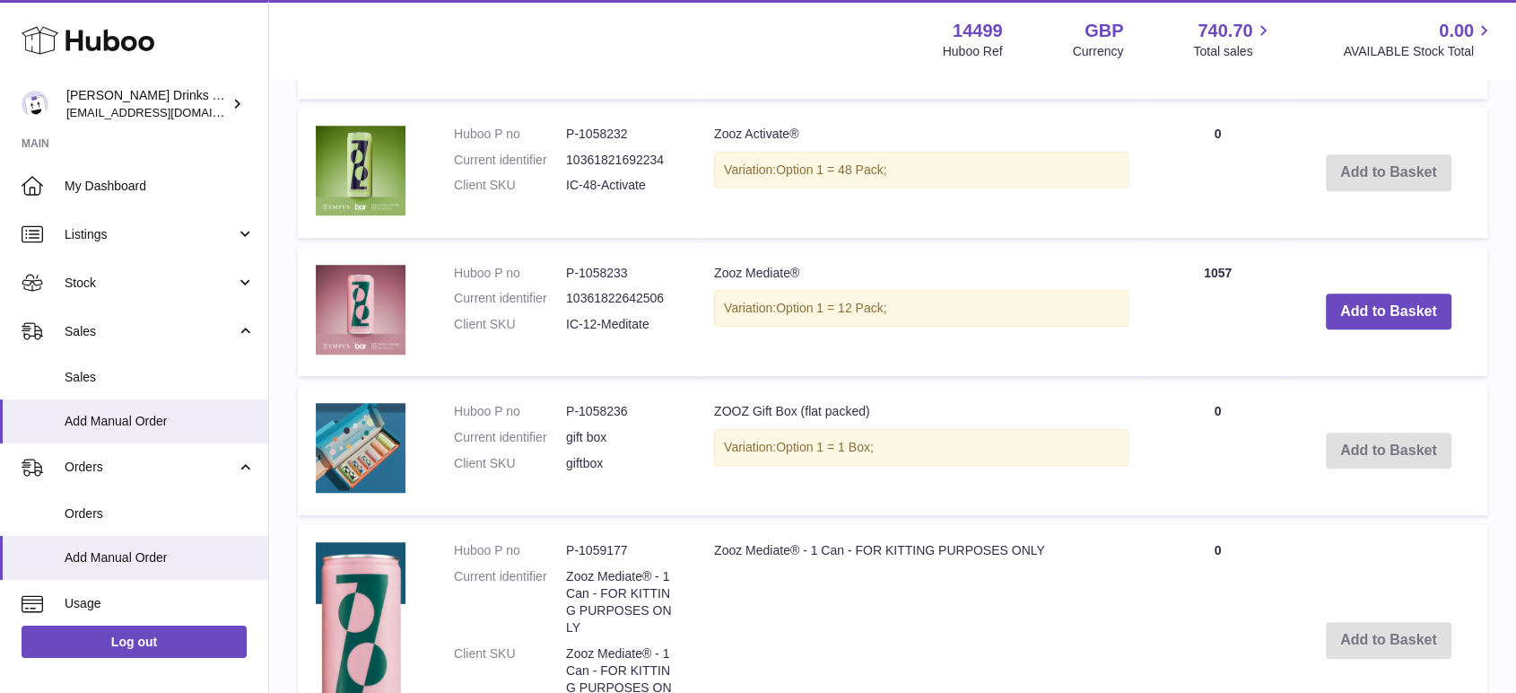
scroll to position [1444, 0]
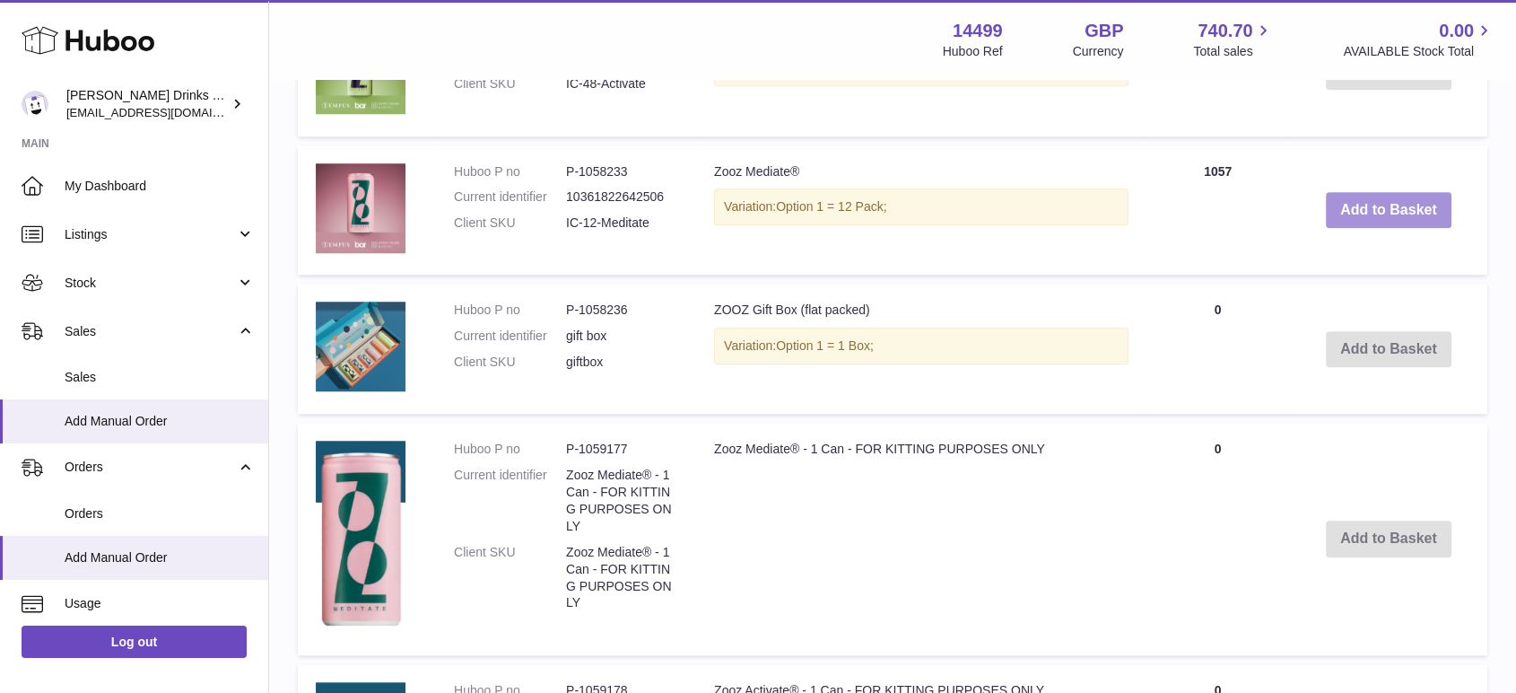
click at [1417, 208] on button "Add to Basket" at bounding box center [1389, 210] width 126 height 37
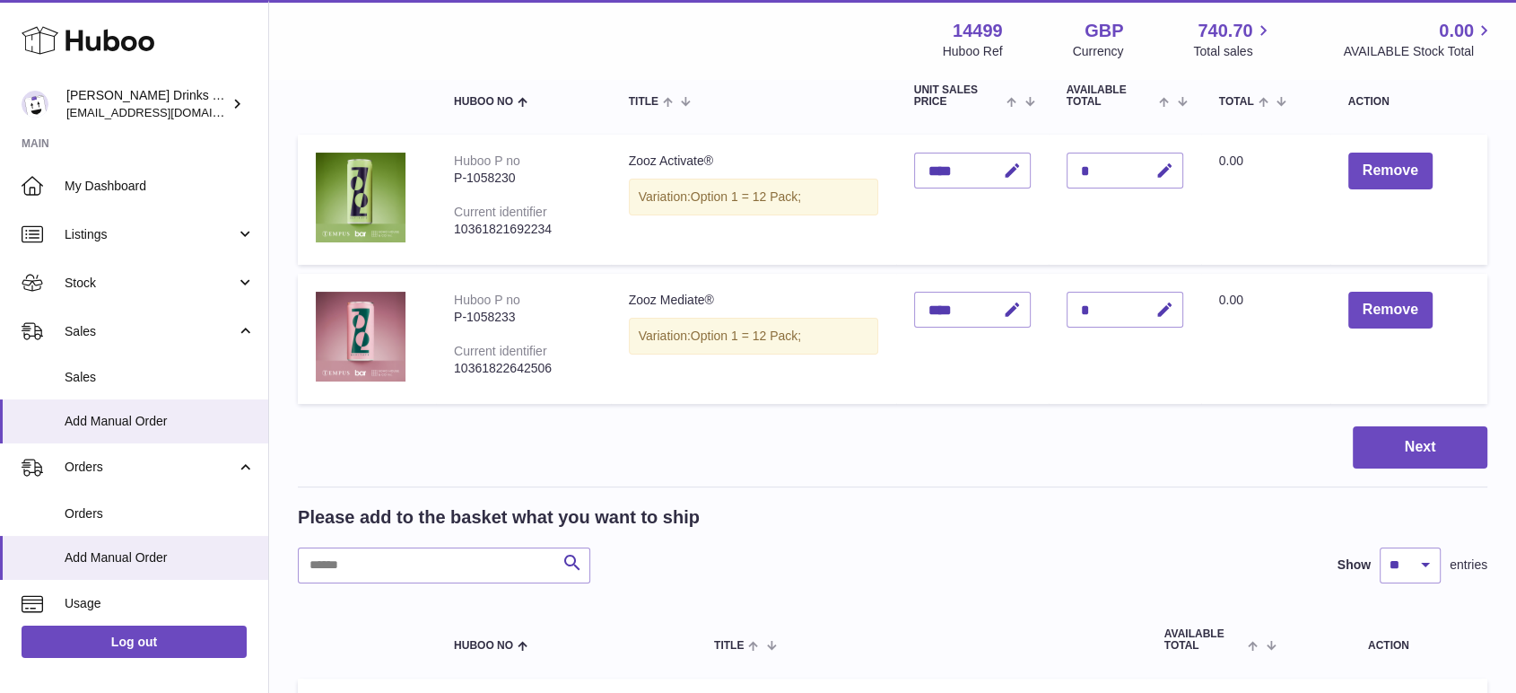
scroll to position [136, 0]
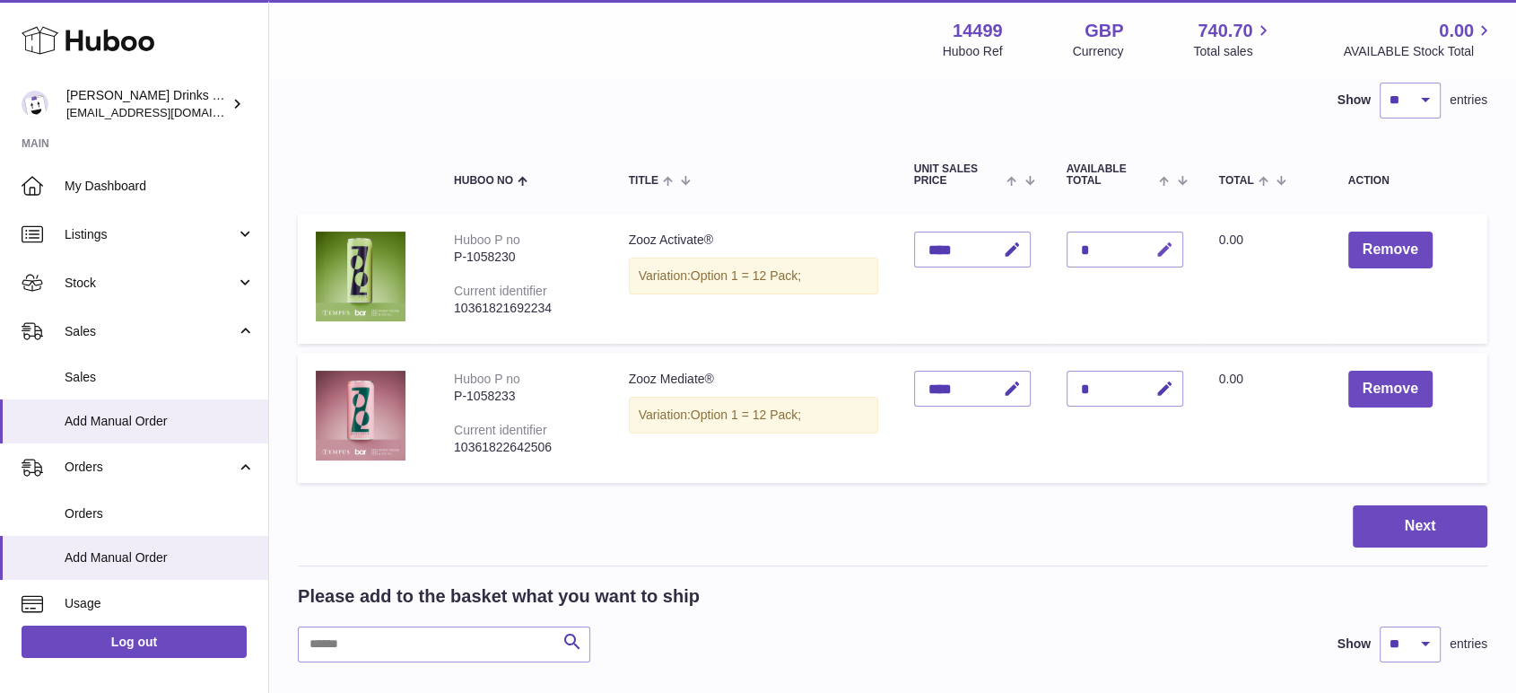
click at [1170, 257] on icon "button" at bounding box center [1165, 249] width 19 height 19
click at [1423, 530] on button "Next" at bounding box center [1420, 526] width 135 height 42
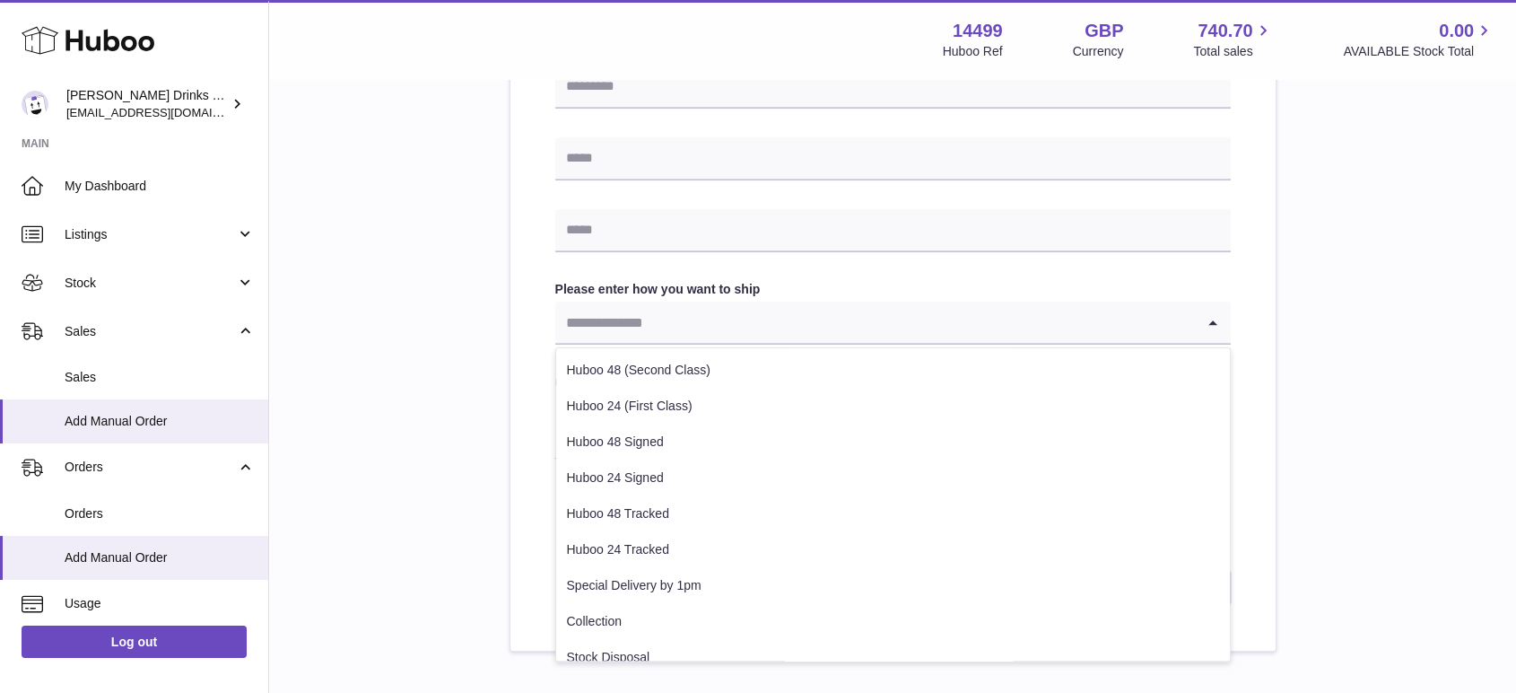
click at [800, 315] on input "Search for option" at bounding box center [875, 321] width 640 height 41
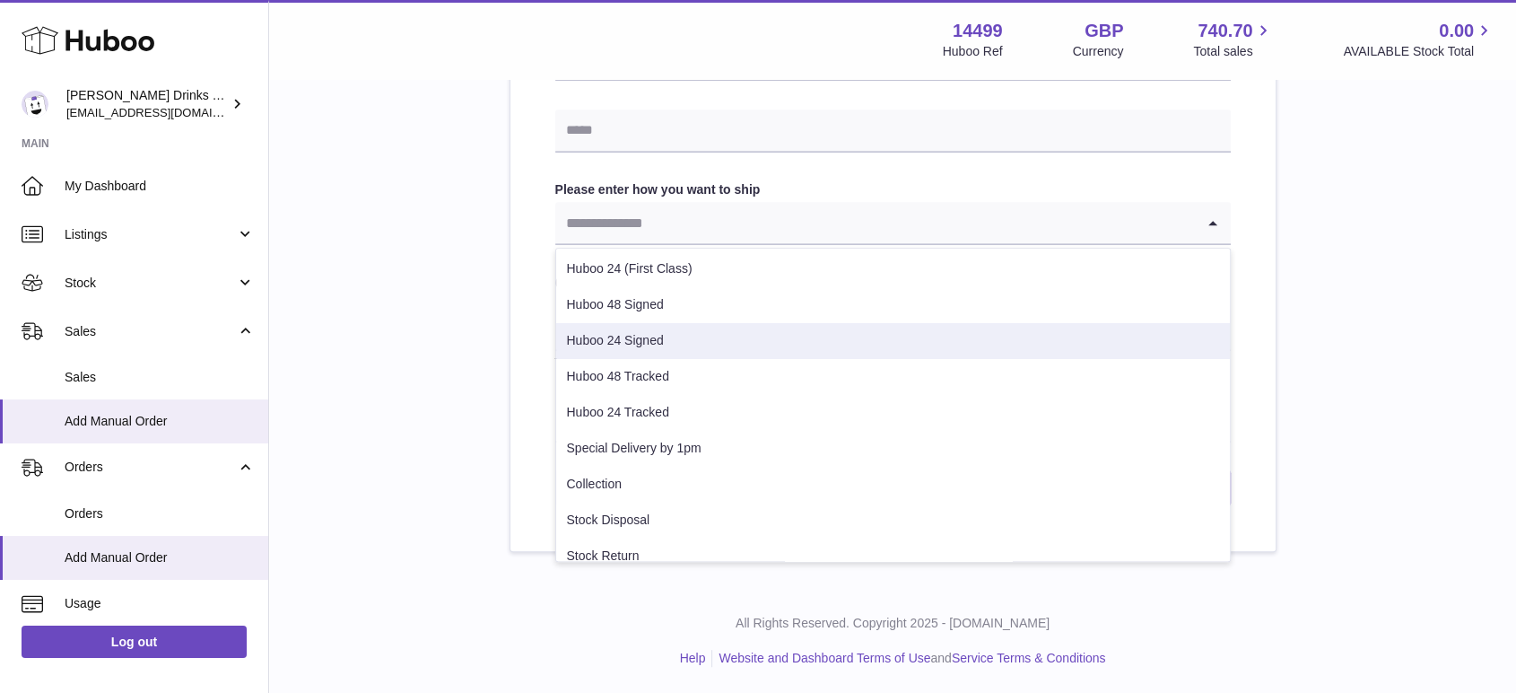
scroll to position [55, 0]
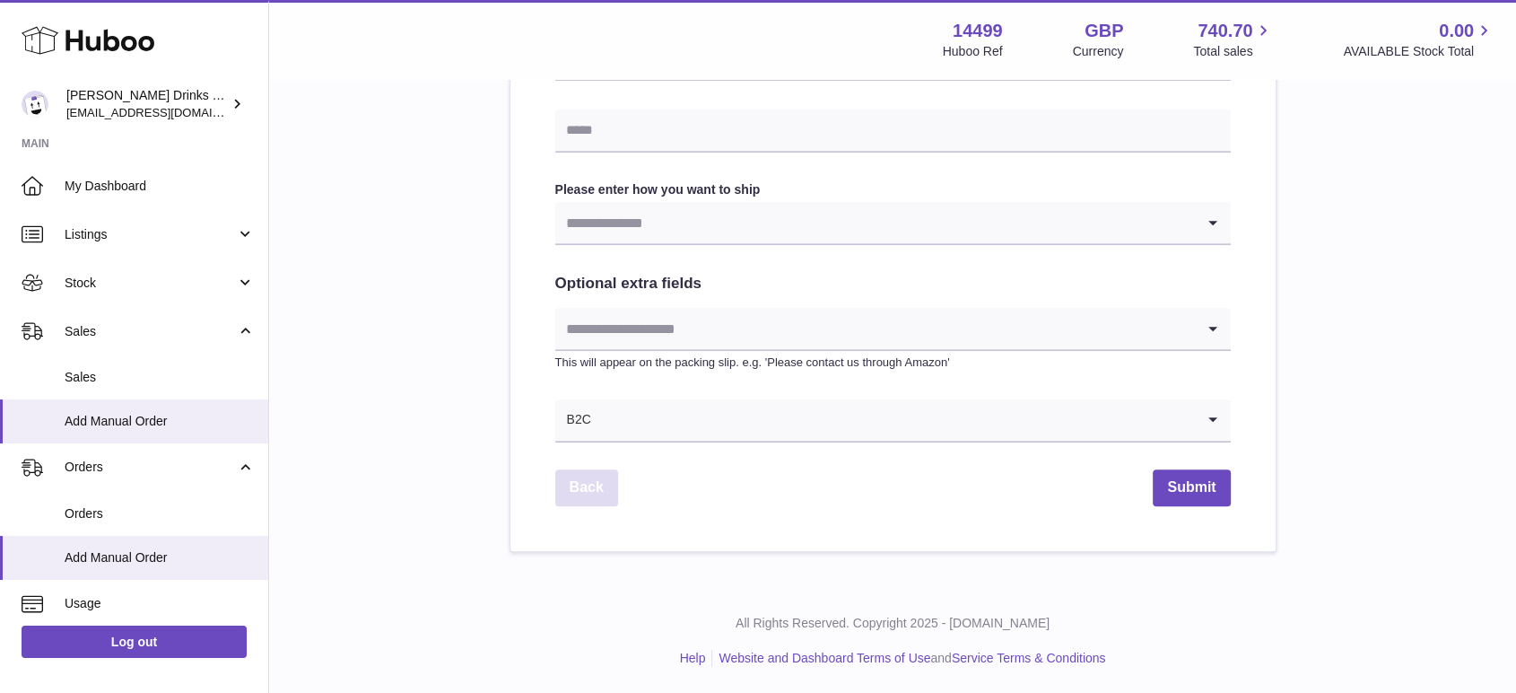
click at [600, 495] on link "Back" at bounding box center [586, 487] width 63 height 37
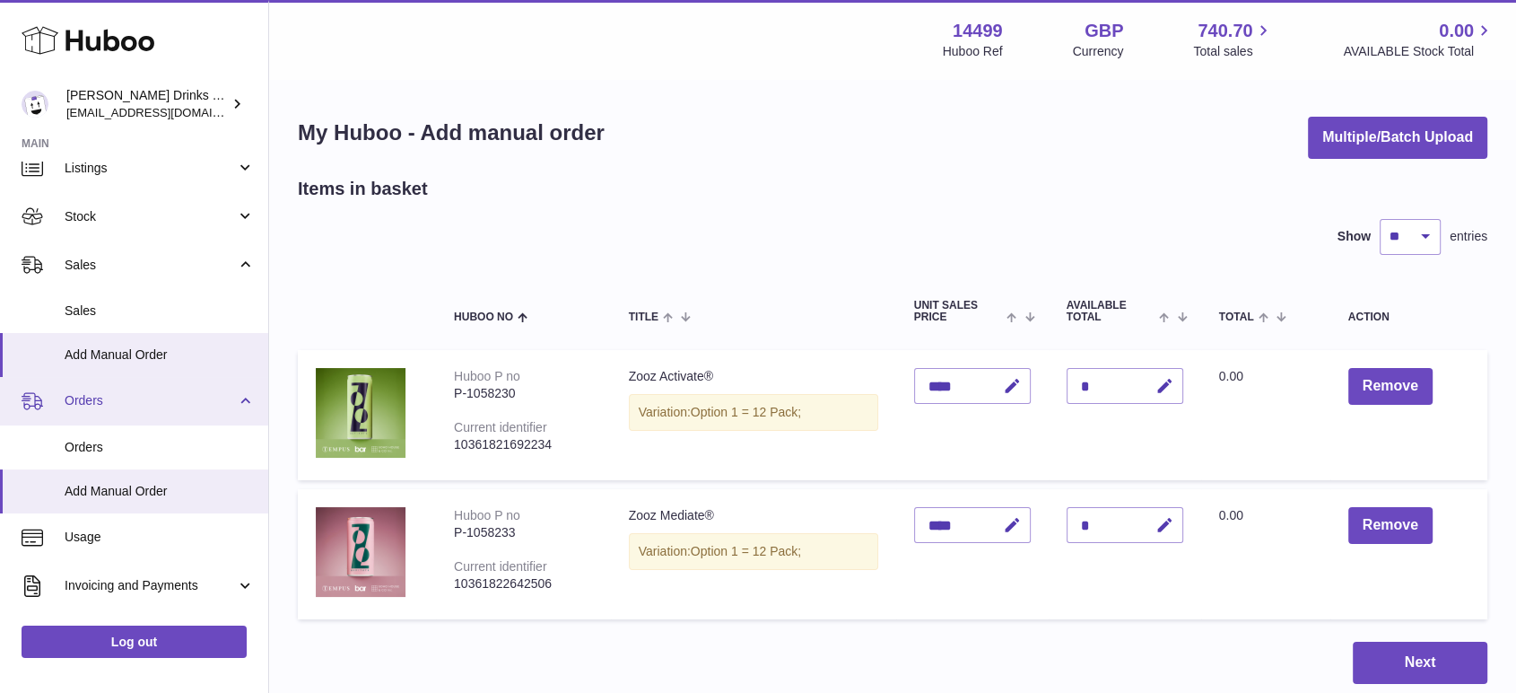
scroll to position [100, 0]
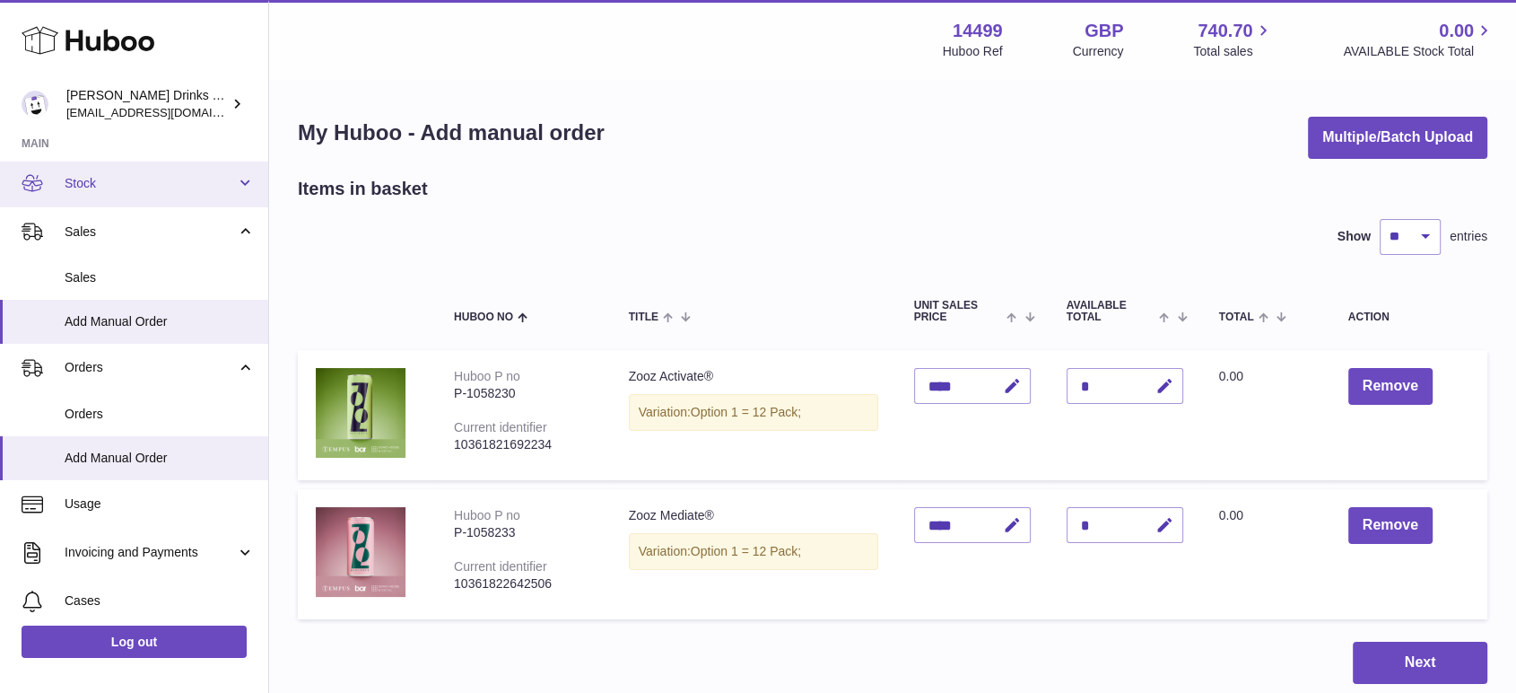
click at [112, 190] on span "Stock" at bounding box center [150, 183] width 171 height 17
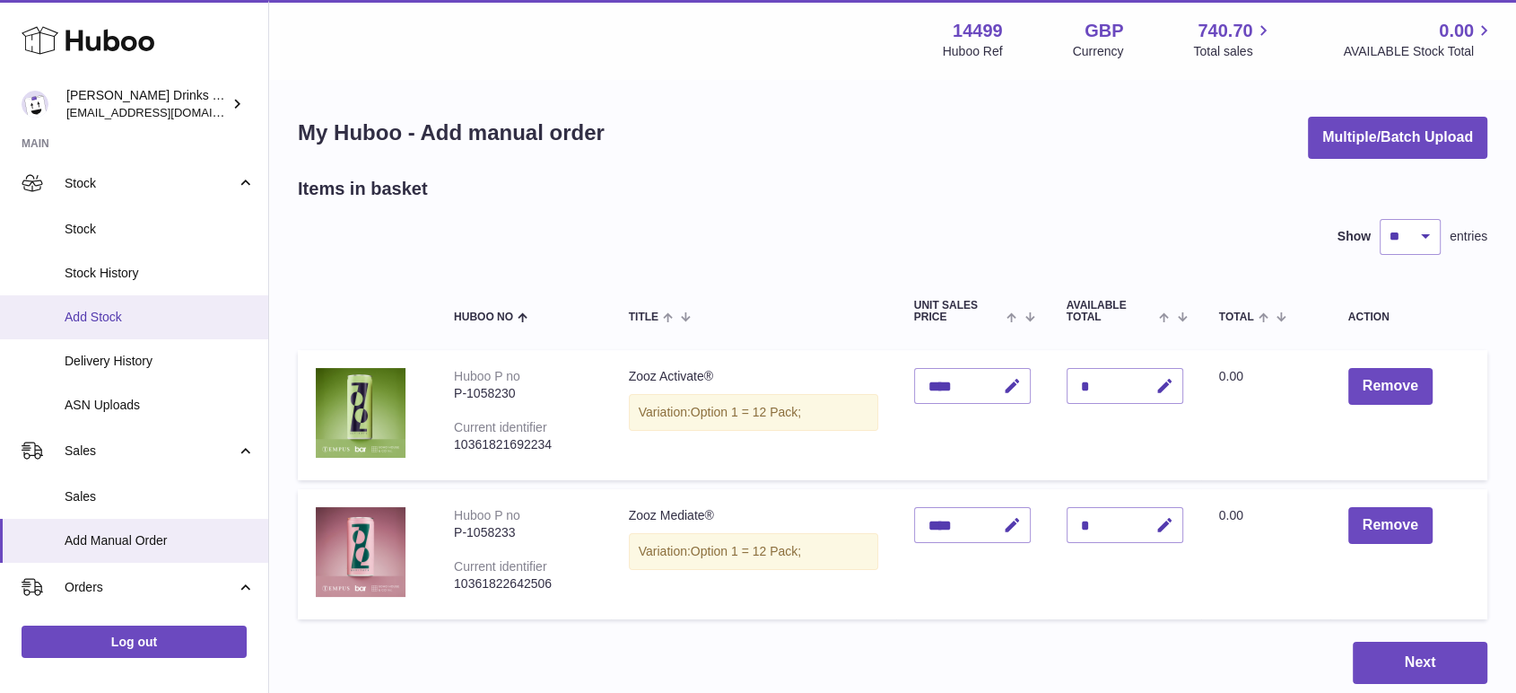
click at [129, 318] on span "Add Stock" at bounding box center [160, 317] width 190 height 17
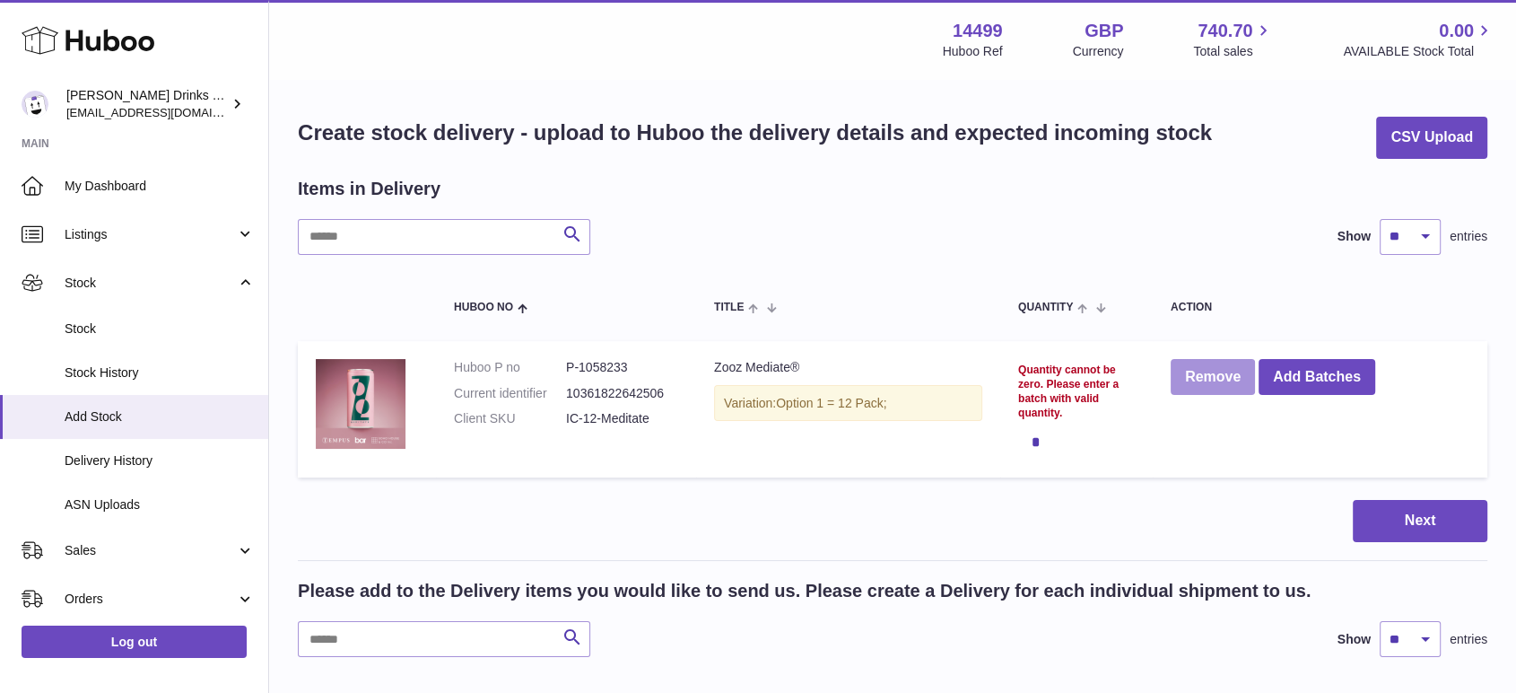
click at [1212, 378] on button "Remove" at bounding box center [1213, 377] width 84 height 37
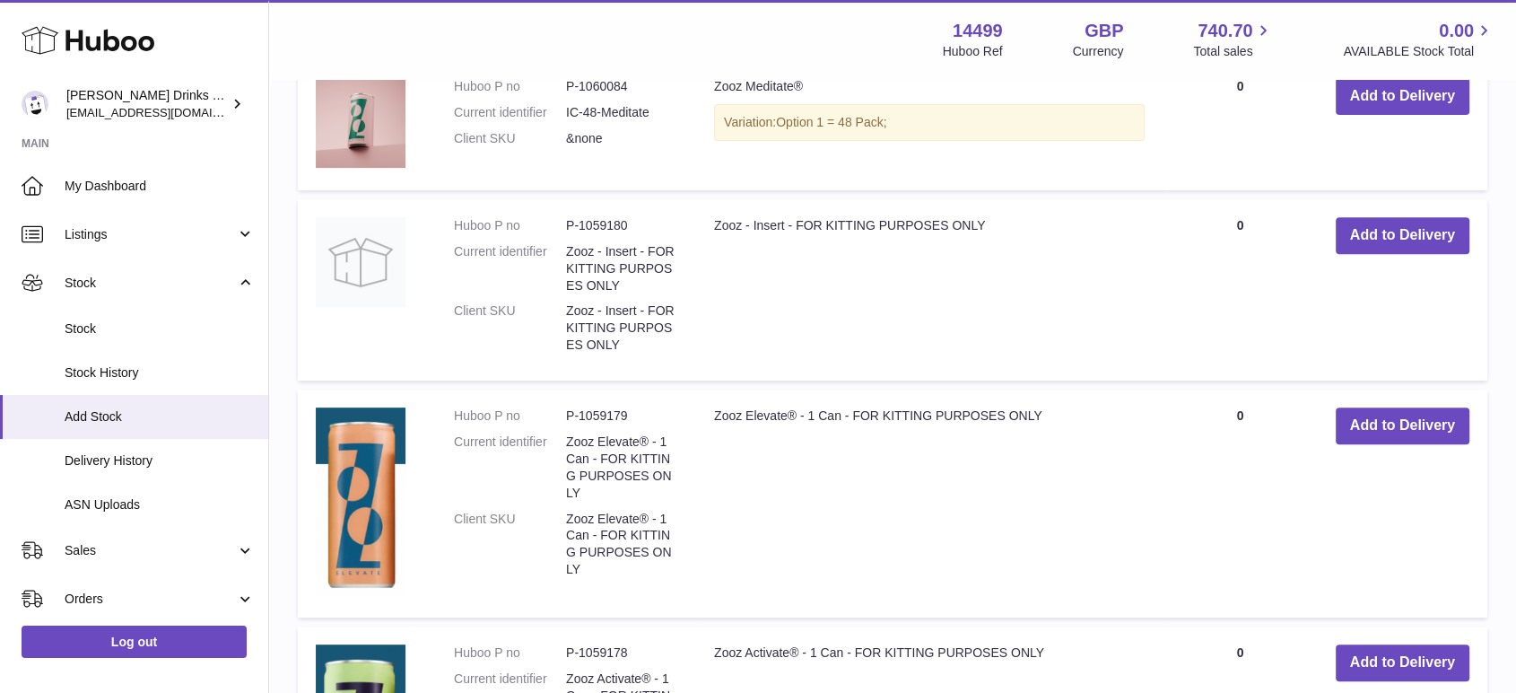
scroll to position [797, 0]
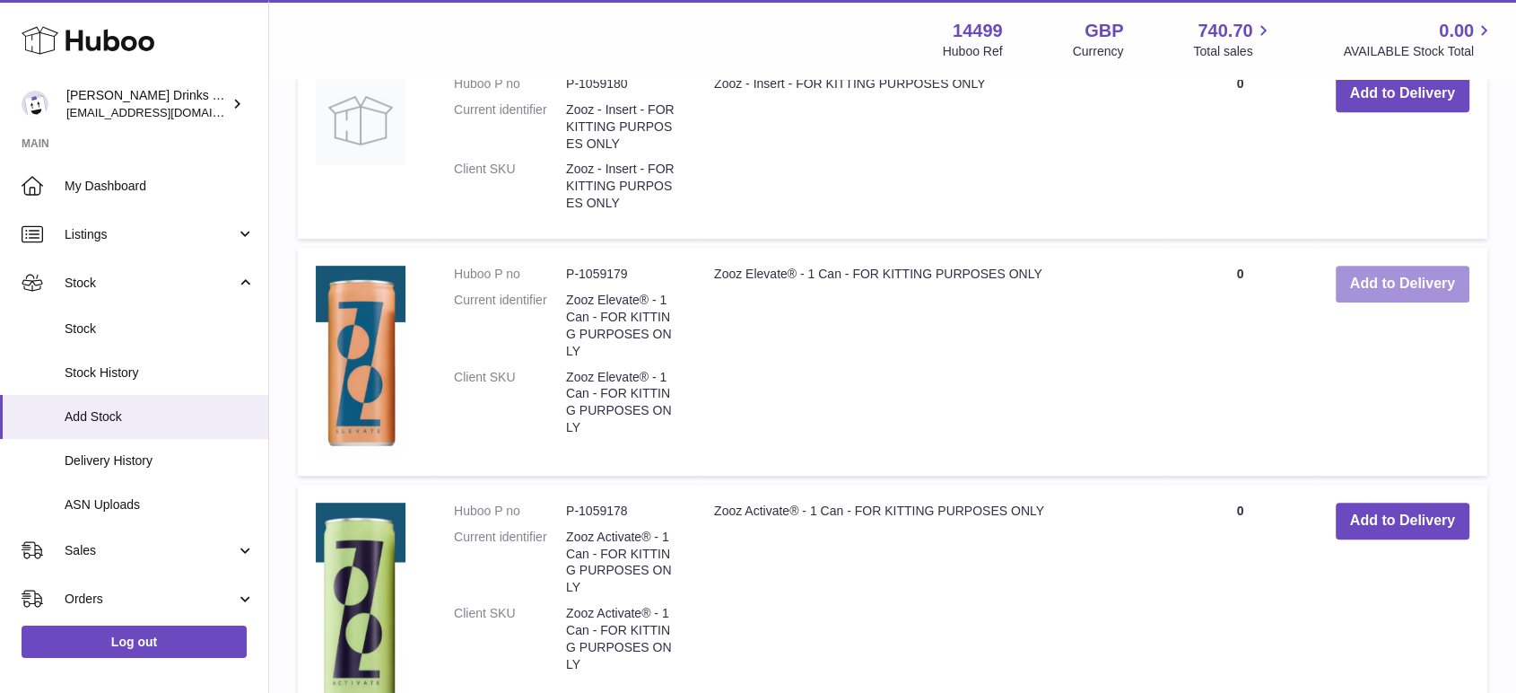
click at [1377, 286] on button "Add to Delivery" at bounding box center [1403, 284] width 134 height 37
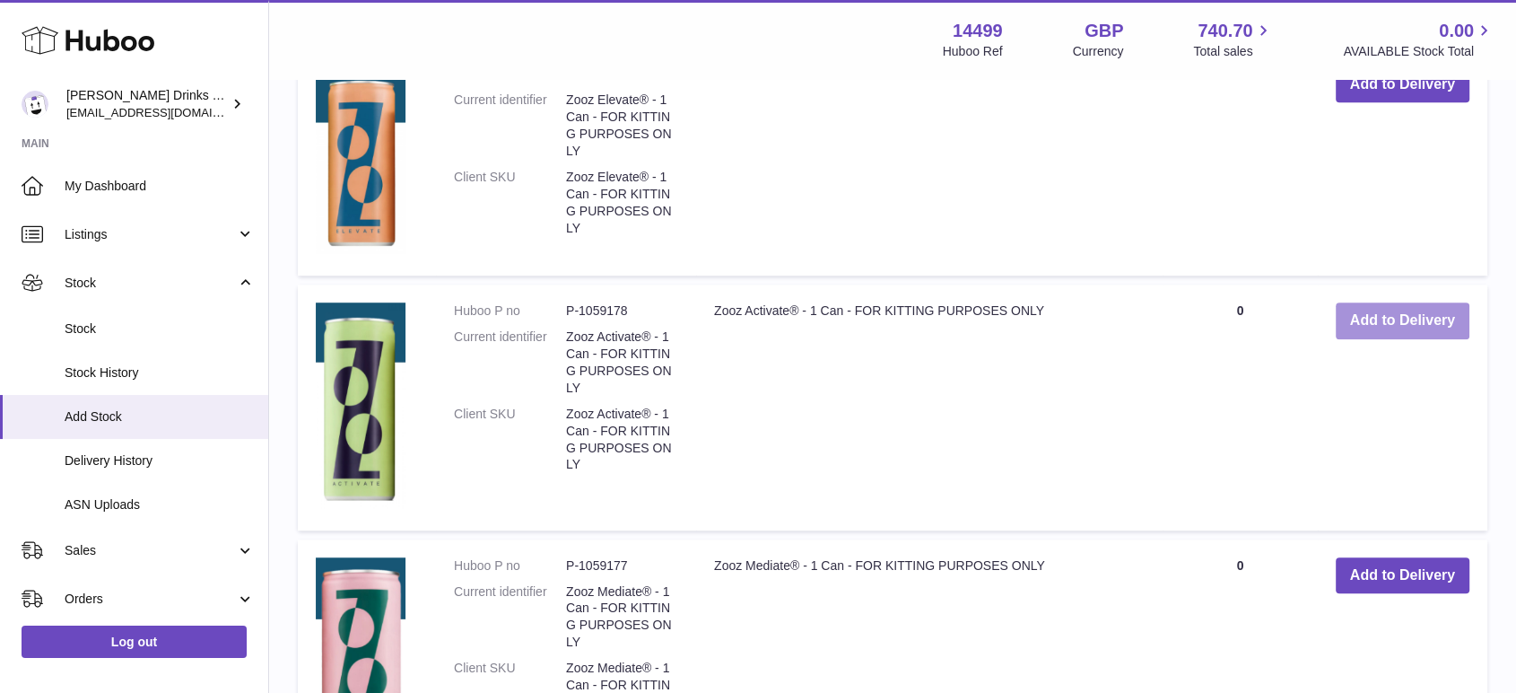
click at [1389, 328] on button "Add to Delivery" at bounding box center [1403, 320] width 134 height 37
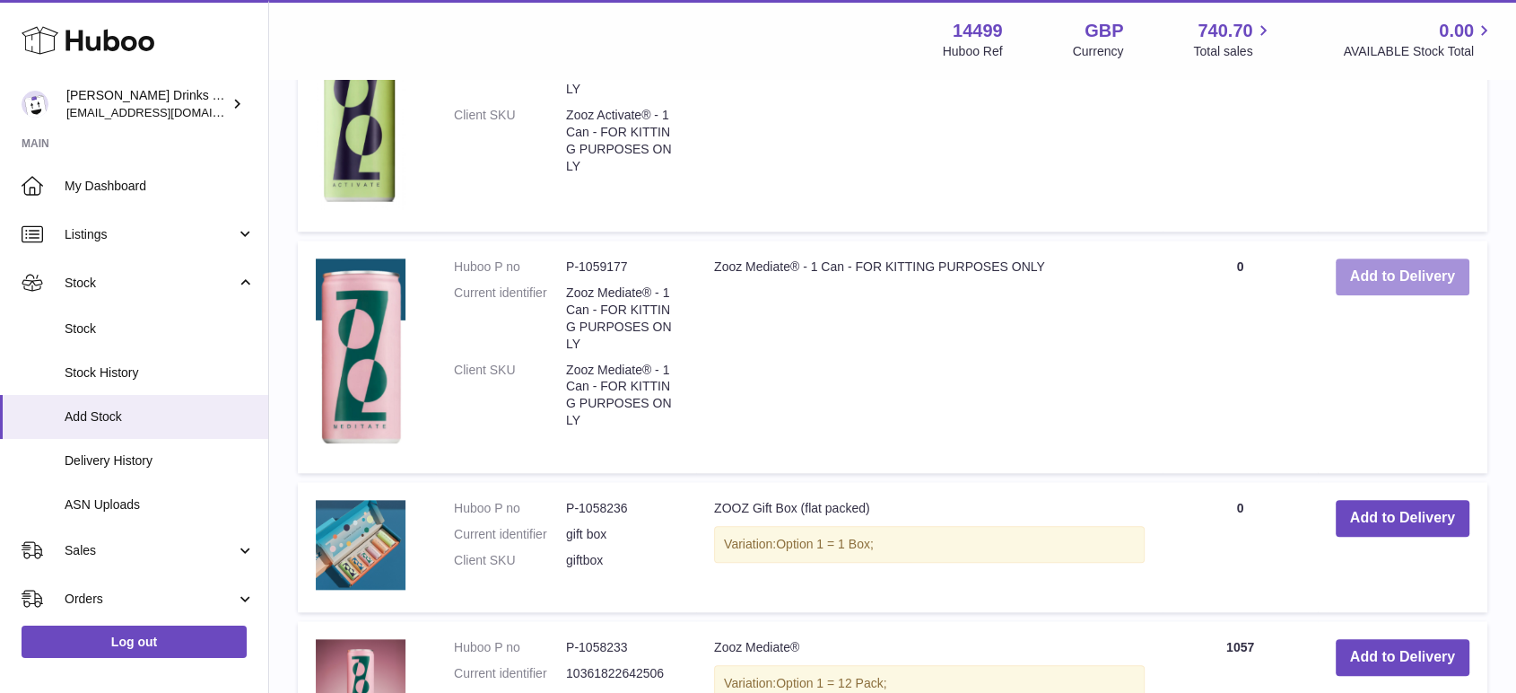
click at [1378, 272] on button "Add to Delivery" at bounding box center [1403, 276] width 134 height 37
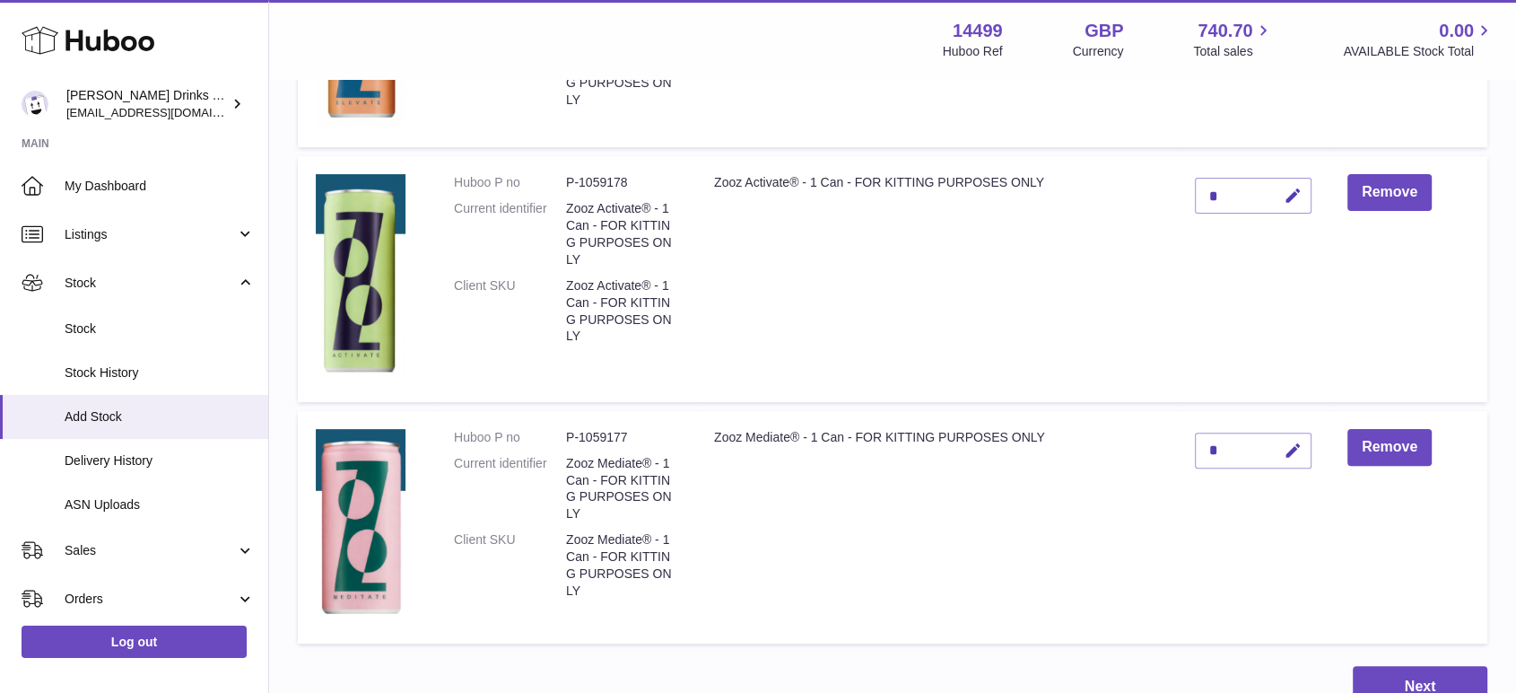
scroll to position [299, 0]
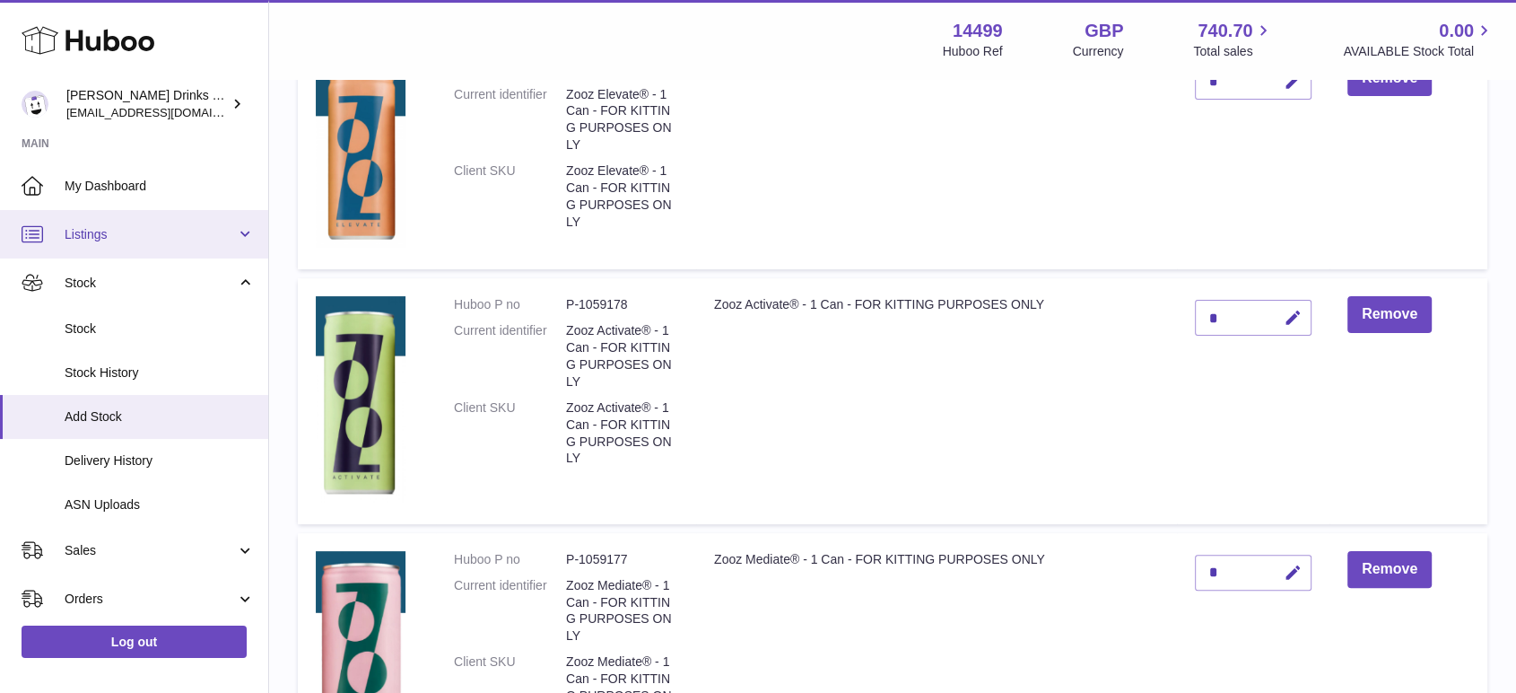
drag, startPoint x: 86, startPoint y: 241, endPoint x: 116, endPoint y: 249, distance: 30.7
click at [86, 241] on span "Listings" at bounding box center [150, 234] width 171 height 17
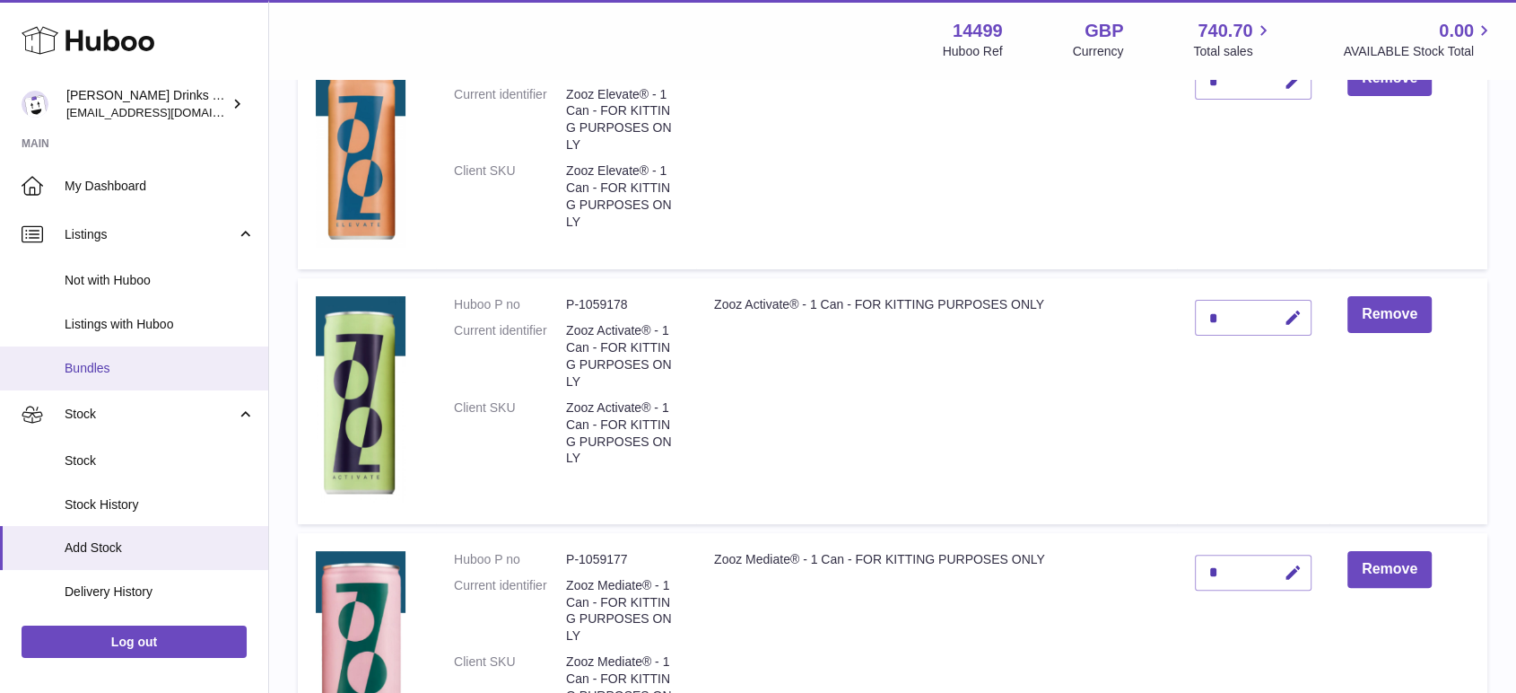
click at [81, 379] on link "Bundles" at bounding box center [134, 368] width 268 height 44
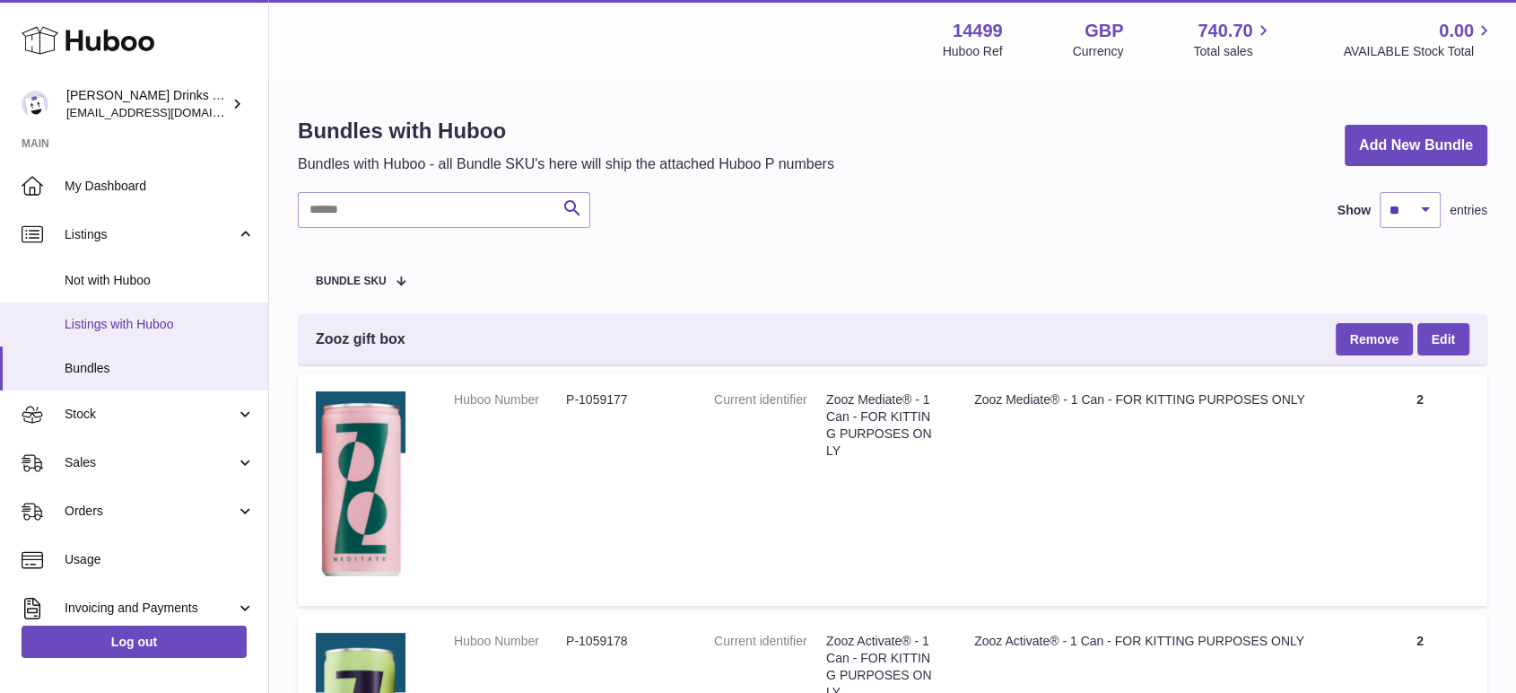
click at [117, 332] on span "Listings with Huboo" at bounding box center [160, 324] width 190 height 17
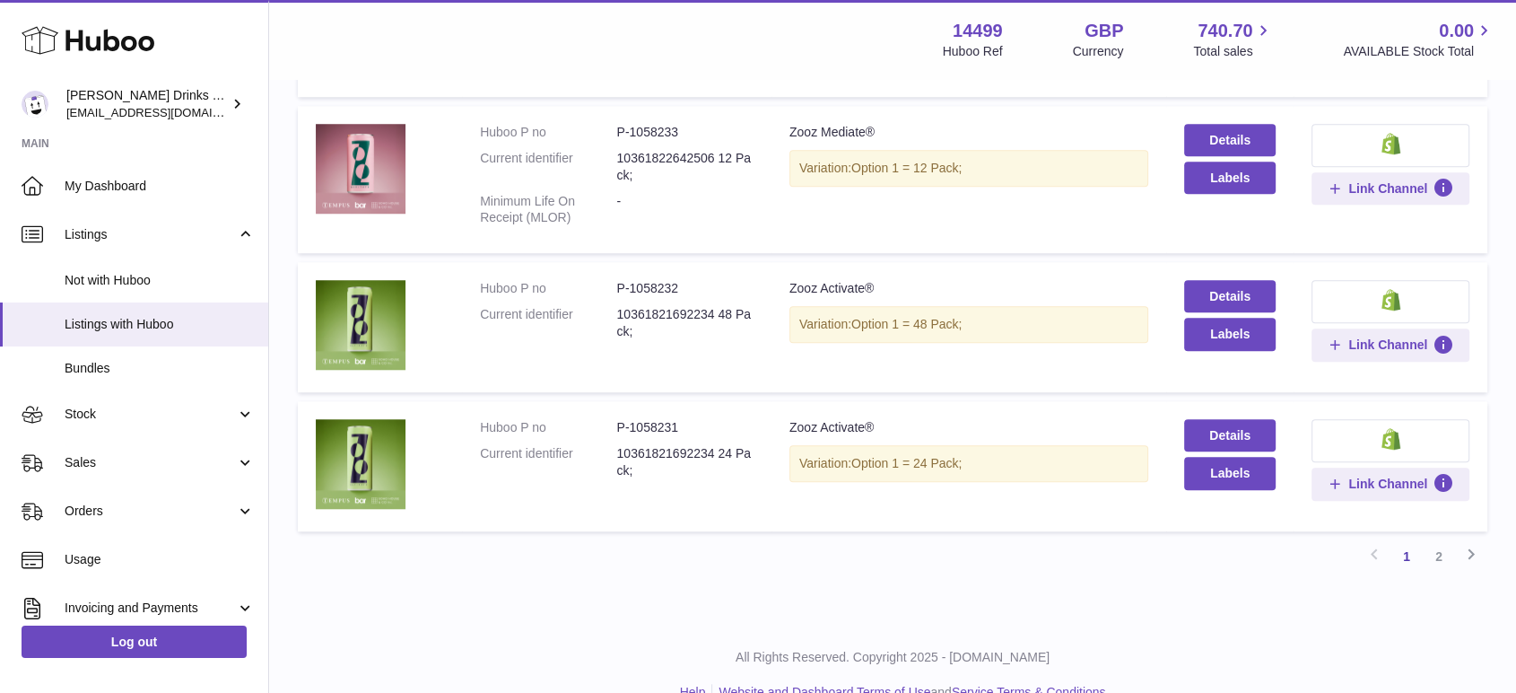
scroll to position [1530, 0]
